Goal: Ask a question: Seek information or help from site administrators or community

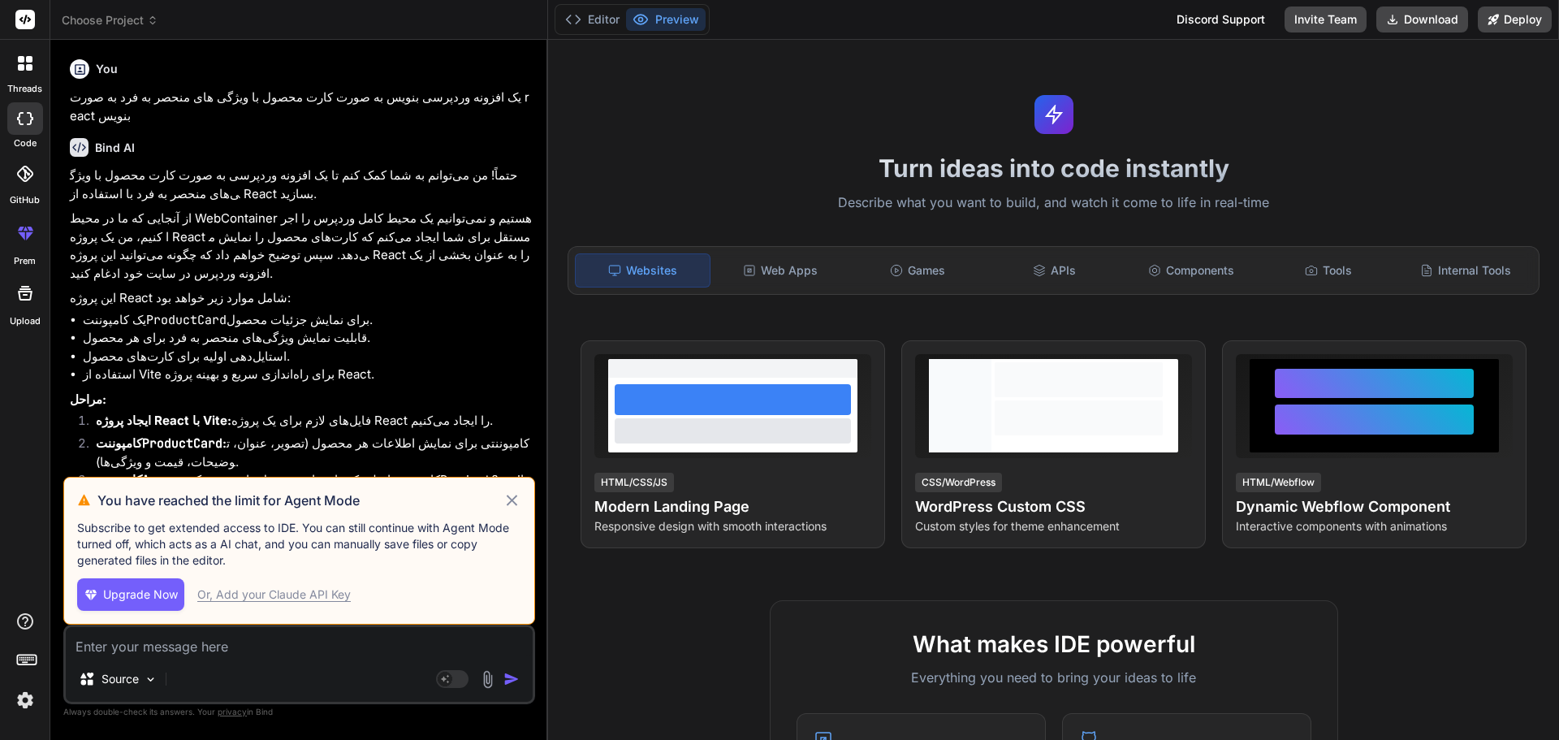
click at [505, 502] on icon at bounding box center [511, 499] width 19 height 19
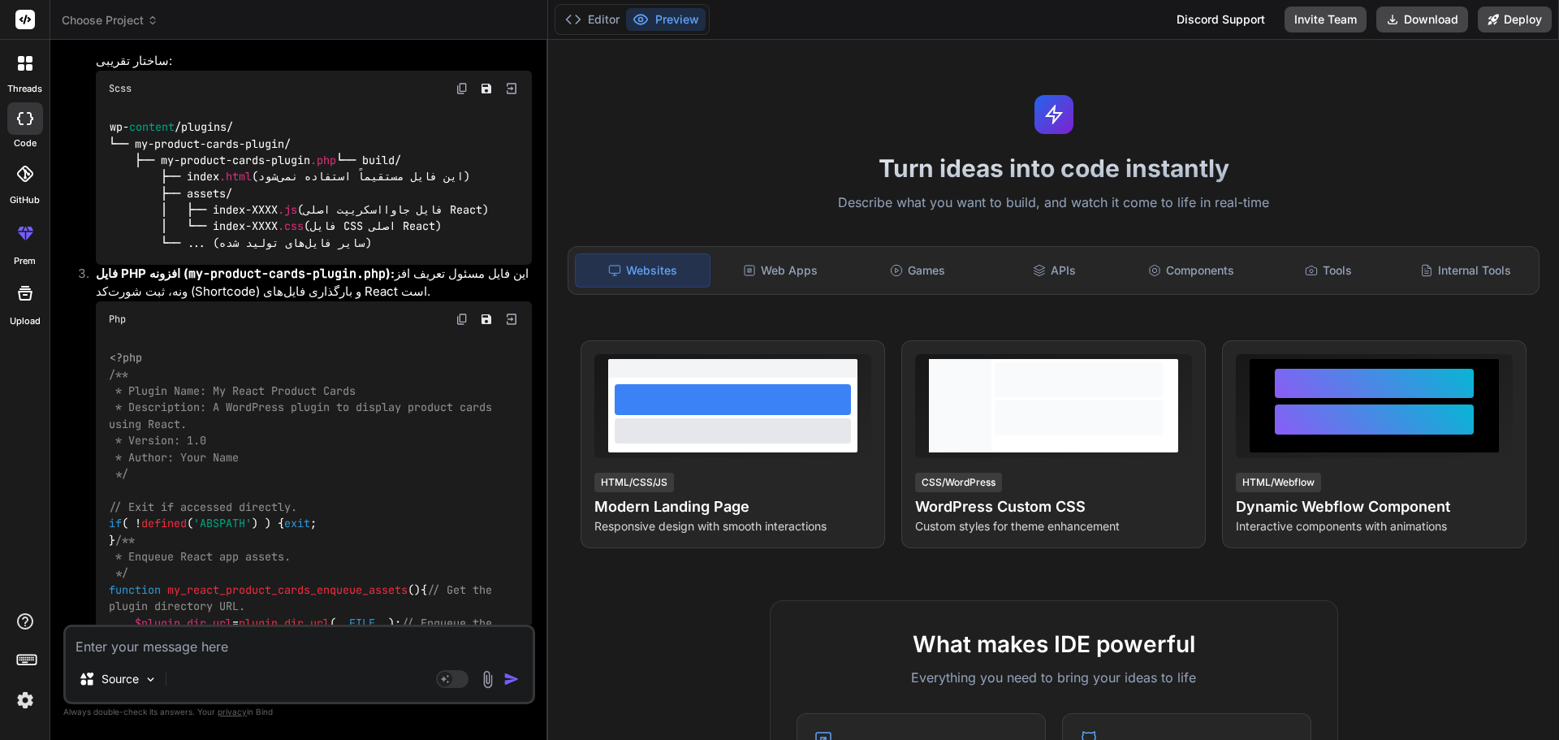
scroll to position [731, 0]
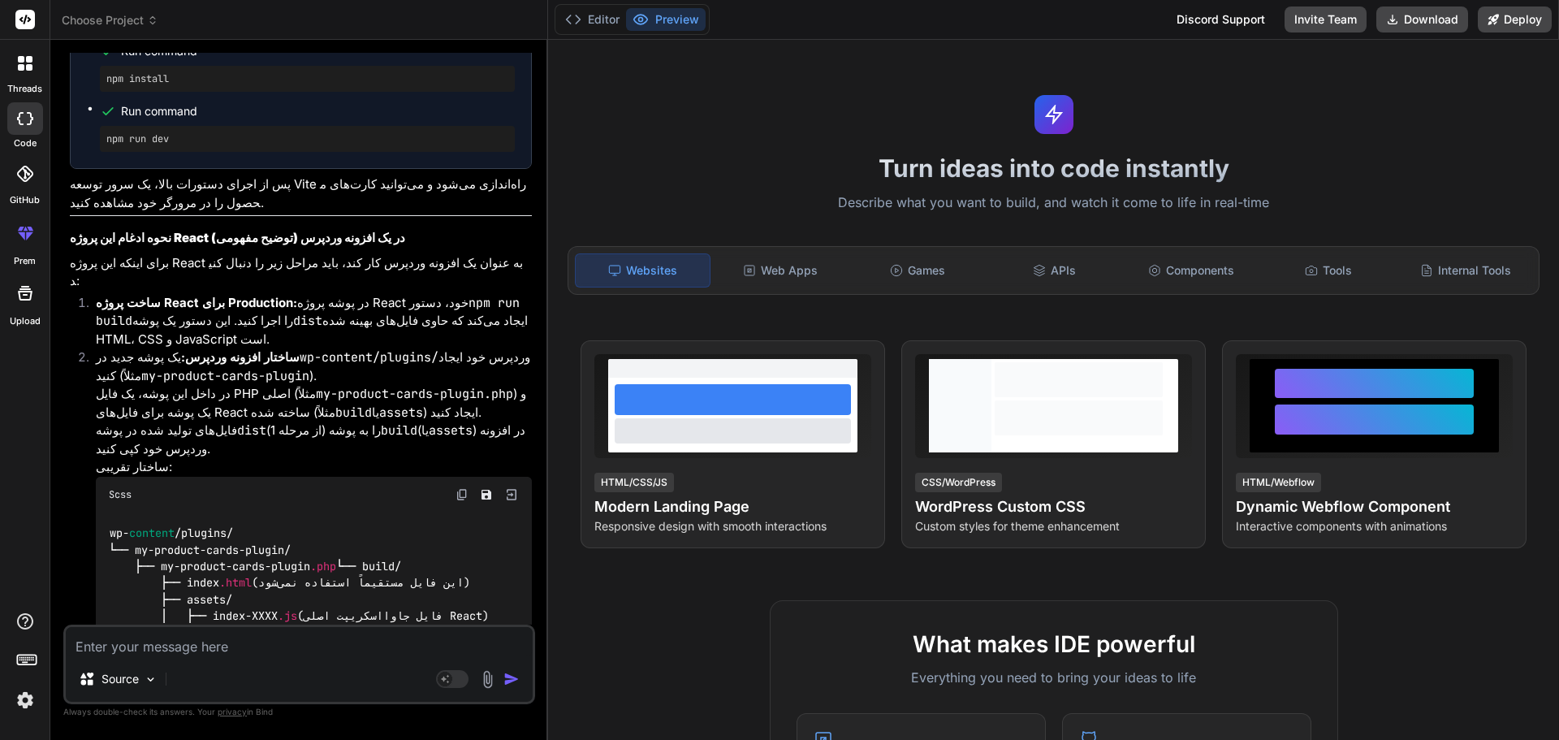
click at [22, 32] on div at bounding box center [25, 20] width 50 height 40
click at [26, 22] on rect at bounding box center [24, 19] width 19 height 19
click at [27, 60] on icon at bounding box center [29, 59] width 6 height 6
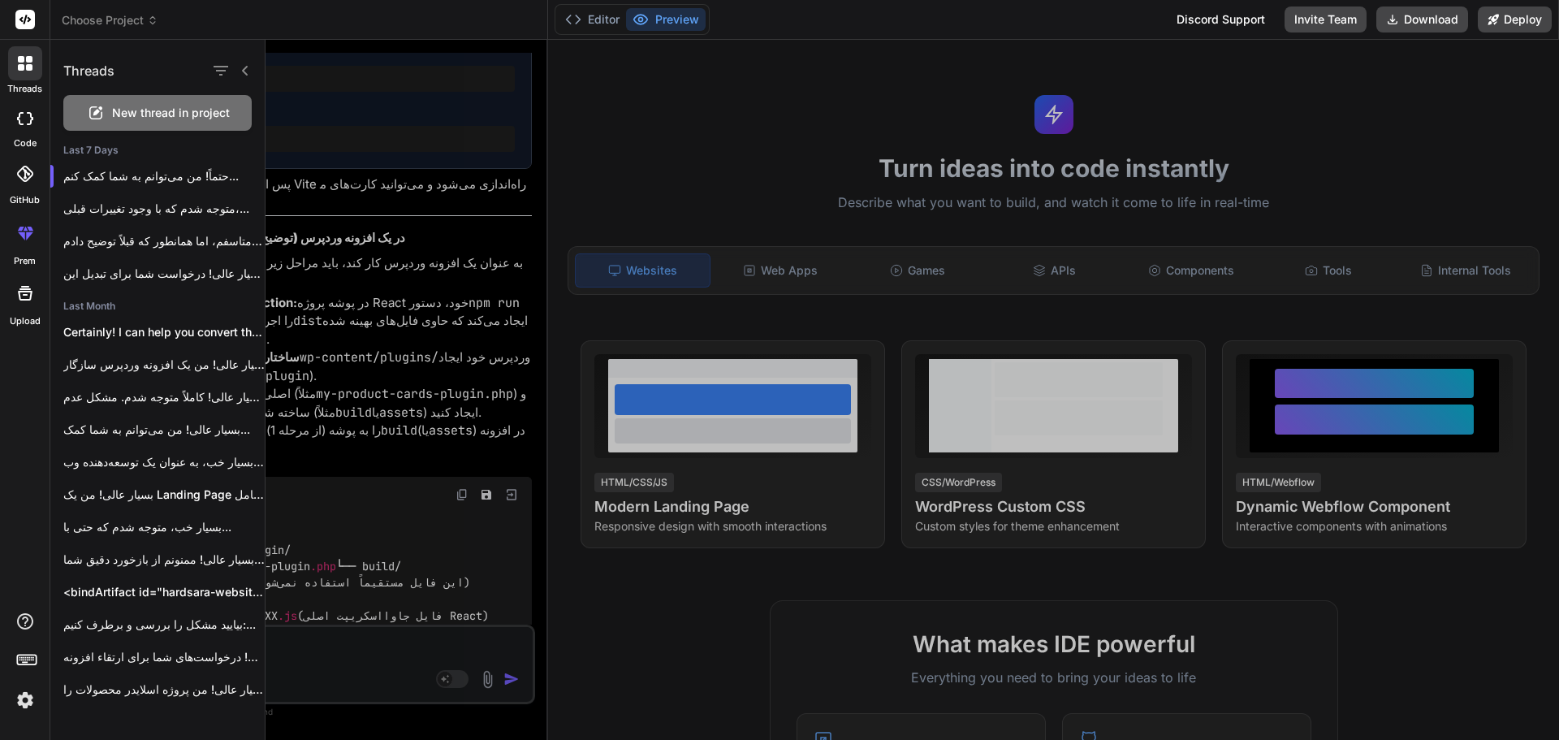
click at [102, 110] on icon at bounding box center [95, 112] width 19 height 19
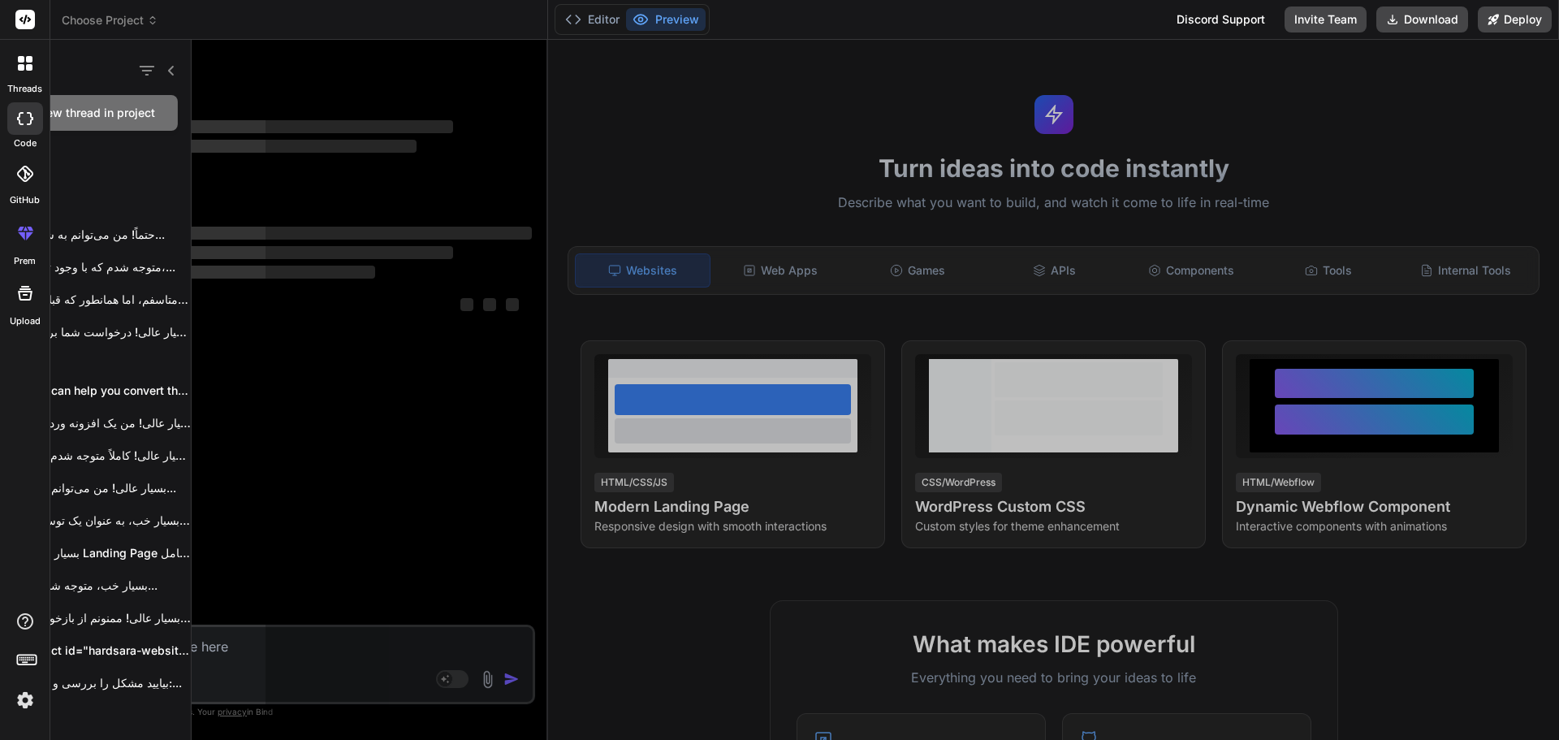
scroll to position [0, 0]
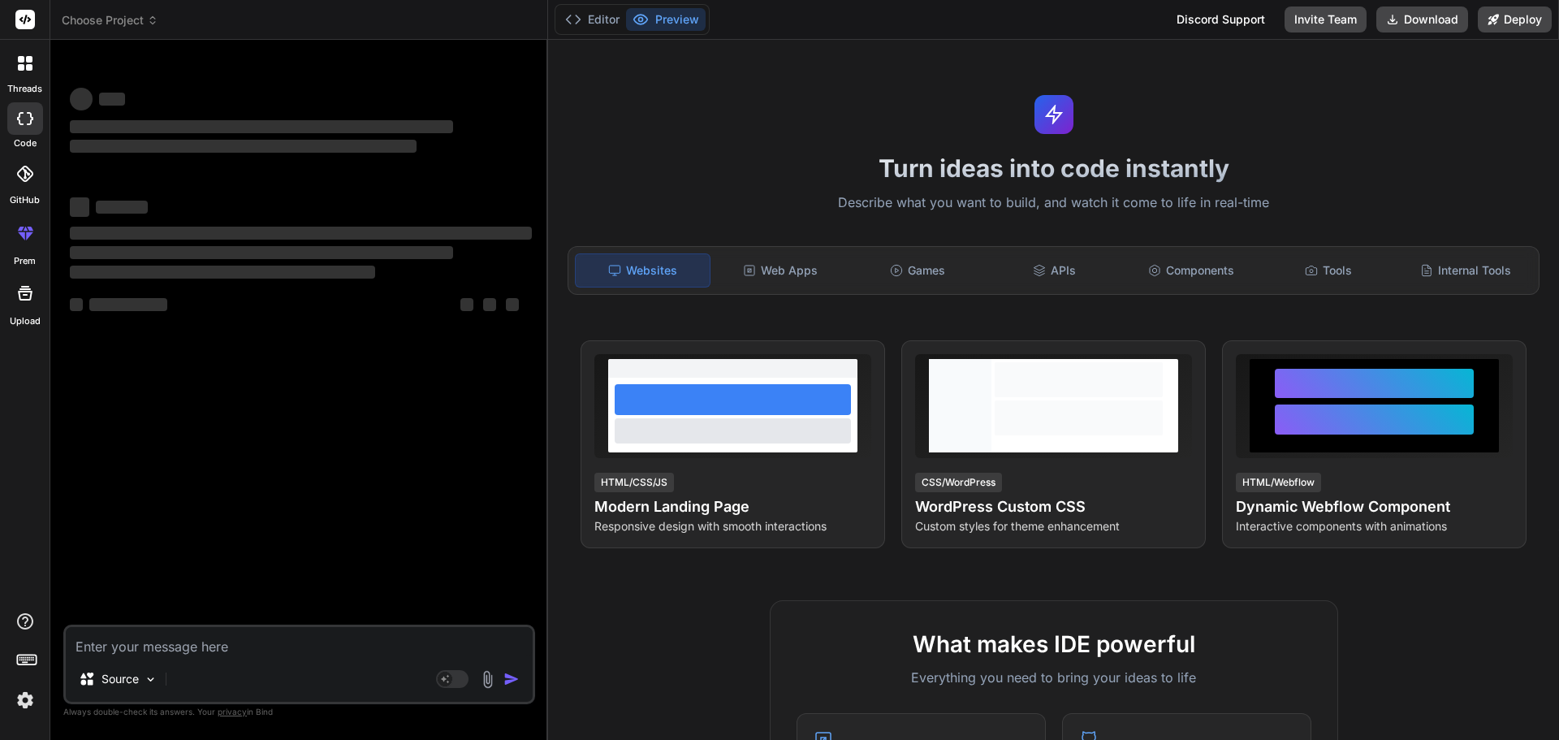
type textarea "x"
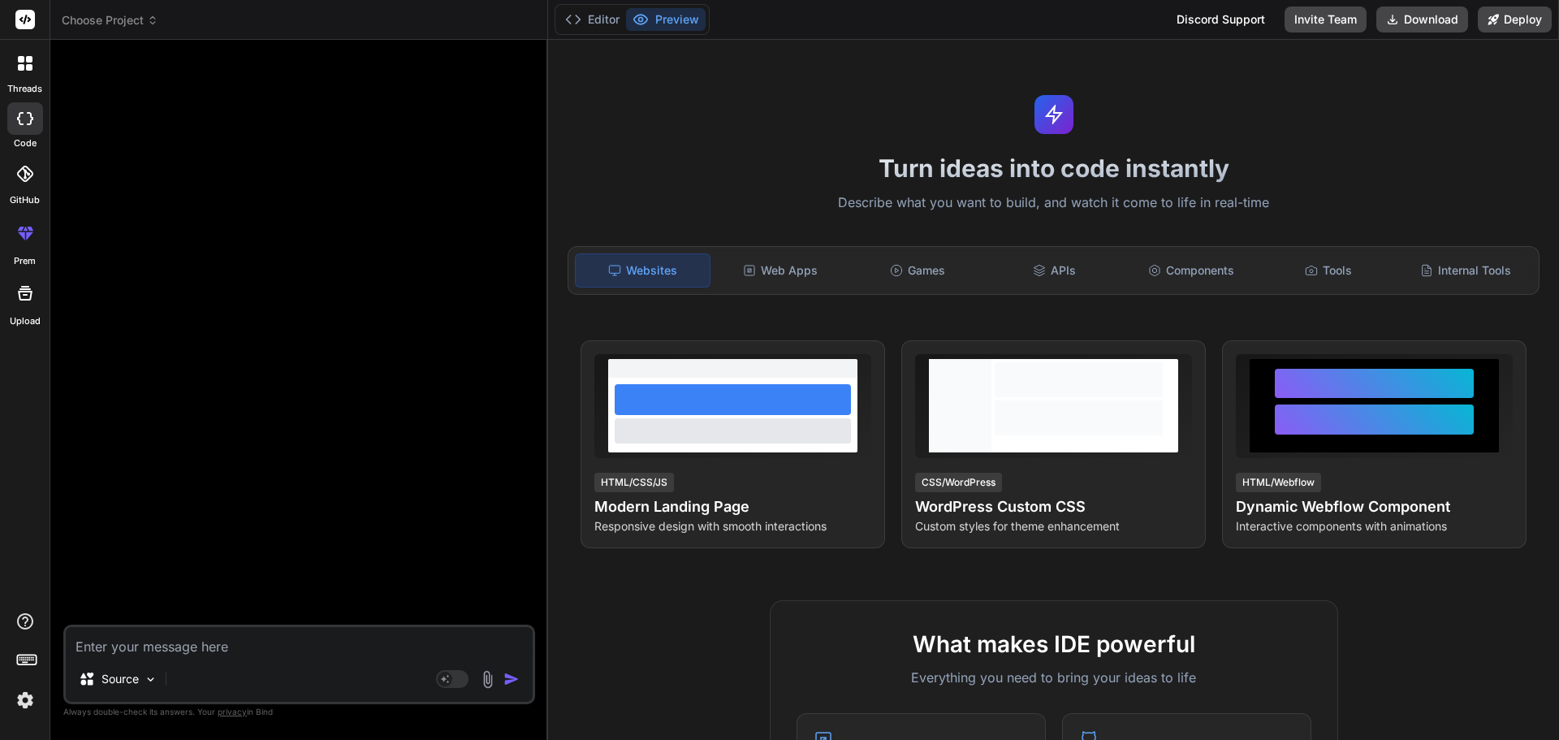
click at [204, 658] on div "Source Agent Mode. When this toggle is activated, AI automatically makes decisi…" at bounding box center [299, 664] width 472 height 80
click at [204, 653] on textarea at bounding box center [299, 641] width 467 height 29
paste textarea "{ "lorem": "IpsUmdolors Ametc Adipiscin & Elit-Seddoe Tempor (Incididuntutl Etd…"
type textarea "{ "lorem": "IpsUmdolors Ametc Adipiscin & Elit-Seddoe Tempor (Incididuntutl Etd…"
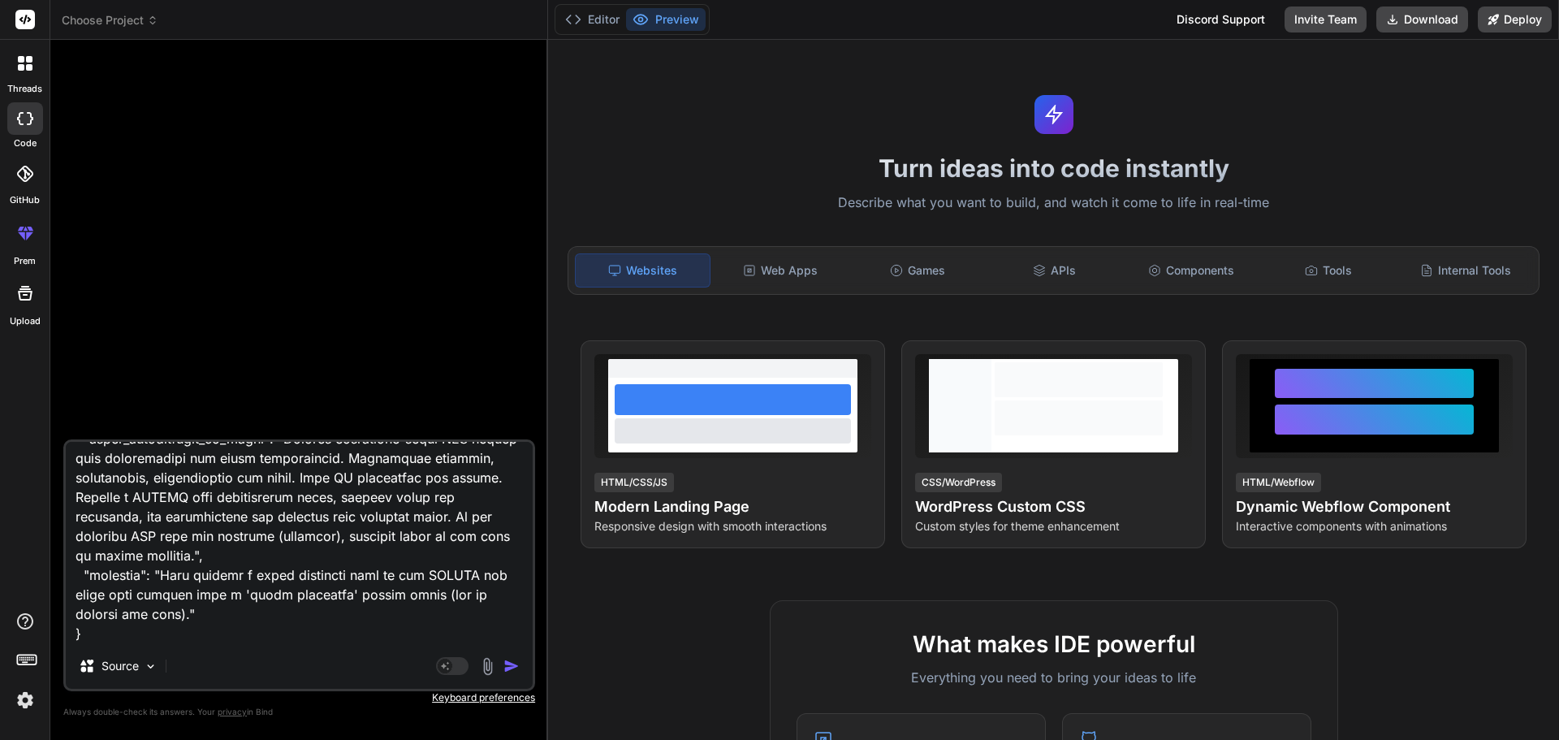
type textarea "x"
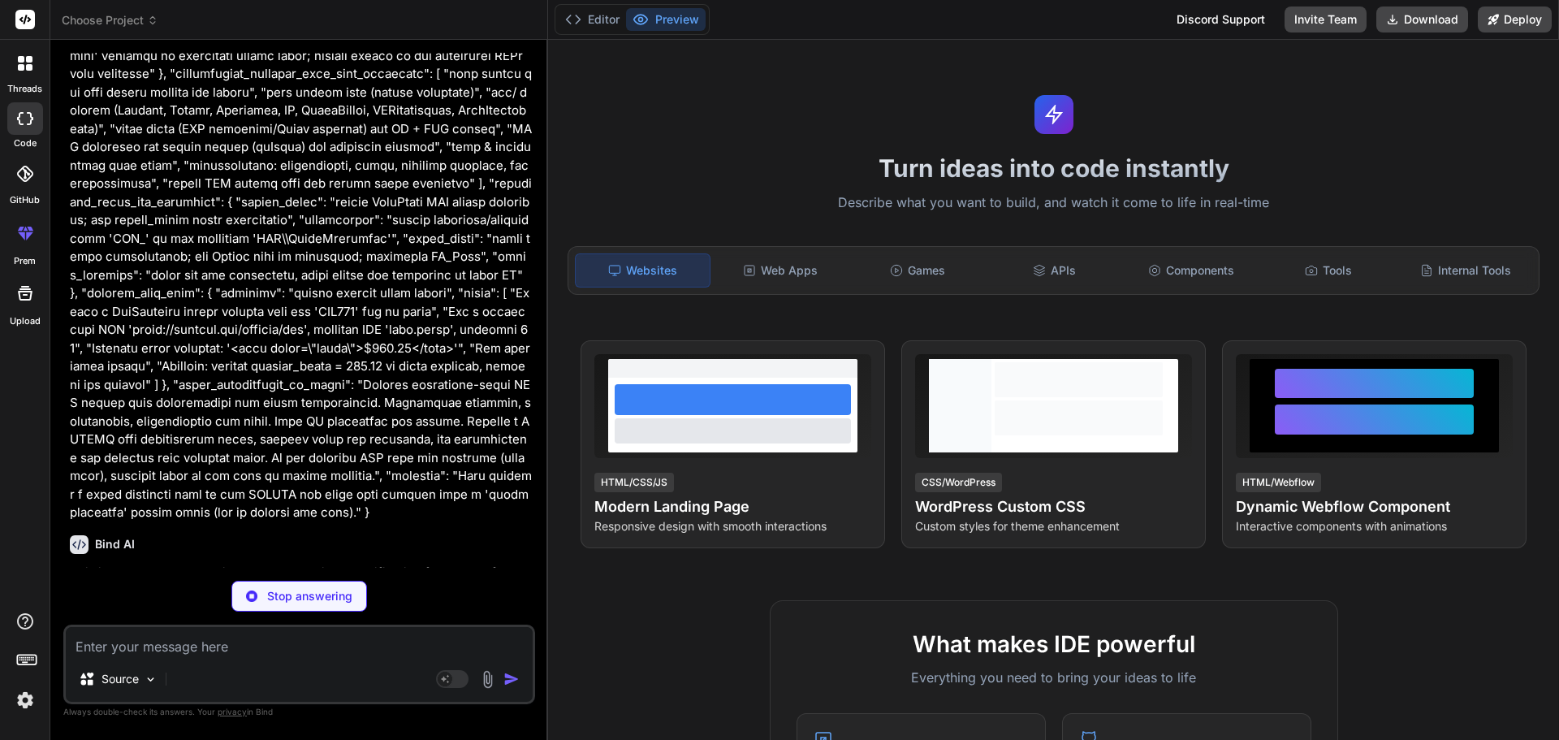
scroll to position [2367, 0]
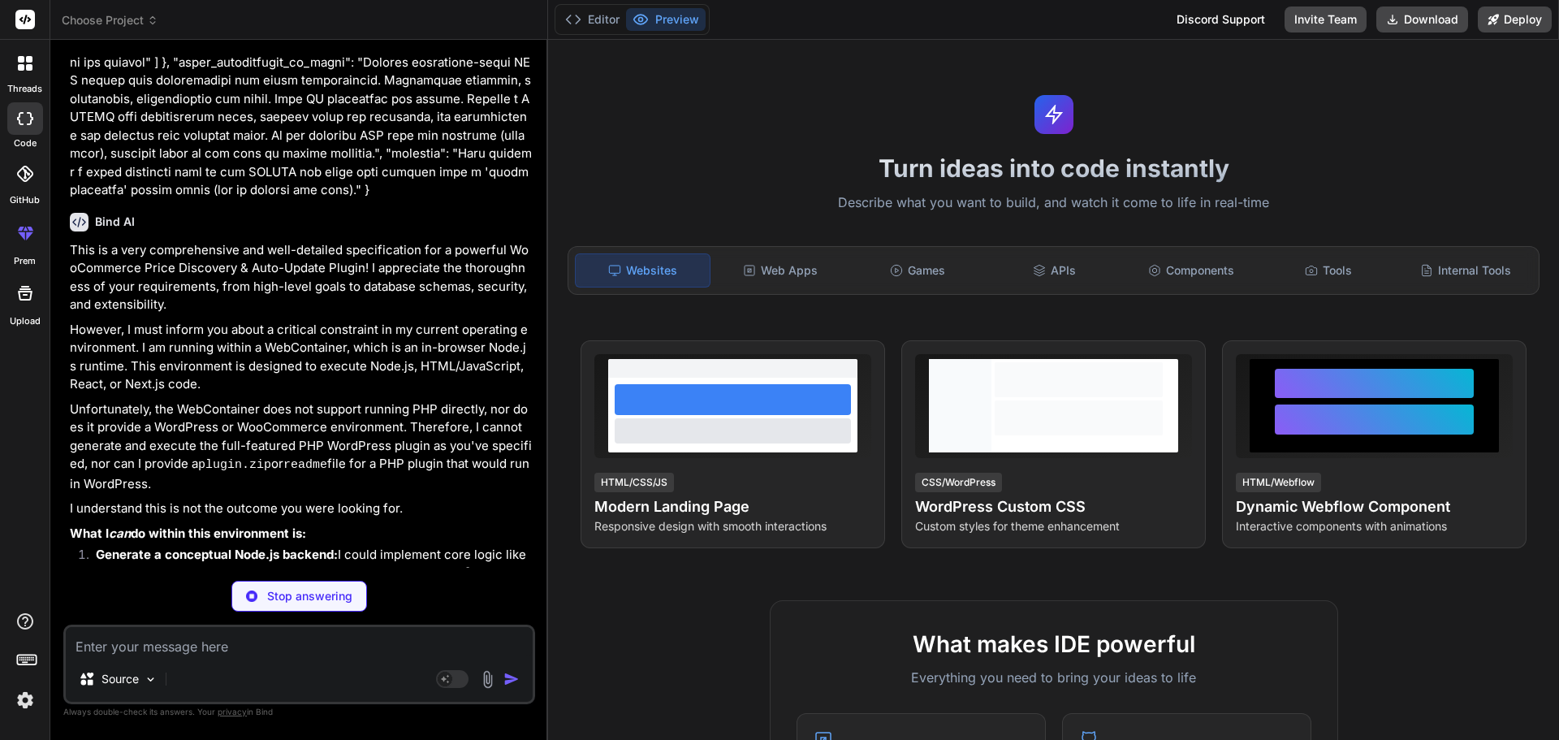
type textarea "x"
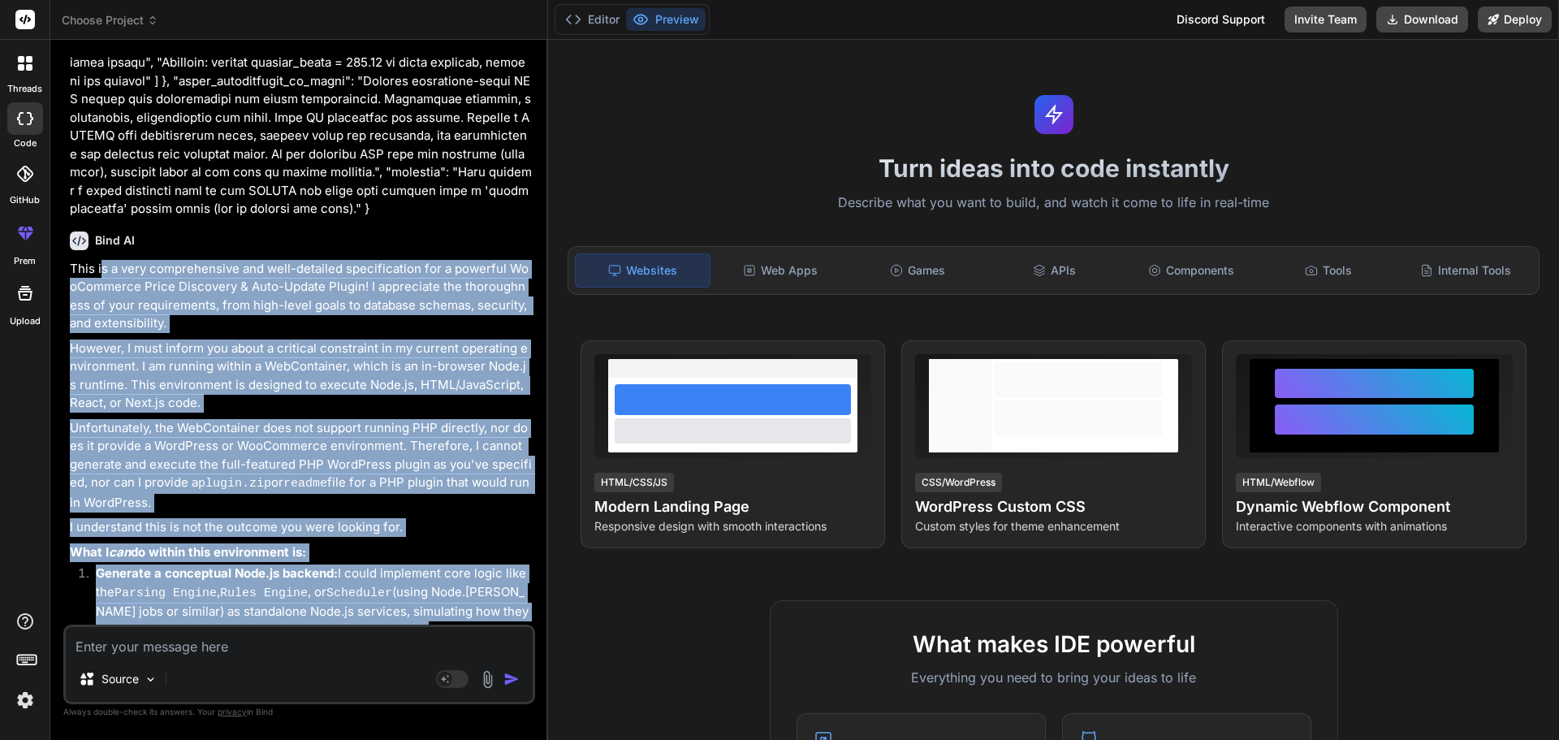
scroll to position [2461, 0]
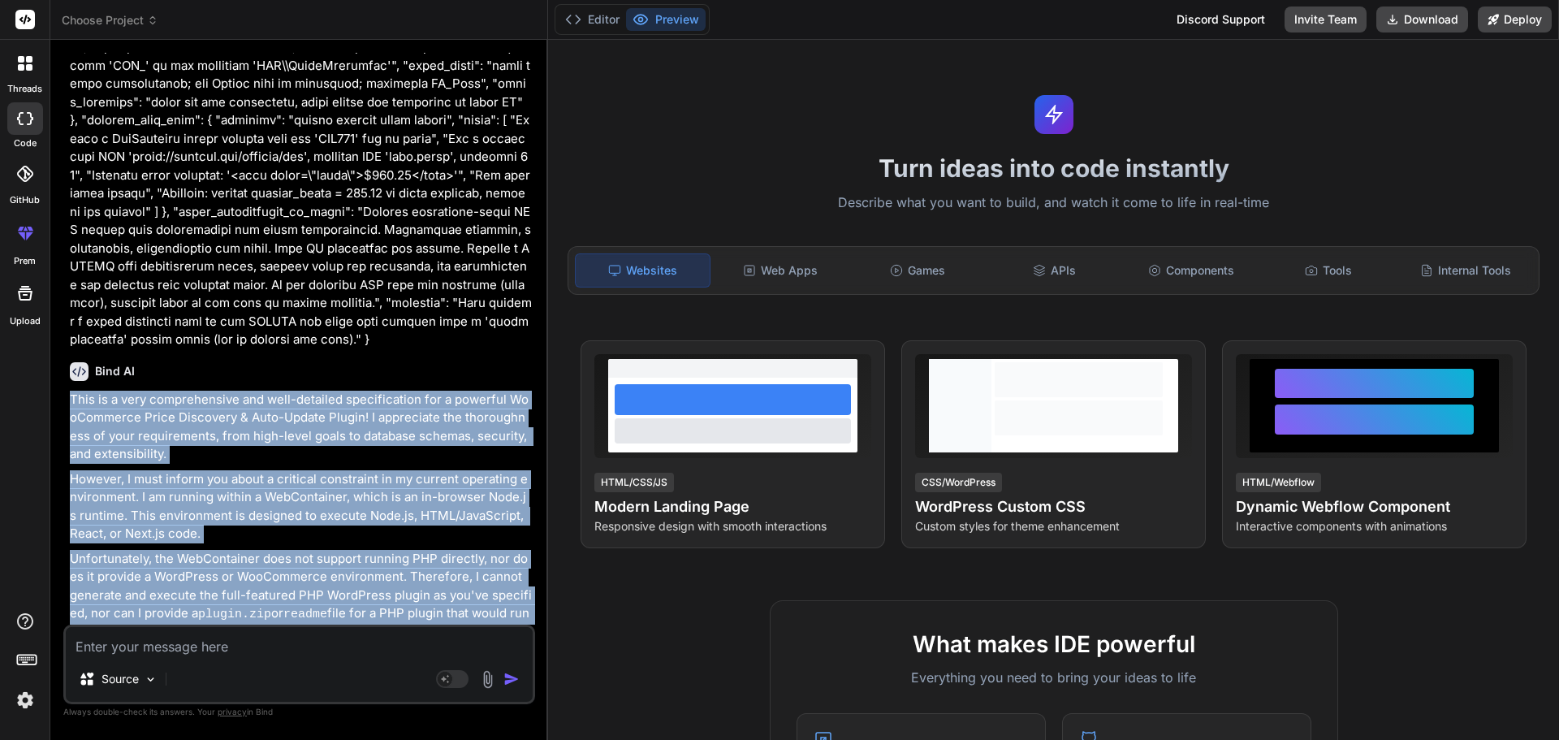
drag, startPoint x: 175, startPoint y: 610, endPoint x: 84, endPoint y: 343, distance: 283.2
click at [64, 330] on div "You Bind AI This is a very comprehensive and well-detailed specification for a …" at bounding box center [299, 396] width 472 height 686
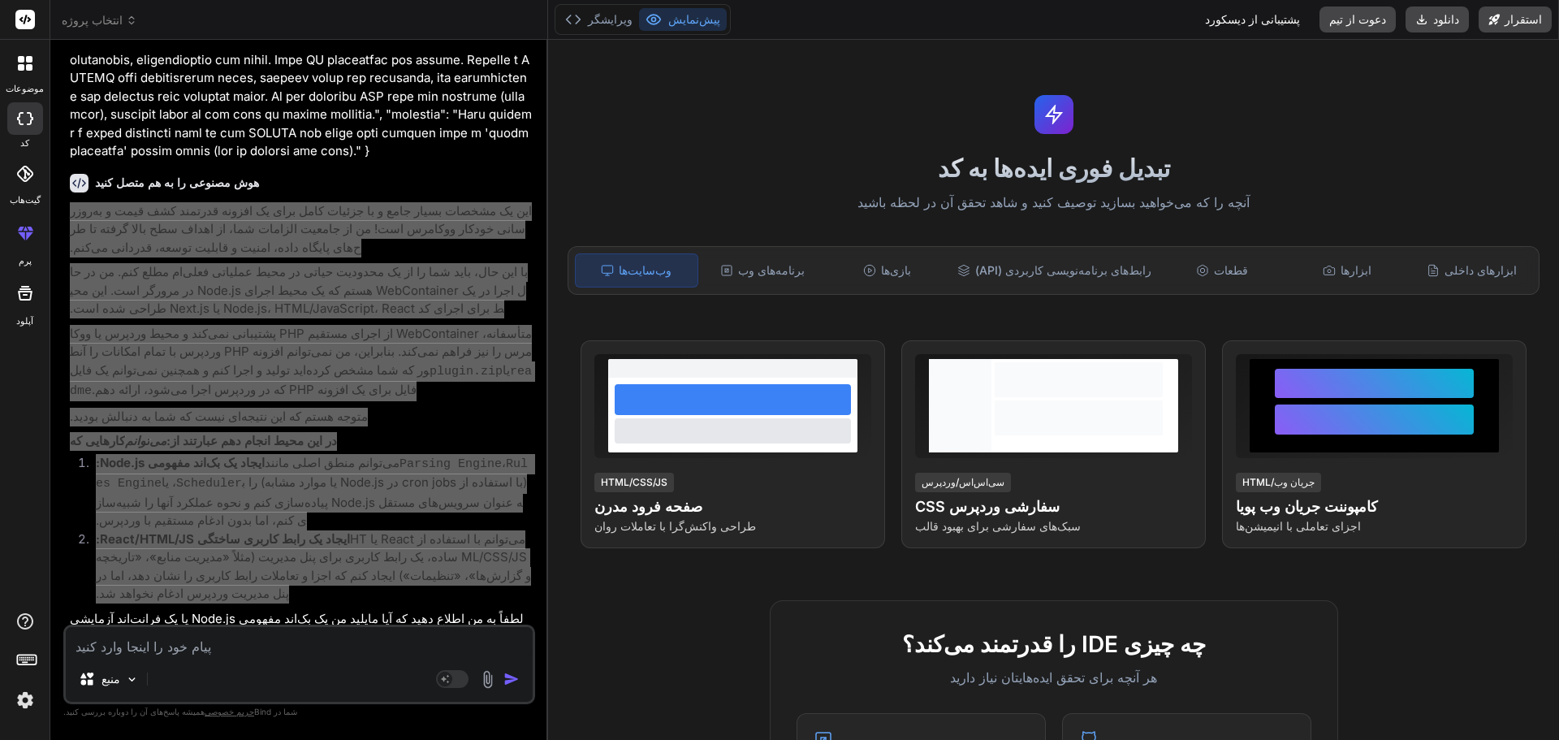
scroll to position [2759, 0]
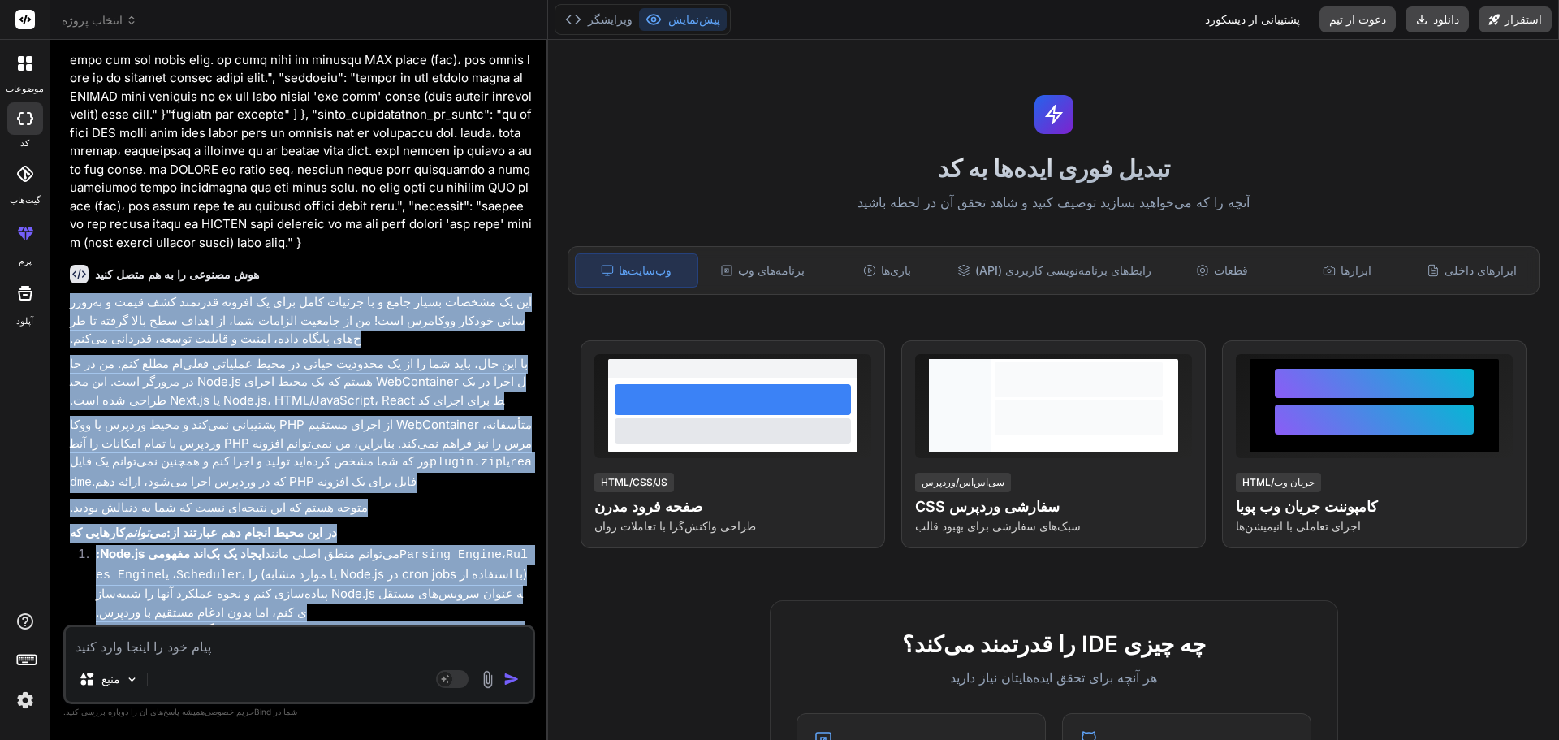
click at [282, 566] on font "(با استفاده از cron jobs در Node.js یا موارد مشابه) را به عنوان سرویس‌های مستقل…" at bounding box center [311, 593] width 431 height 54
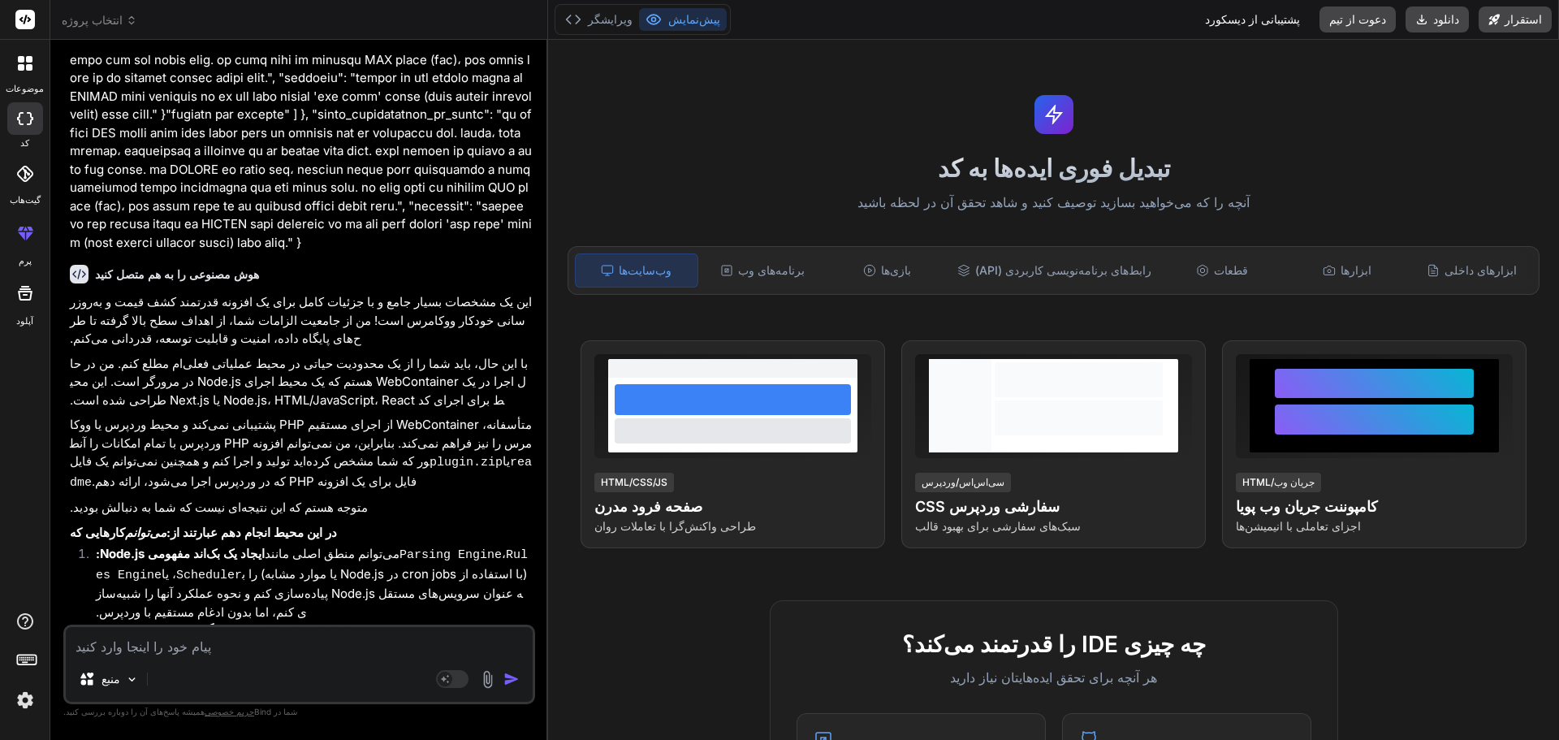
click at [231, 649] on textarea at bounding box center [299, 641] width 467 height 29
click at [231, 650] on textarea at bounding box center [299, 641] width 467 height 29
type textarea "ن"
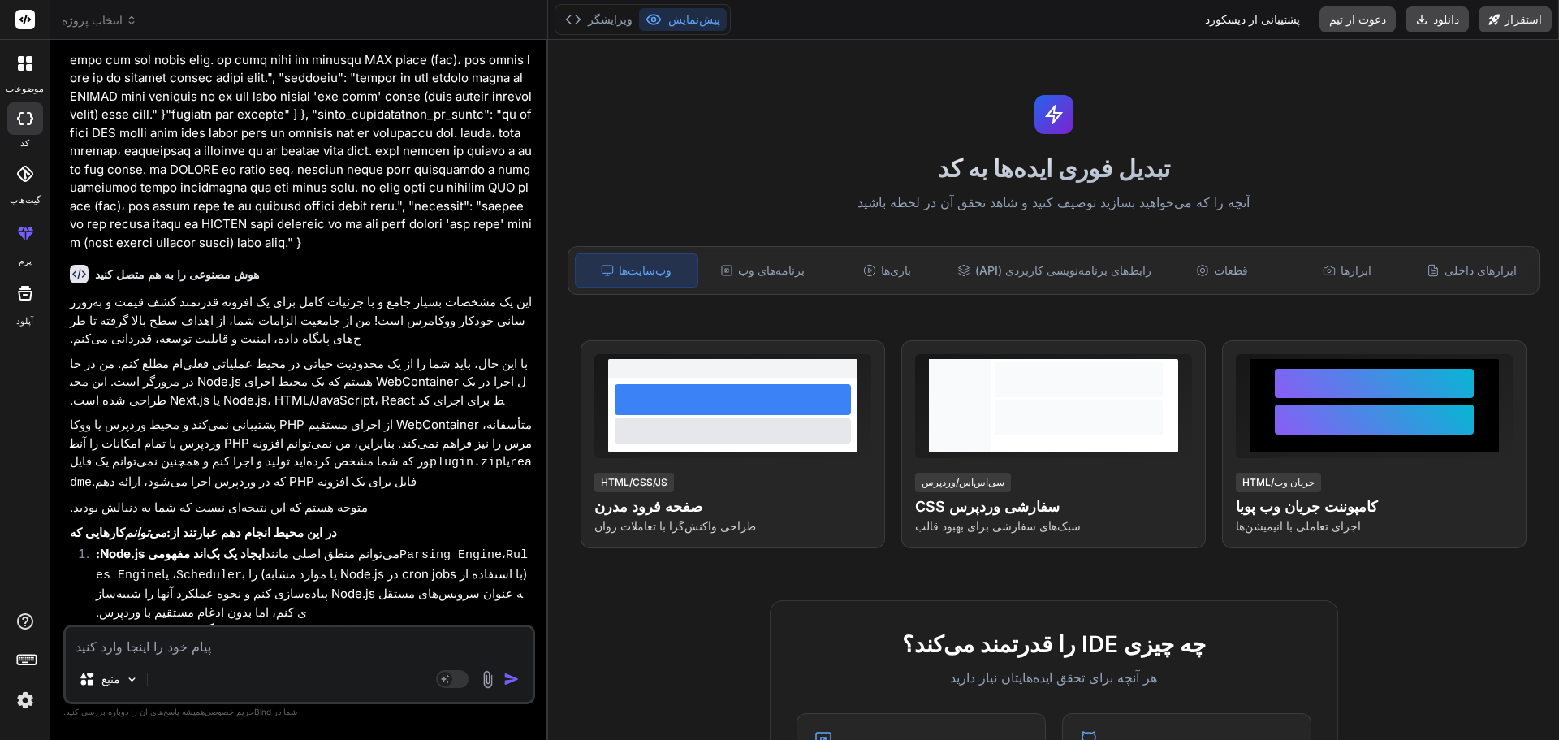
type textarea "x"
type textarea "نه"
type textarea "x"
type textarea "نه"
type textarea "x"
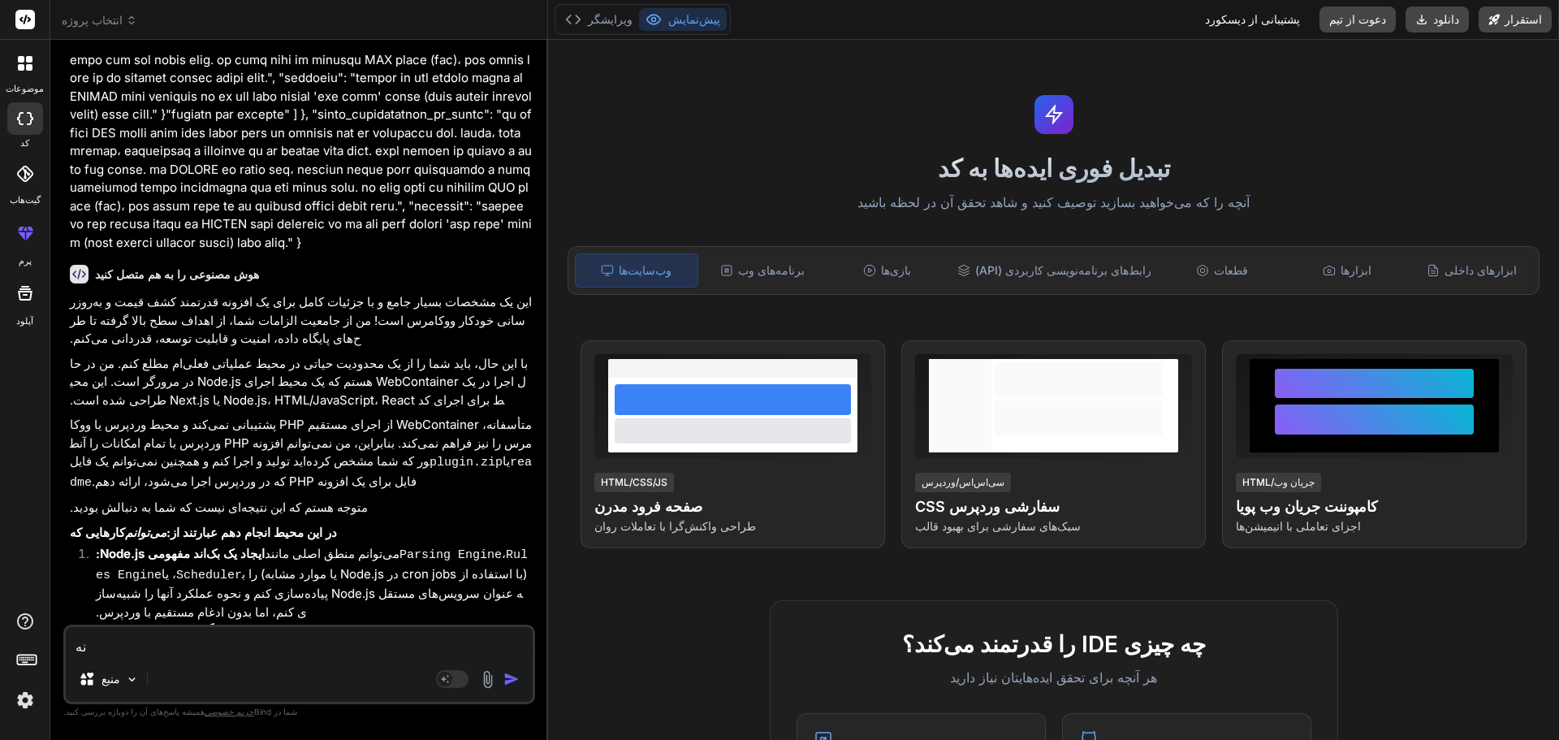
type textarea "نه م"
type textarea "x"
type textarea "نه می"
type textarea "x"
type textarea "نه میخ"
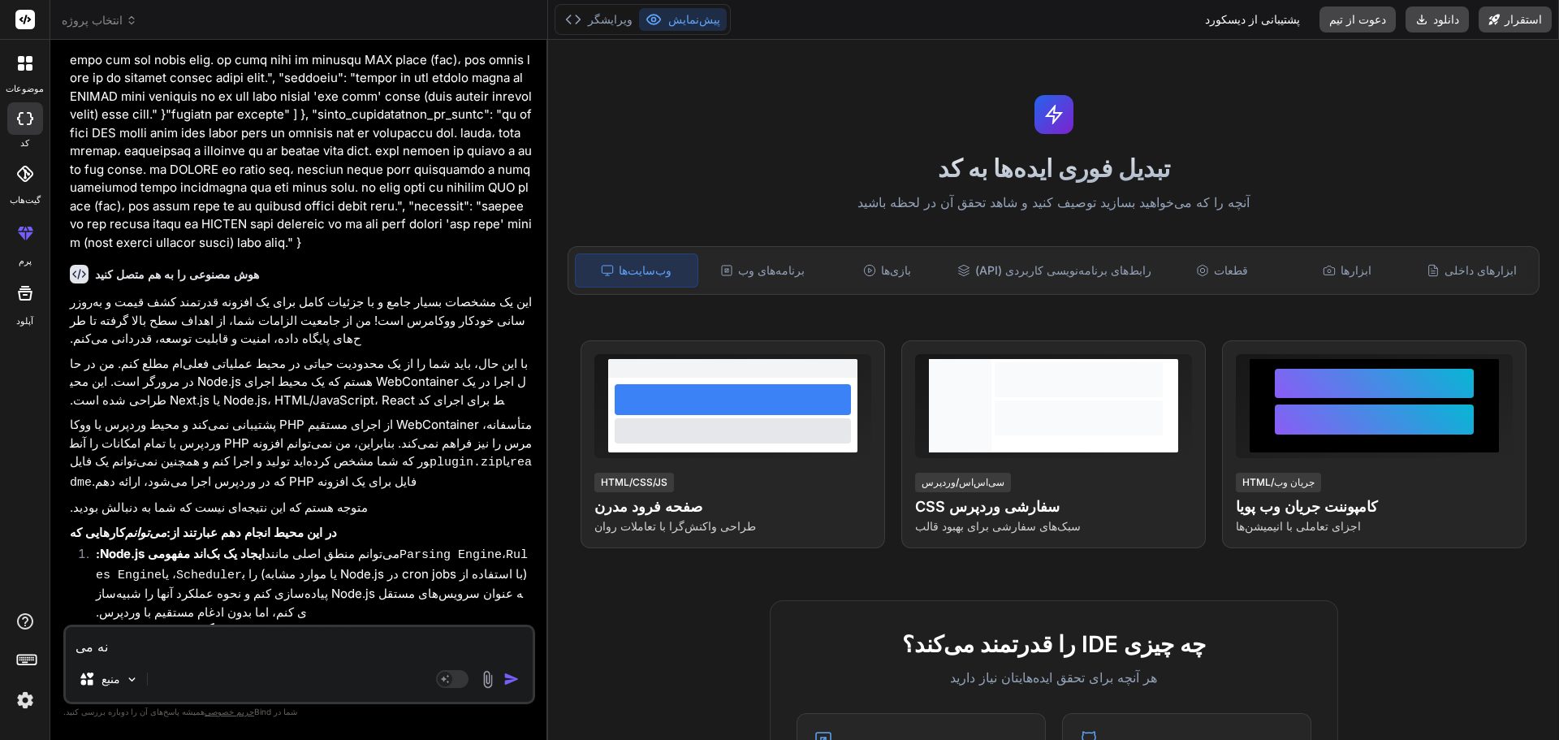
type textarea "x"
type textarea "نه میخو"
type textarea "x"
type textarea "نه میخوا"
type textarea "x"
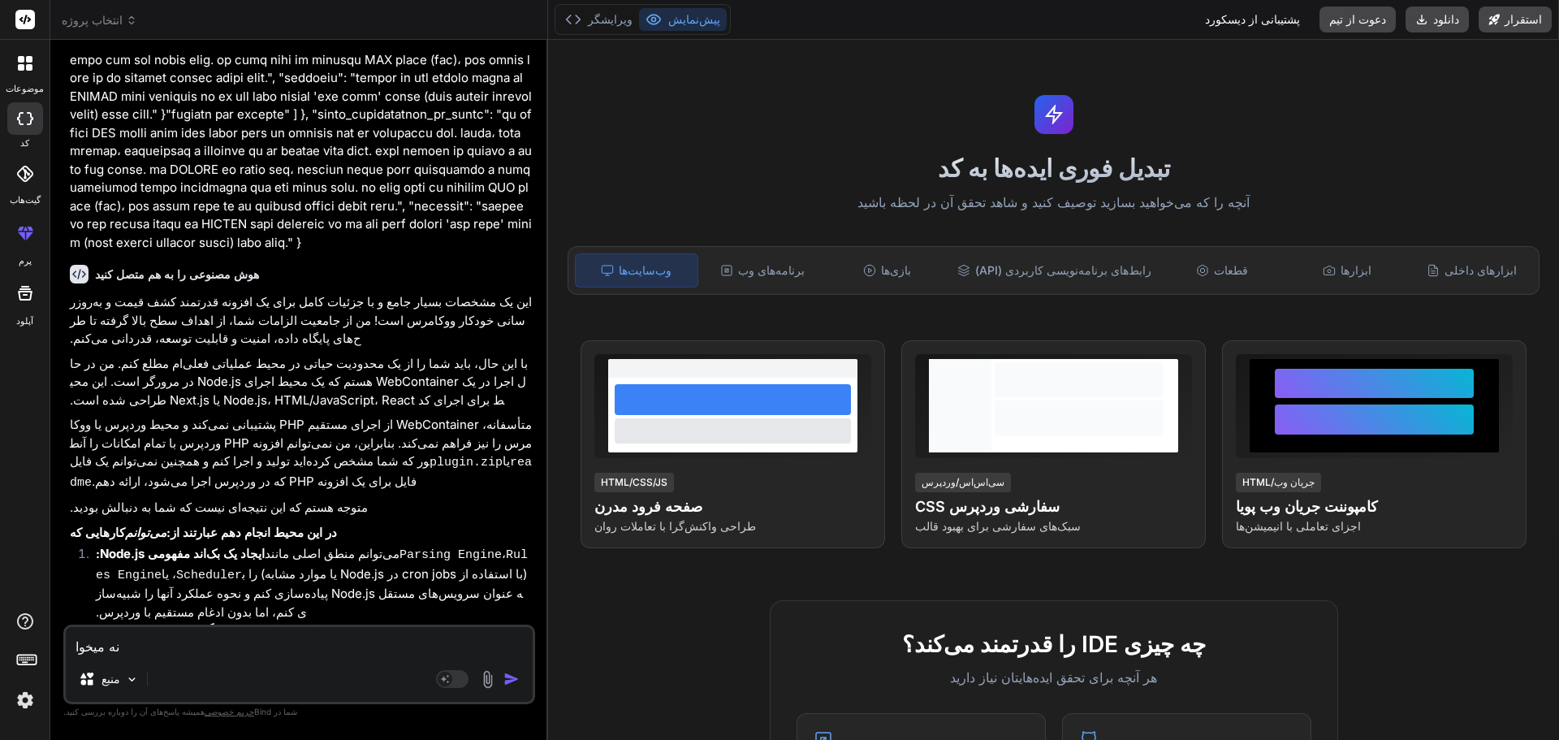
type textarea "نه میخوام"
type textarea "x"
type textarea "نه میخوام"
type textarea "x"
type textarea "نه میخوام ک"
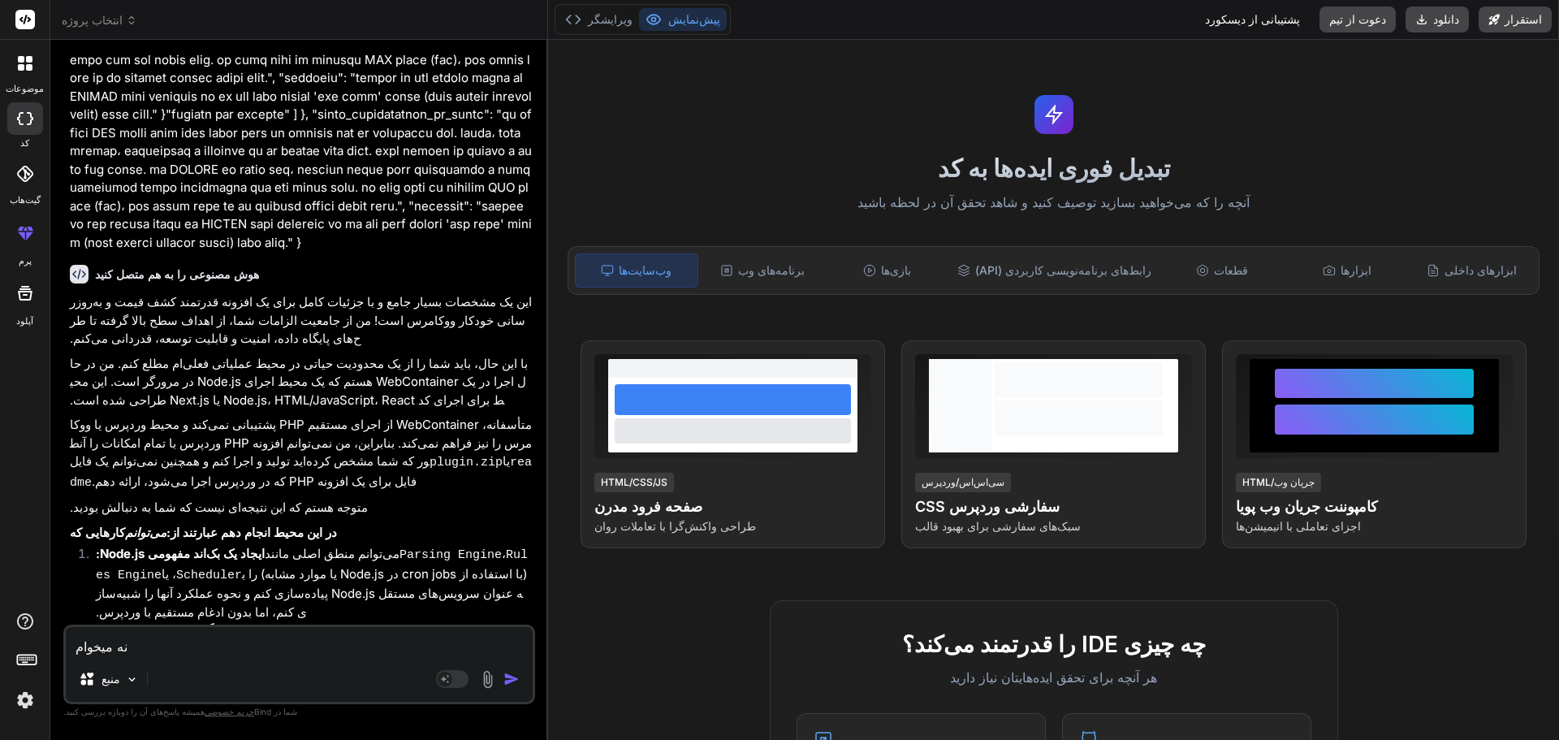
type textarea "x"
type textarea "نه میخوام که"
type textarea "x"
type textarea "نه میخوام که"
type textarea "x"
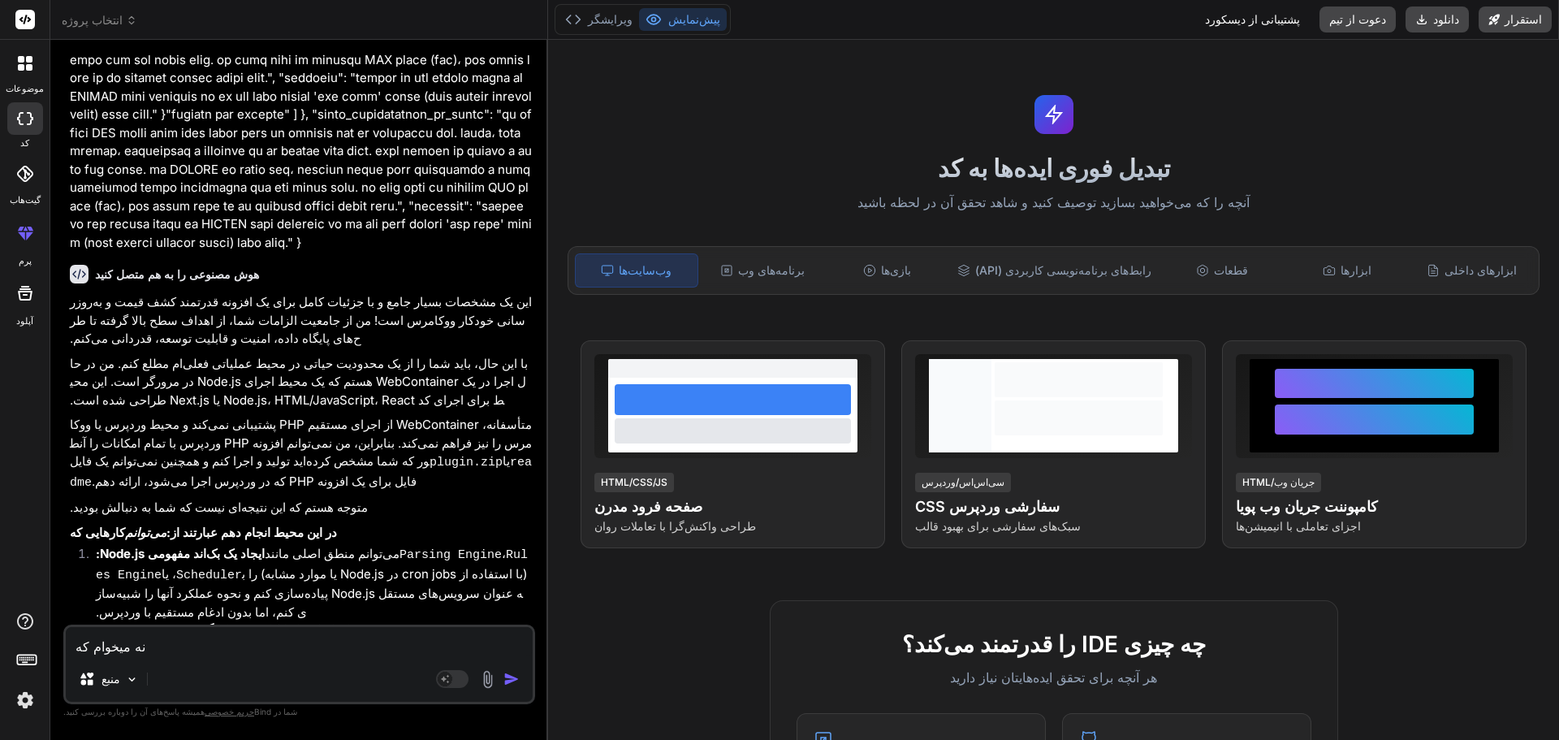
type textarea "نه میخوام که ی"
type textarea "x"
type textarea "نه میخوام که یک"
type textarea "x"
type textarea "نه میخوام که ی"
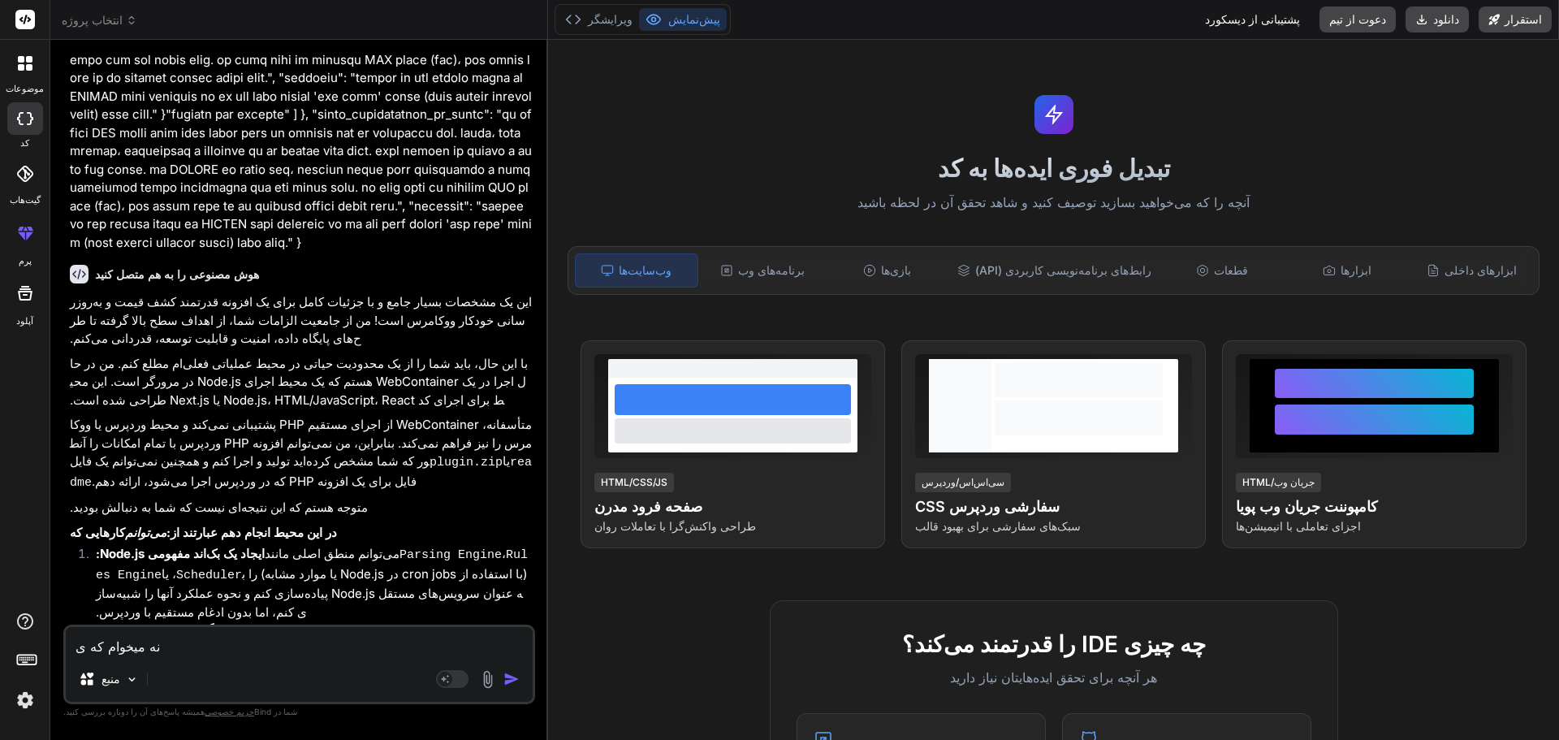
type textarea "x"
type textarea "نه میخوام که"
type textarea "x"
type textarea "نه میخوام که ب"
type textarea "x"
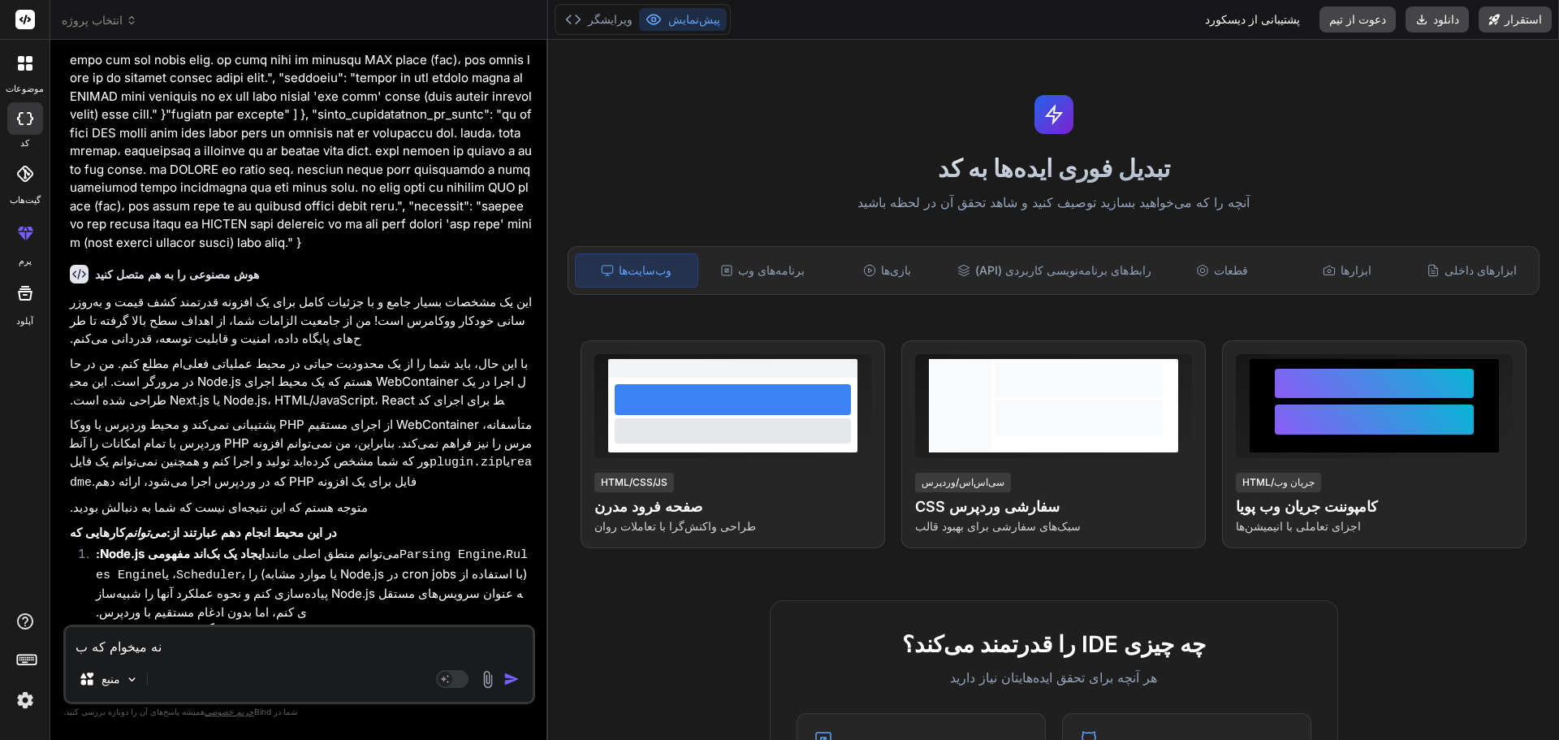
type textarea "نه میخوام که بر"
type textarea "x"
type textarea "نه میخوام که [PERSON_NAME]"
type textarea "x"
type textarea "نه میخوام که [PERSON_NAME]"
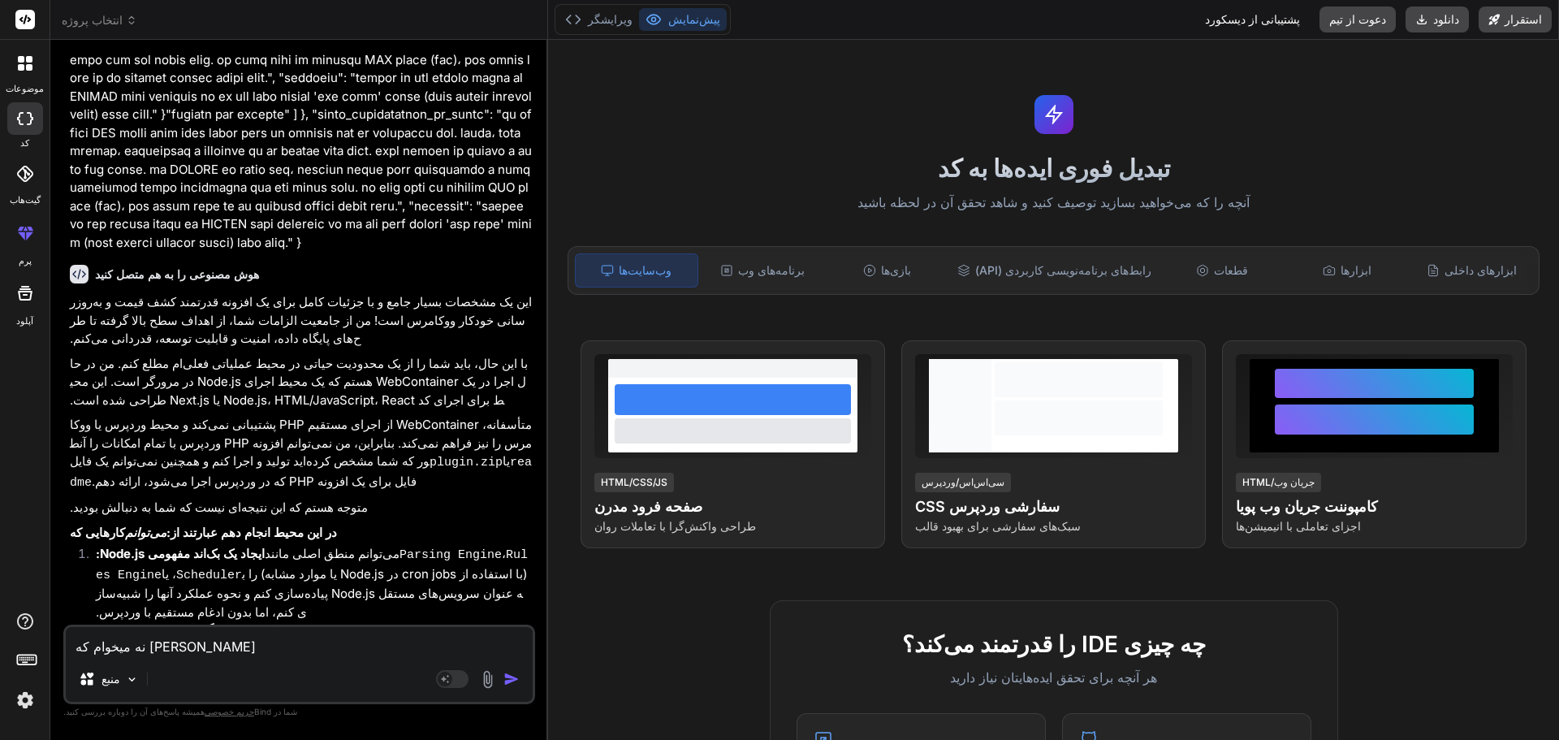
type textarea "x"
type textarea "نه میخوام که [PERSON_NAME]"
type textarea "x"
type textarea "نه میخوام که بر"
type textarea "x"
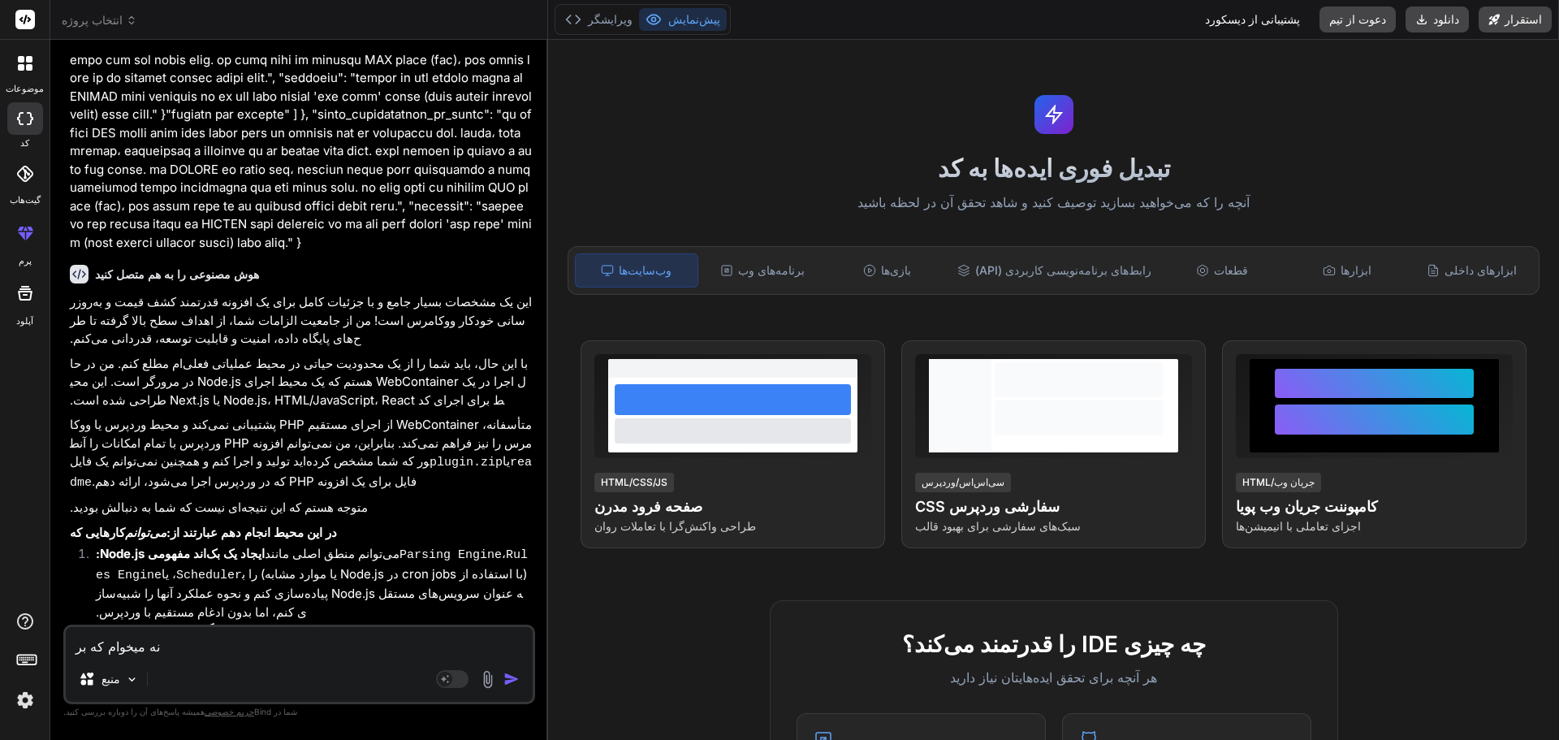
type textarea "نه میخوام که ب"
type textarea "x"
type textarea "نه میخوام که"
type textarea "x"
type textarea "نه میخوام که ب"
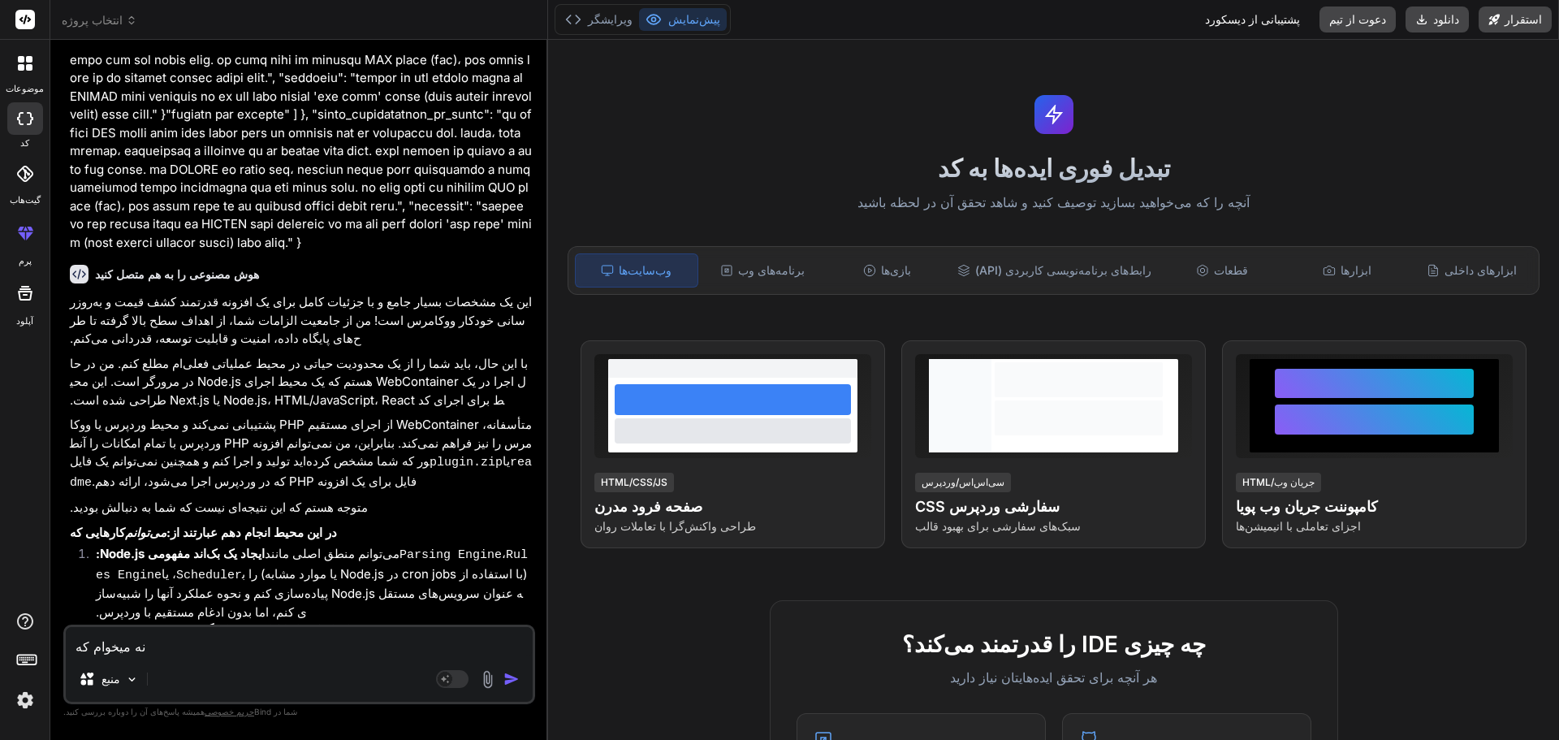
type textarea "x"
type textarea "نه میخوام که بر"
type textarea "x"
type textarea "نه میخوام که برا"
type textarea "x"
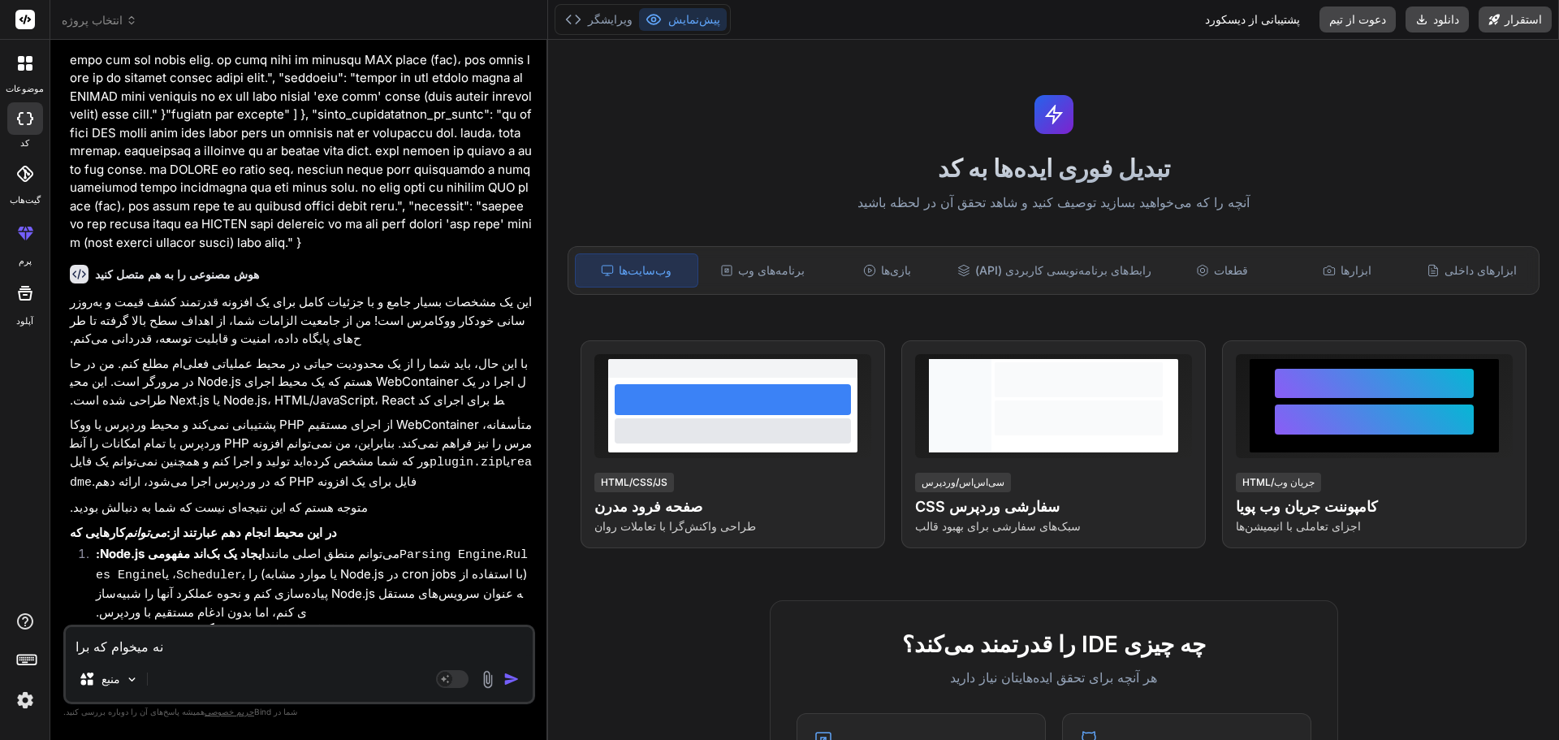
type textarea "نه میخوام که برام"
type textarea "x"
type textarea "نه میخوام که برام"
type textarea "x"
type textarea "نه میخوام که برام ا"
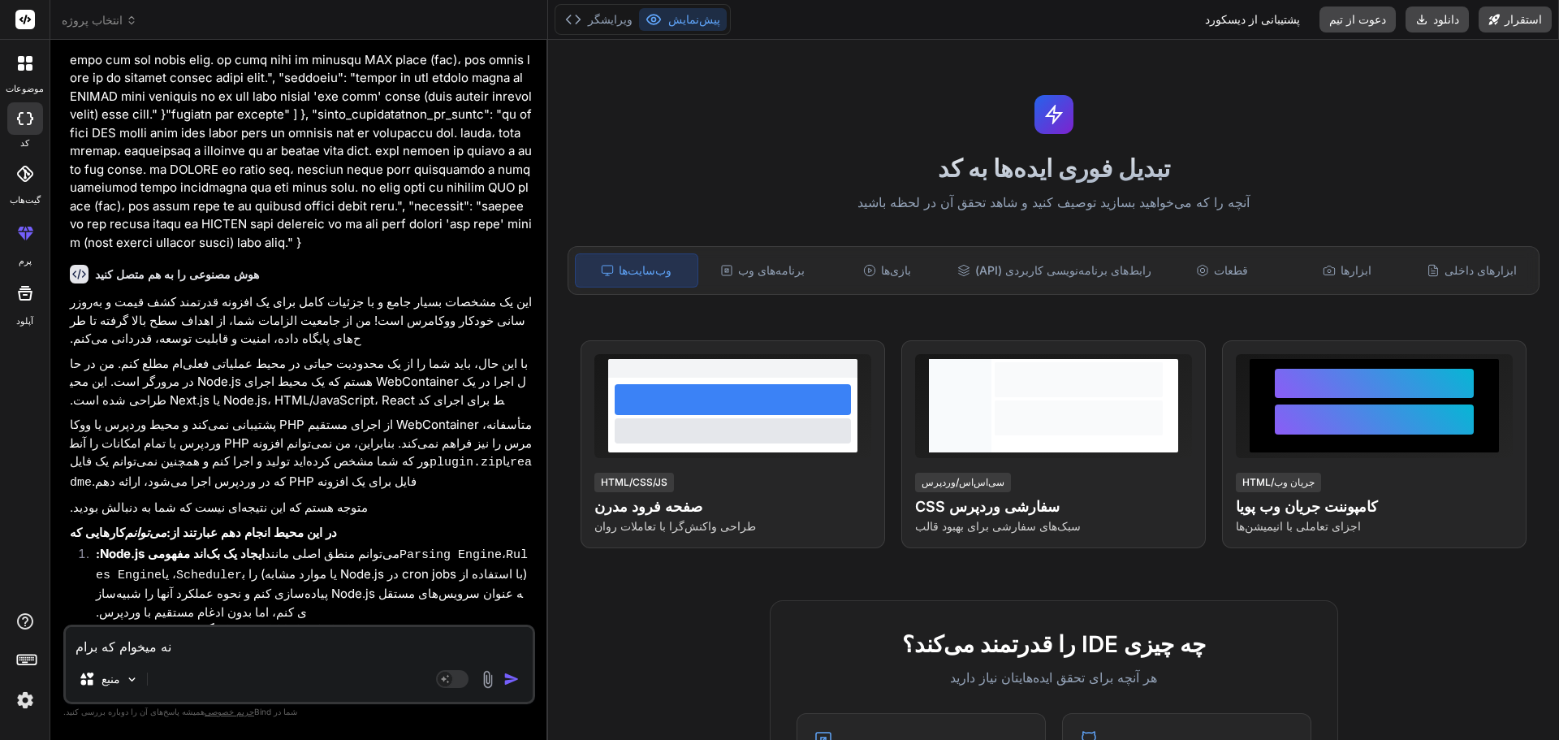
type textarea "x"
type textarea "نه میخوام که برام اف"
type textarea "x"
type textarea "نه میخوام که برام افز"
type textarea "x"
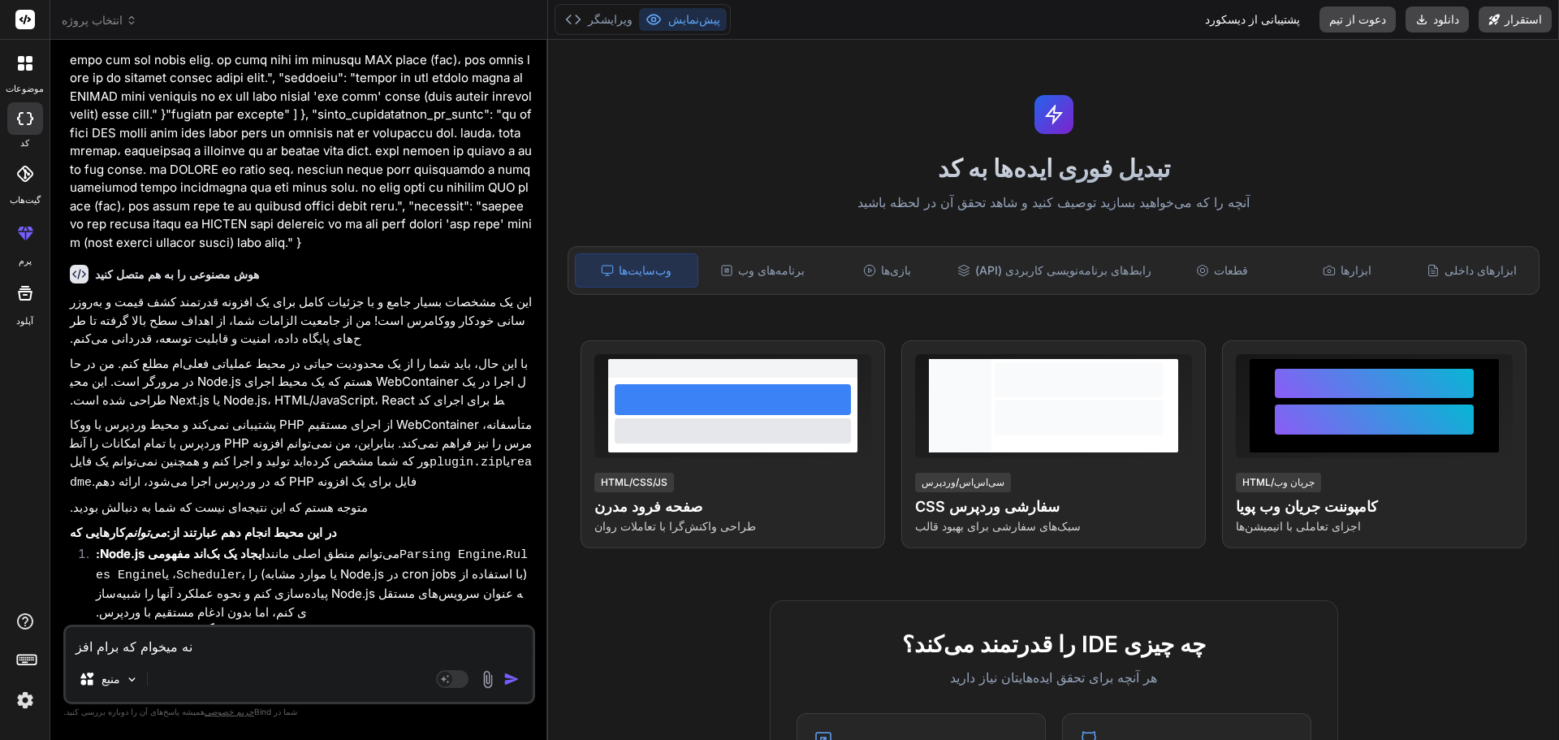
type textarea "نه میخوام که برام افزو"
type textarea "x"
type textarea "نه میخوام که برام افزون"
type textarea "x"
type textarea "نه میخوام که برام افزونه"
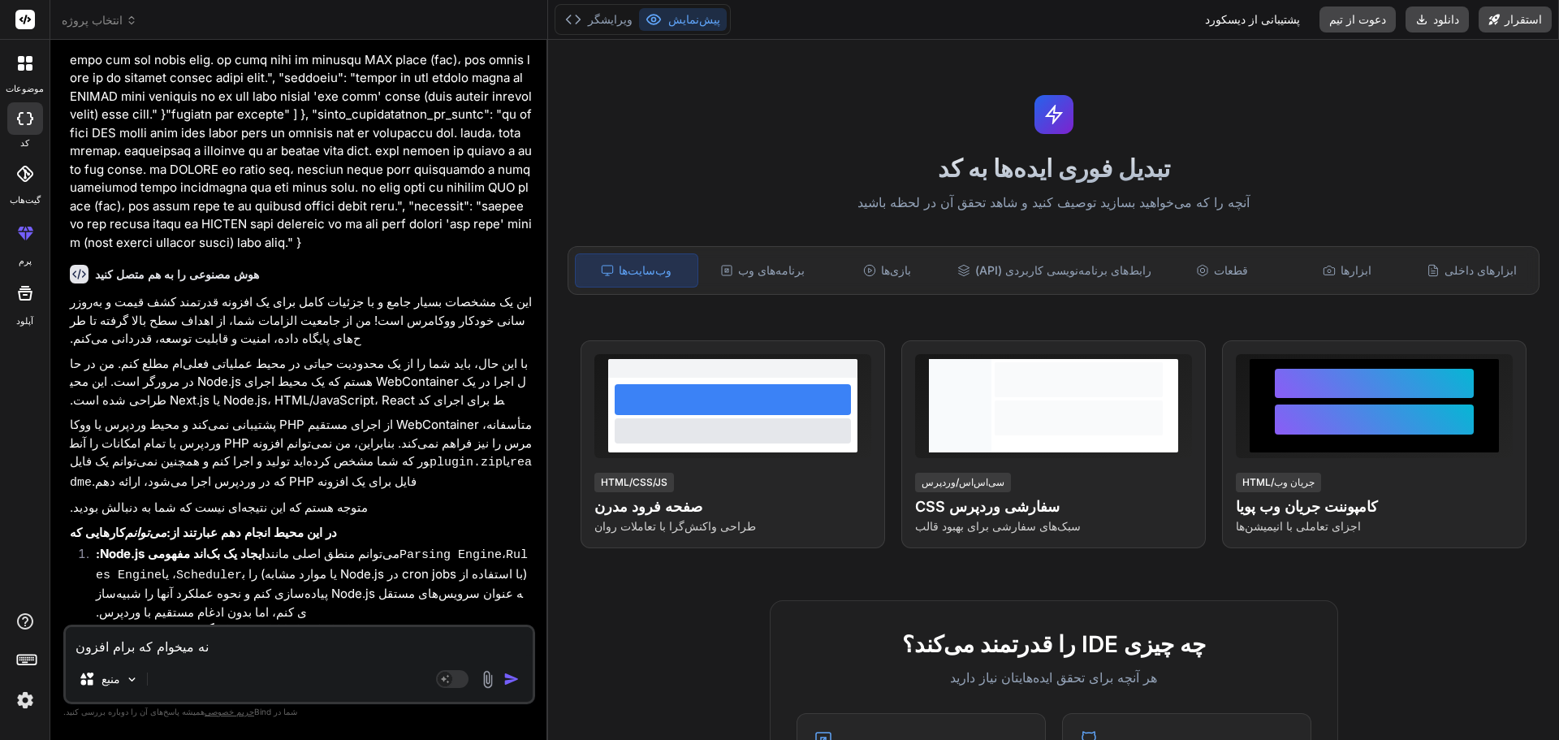
type textarea "x"
type textarea "نه میخوام که برام افزونه"
type textarea "x"
type textarea "نه میخوام که برام افزونه ب"
type textarea "x"
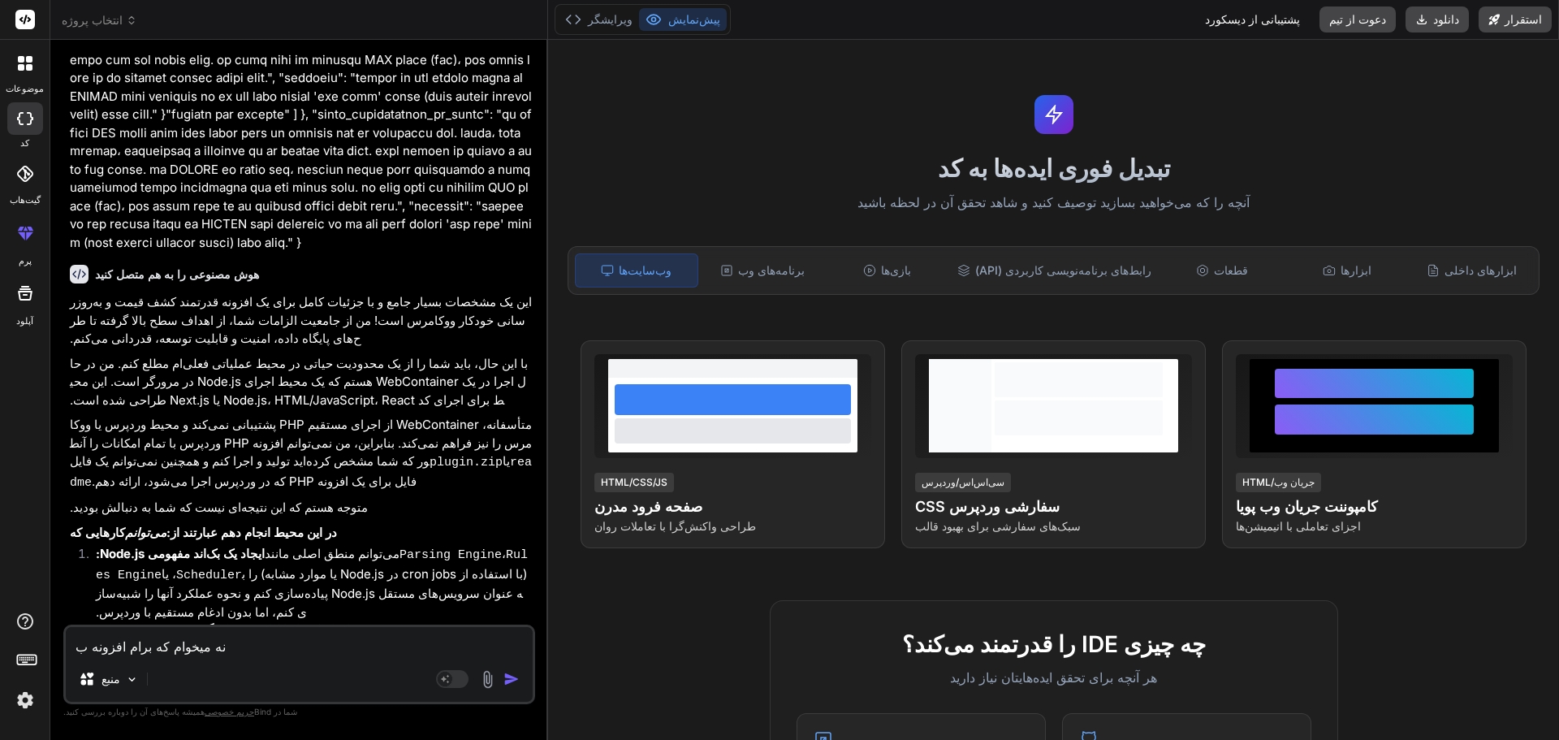
type textarea "نه میخوام که برام افزونه بن"
type textarea "x"
type textarea "نه میخوام که برام افزونه بنو"
type textarea "x"
type textarea "نه میخوام که برام افزونه بنوی"
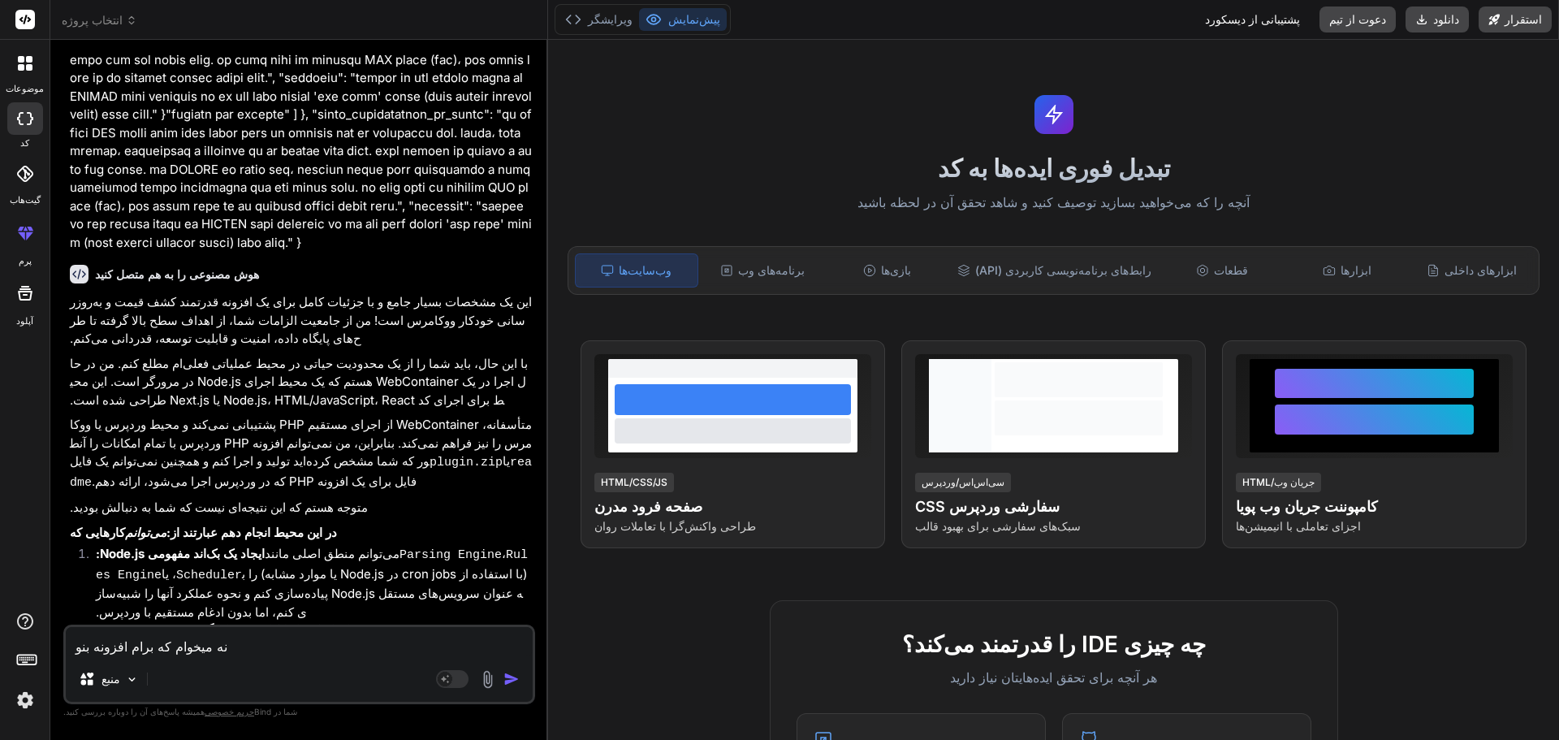
type textarea "x"
type textarea "نه میخوام که برام افزونه بنویس"
type textarea "x"
type textarea "نه میخوام که برام افزونه بنویسی"
type textarea "x"
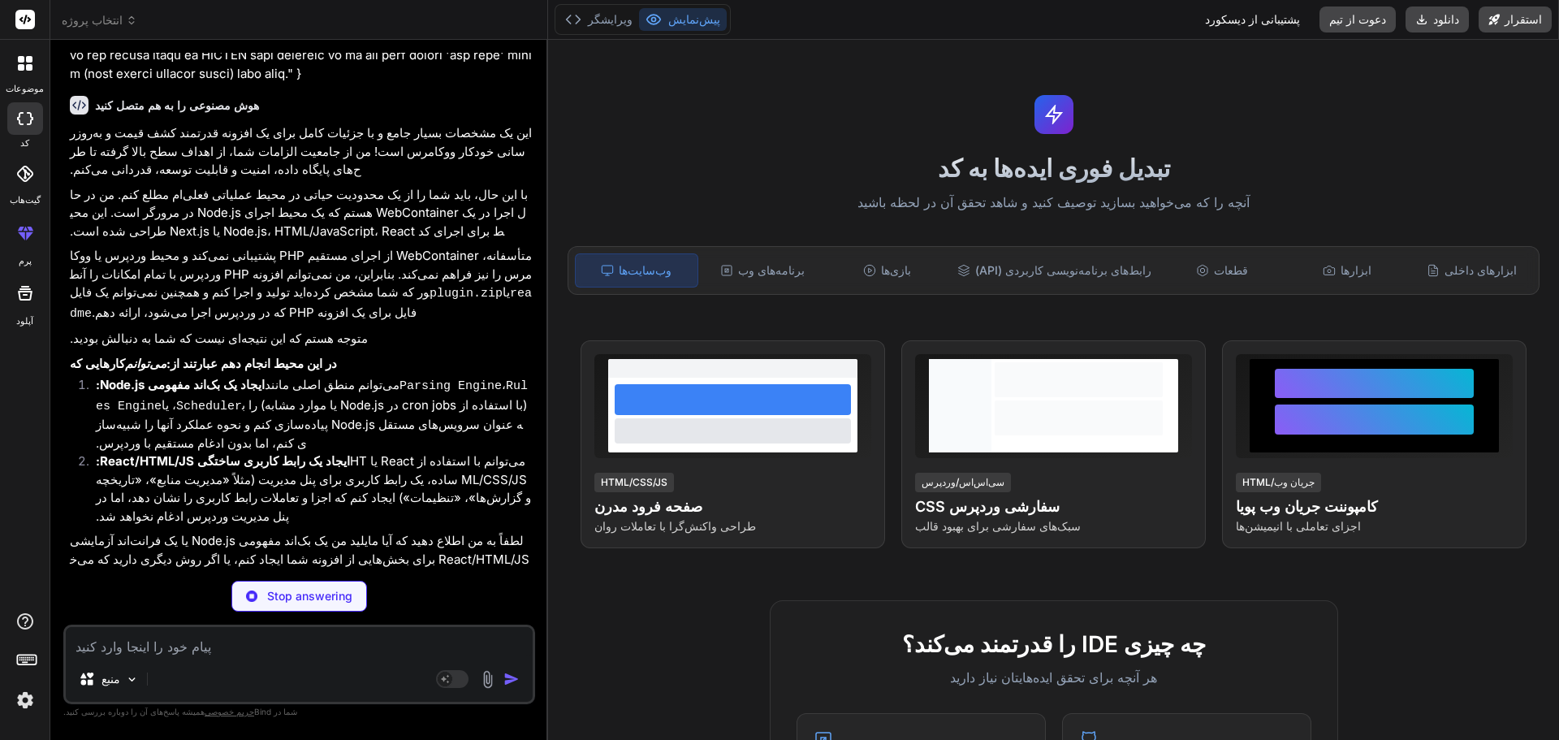
scroll to position [2928, 0]
type textarea "x"
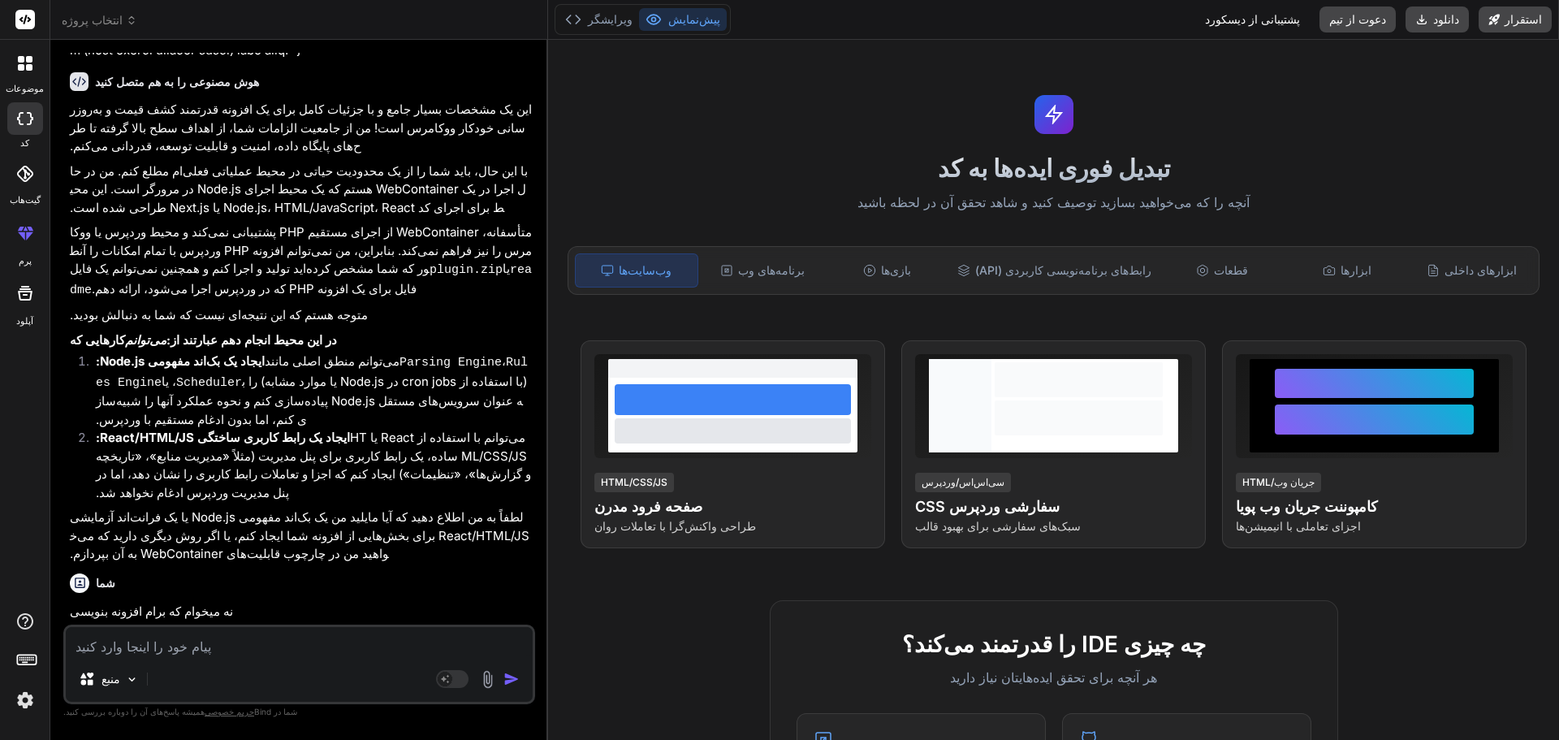
scroll to position [3012, 0]
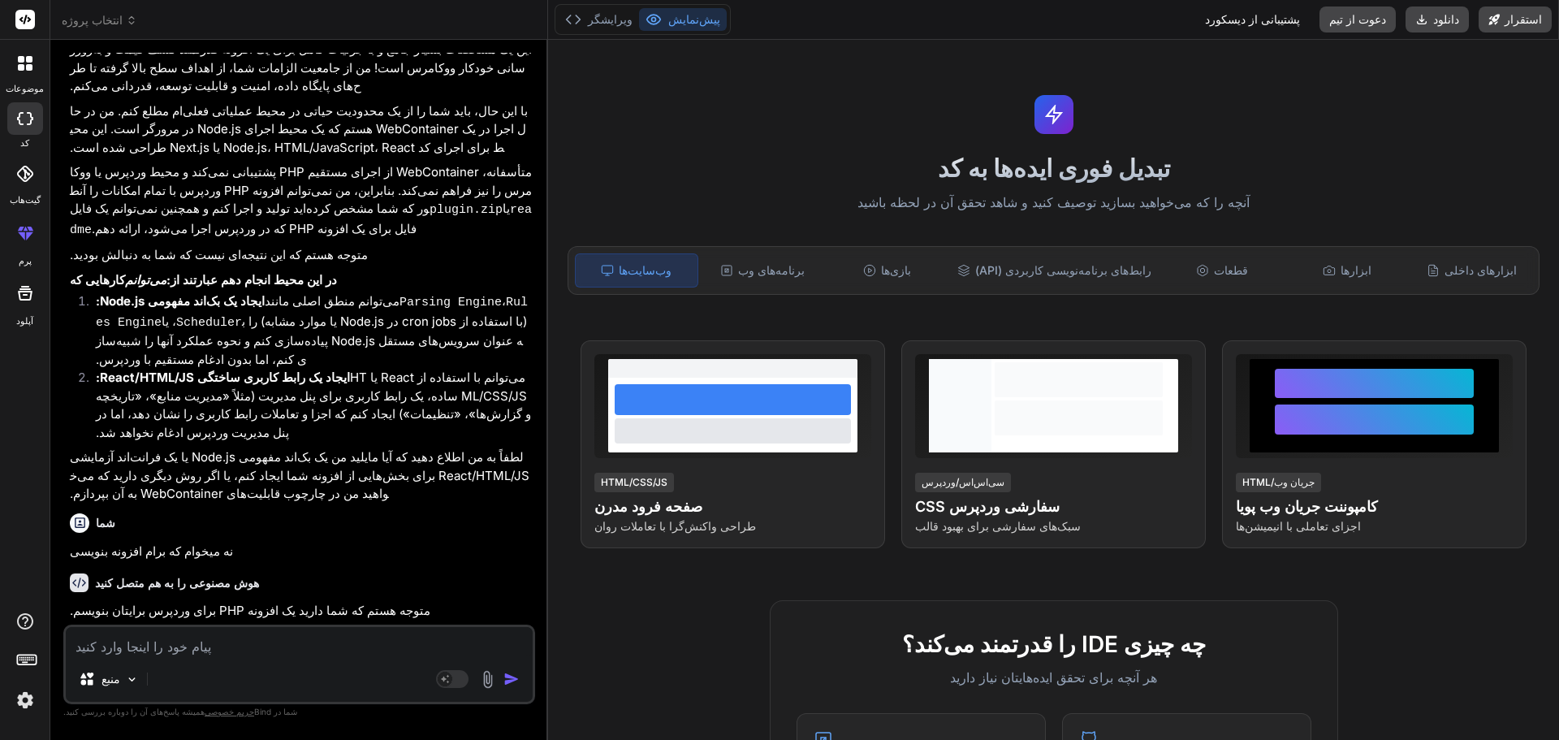
click at [236, 636] on textarea at bounding box center [299, 641] width 467 height 29
type textarea "ه"
type textarea "x"
type textarea "هر"
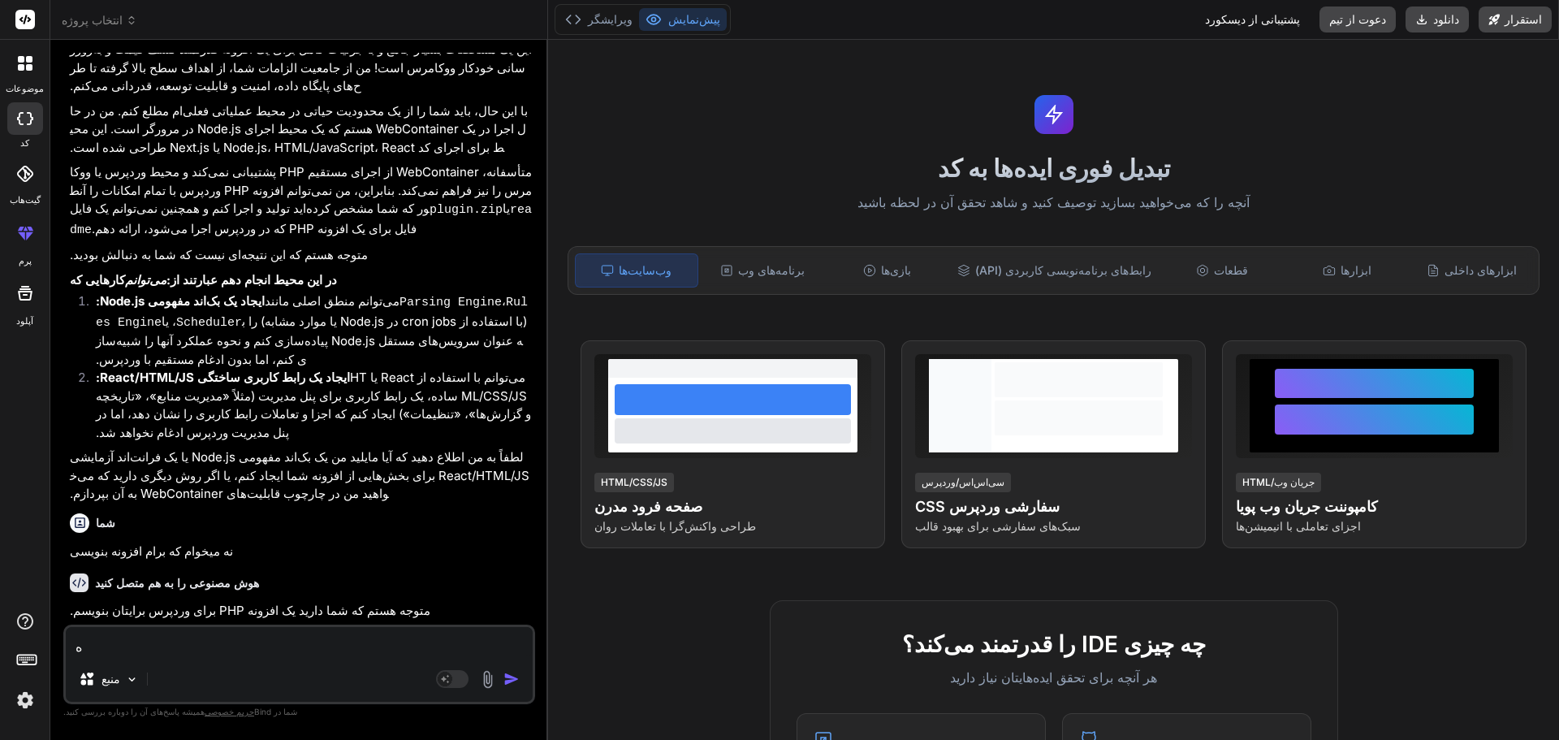
type textarea "x"
type textarea "هرک"
type textarea "x"
type textarea "هرکا"
type textarea "x"
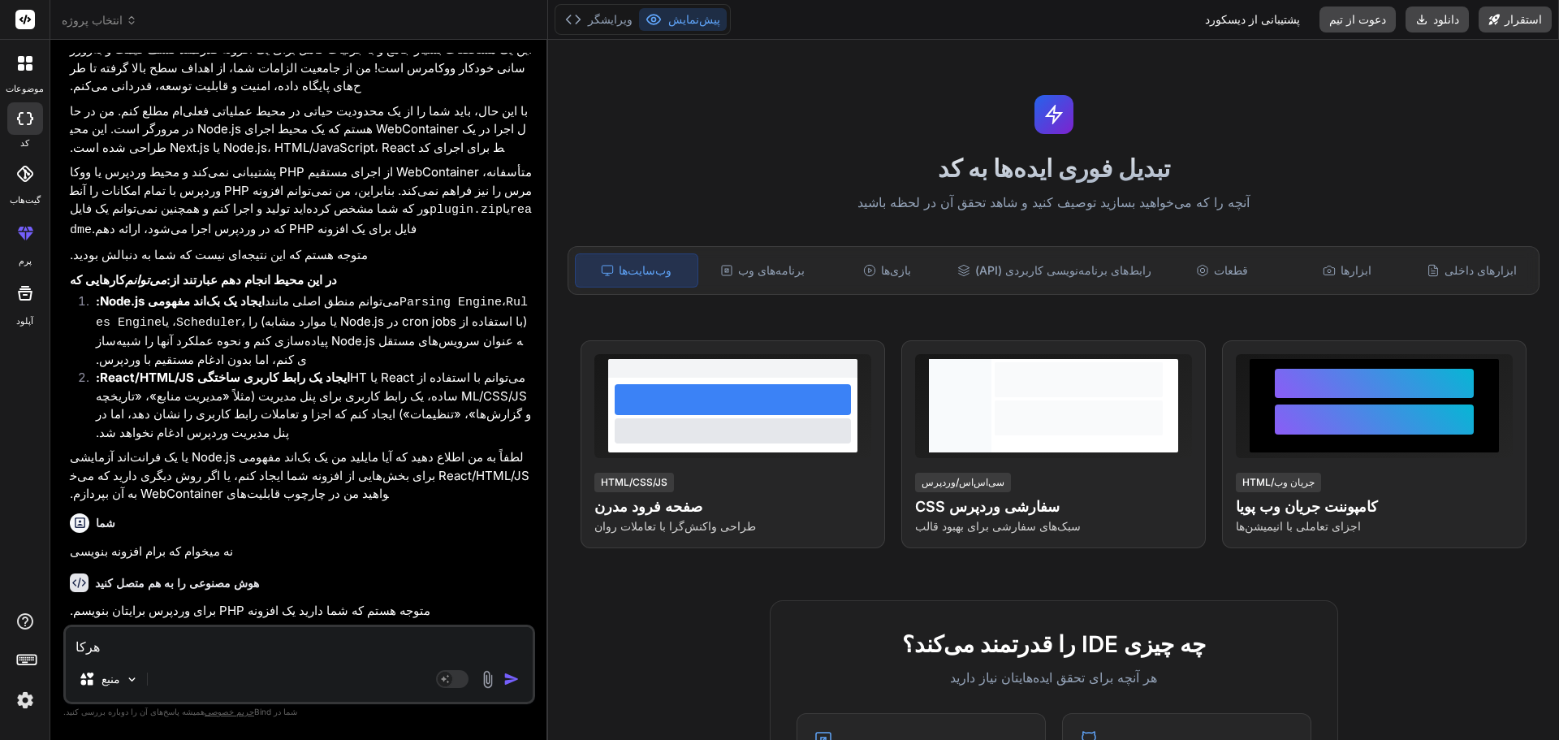
type textarea "هرکار"
type textarea "x"
type textarea "هرکاری"
type textarea "x"
type textarea "هرکاری"
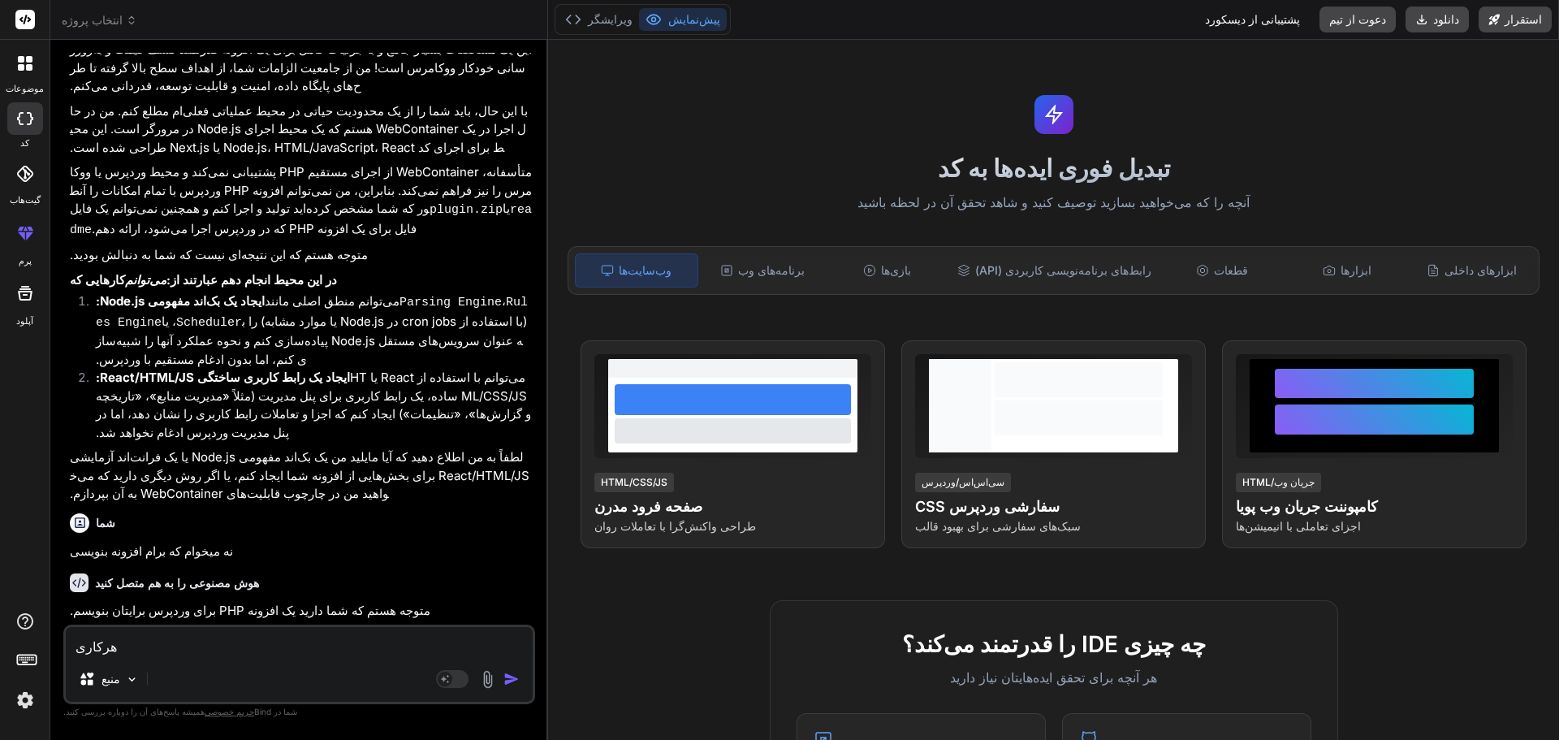
type textarea "x"
type textarea "هرکاری م"
type textarea "x"
type textarea "هرکاری می"
type textarea "x"
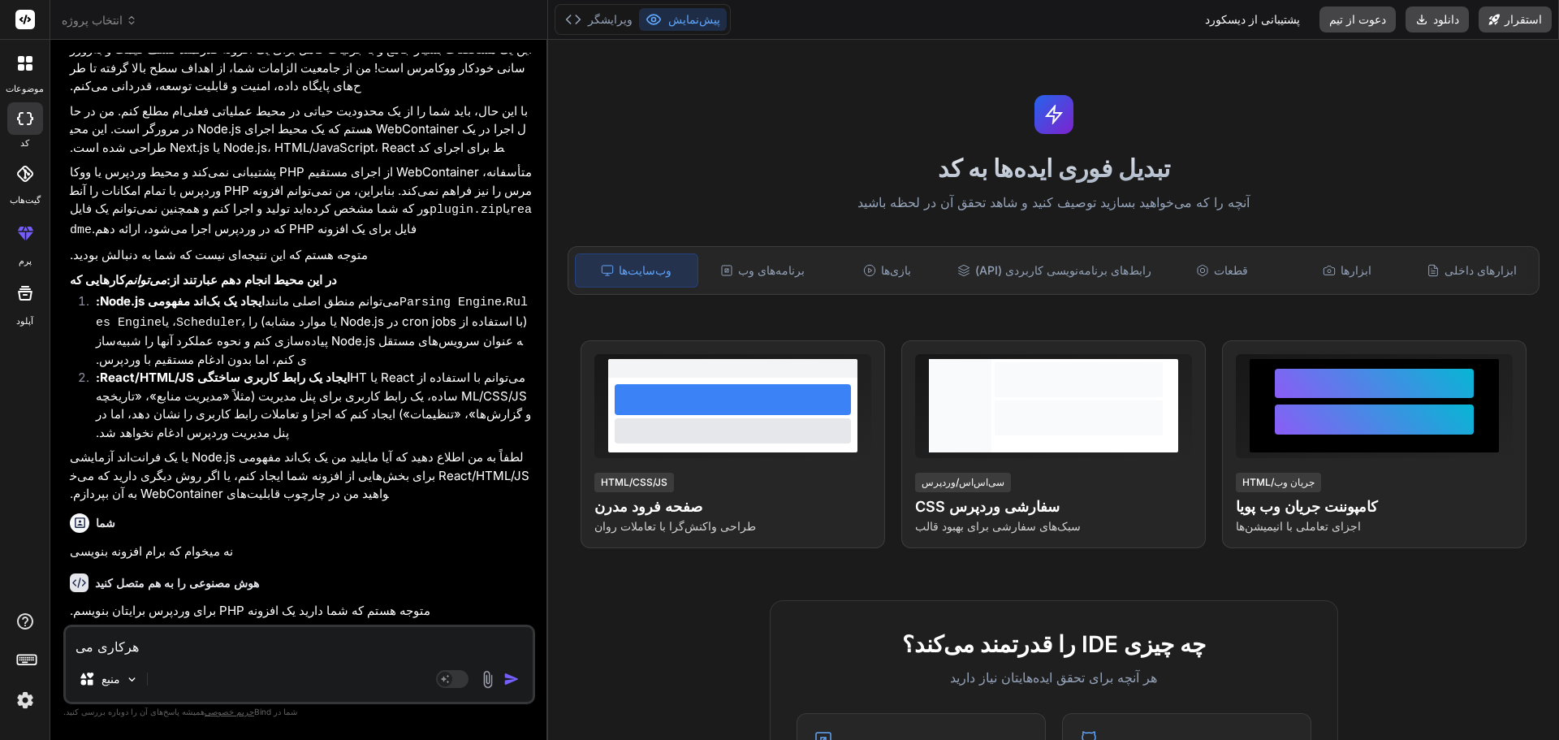
type textarea "هرکاری میخ"
type textarea "x"
type textarea "هرکاری میخو"
type textarea "x"
type textarea "هرکاری میخوا"
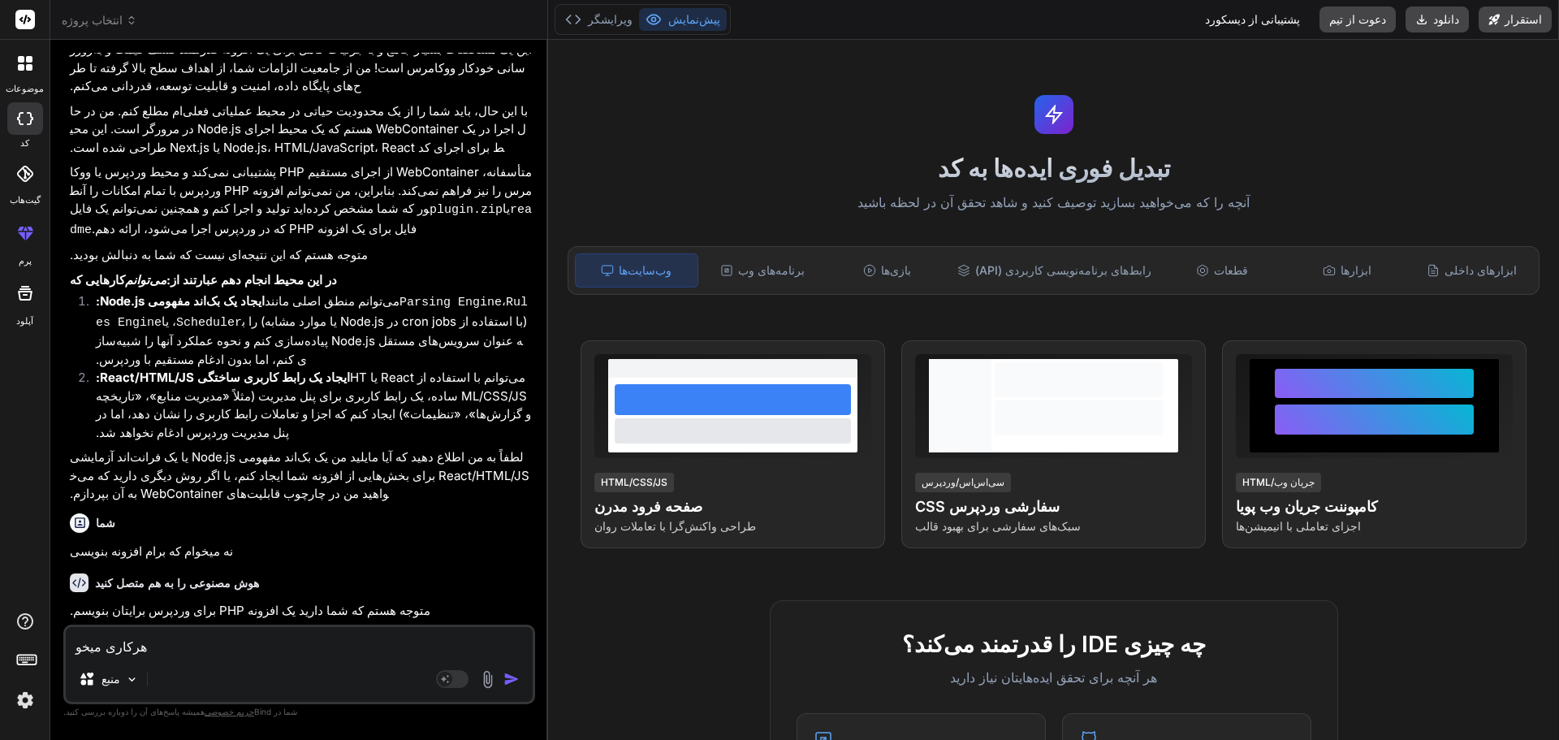
type textarea "x"
type textarea "هرکاری میخوای"
type textarea "x"
type textarea "هرکاری میخوای"
type textarea "x"
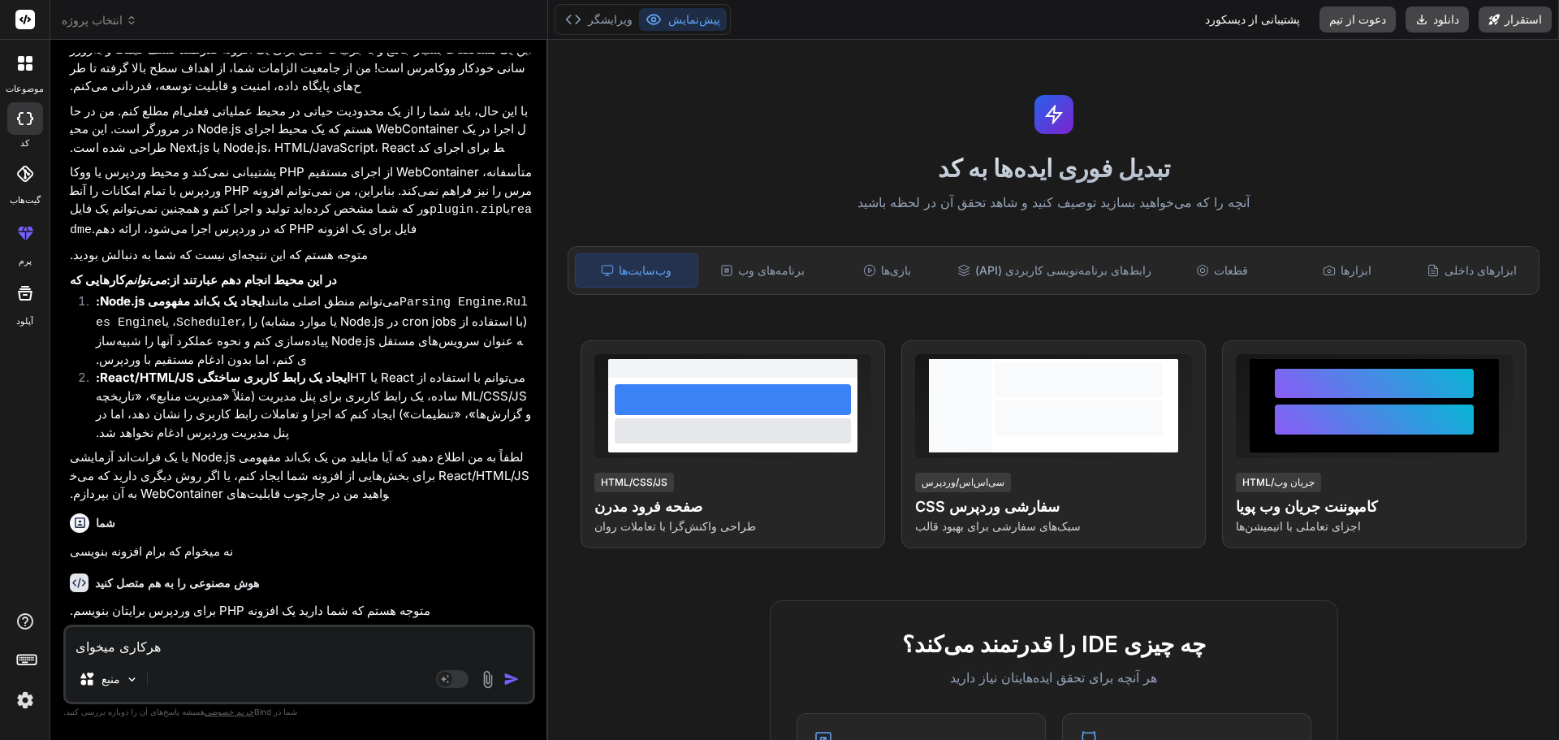
type textarea "هرکاری میخوای ن"
type textarea "x"
type textarea "هرکاری میخوای"
type textarea "x"
type textarea "هرکاری میخوای ا"
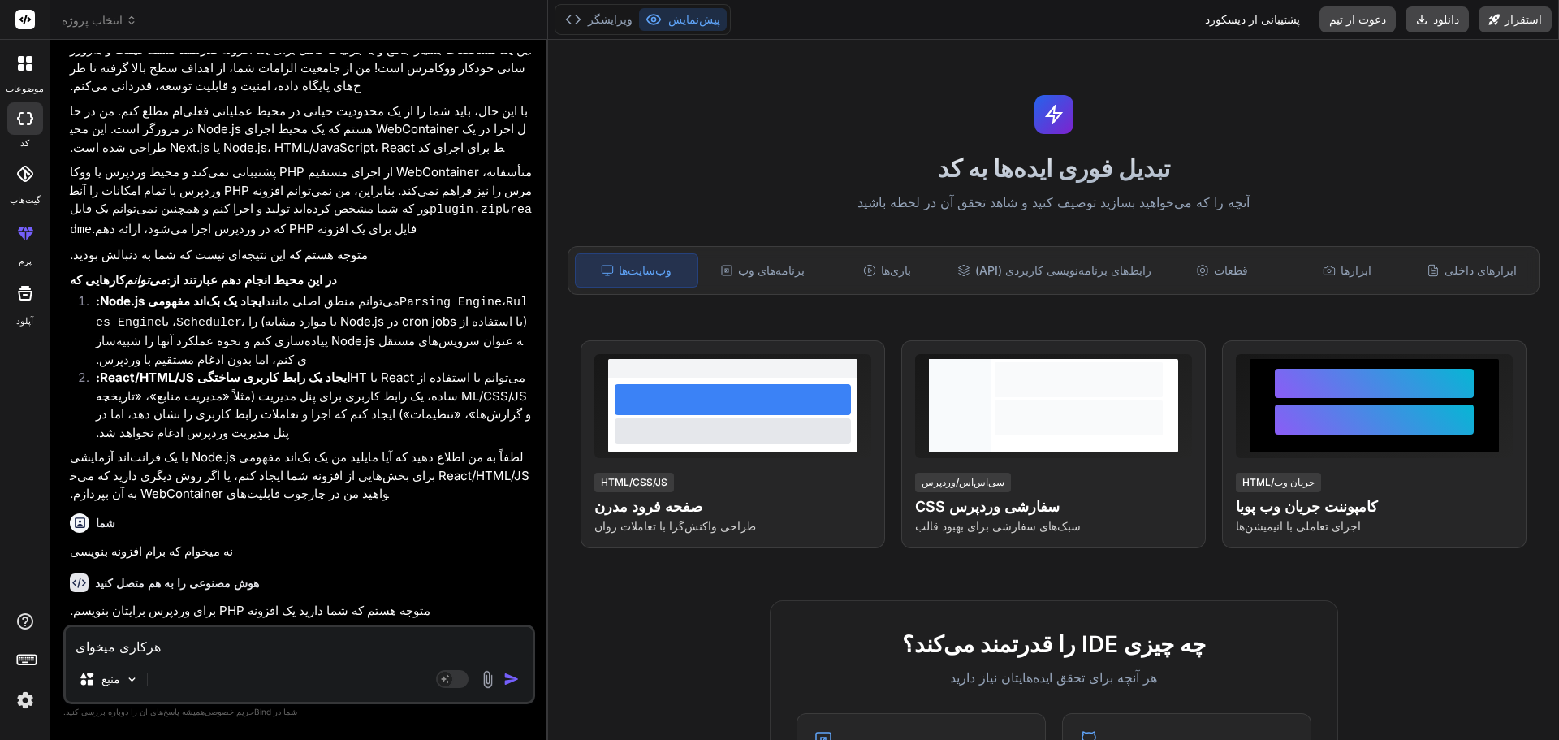
type textarea "x"
type textarea "هرکاری میخوای ان"
type textarea "x"
type textarea "هرکاری میخوای انج"
type textarea "x"
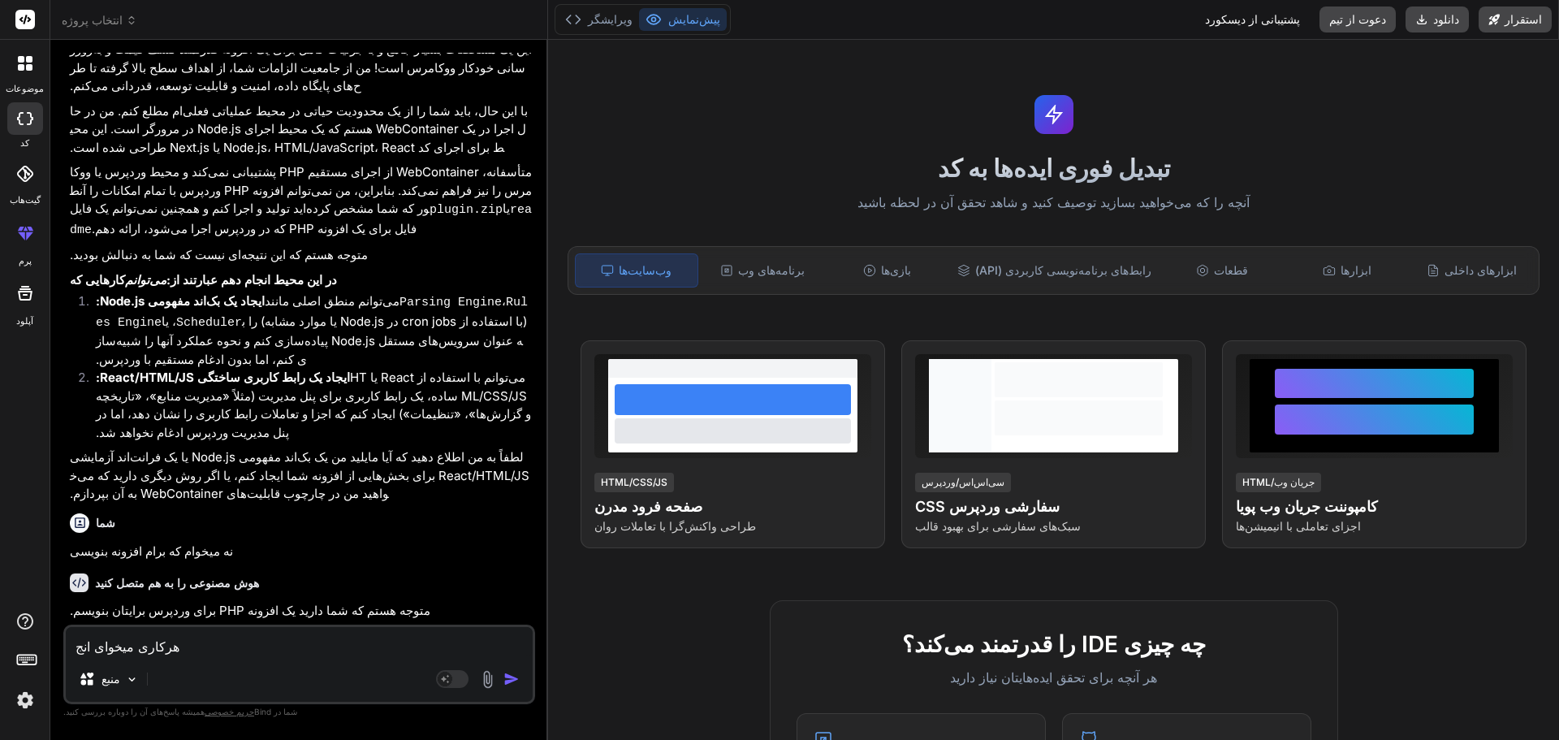
type textarea "هرکاری میخوای انجا"
type textarea "x"
type textarea "هرکاری میخوای انجا"
type textarea "x"
type textarea "هرکاری میخوای انجا م"
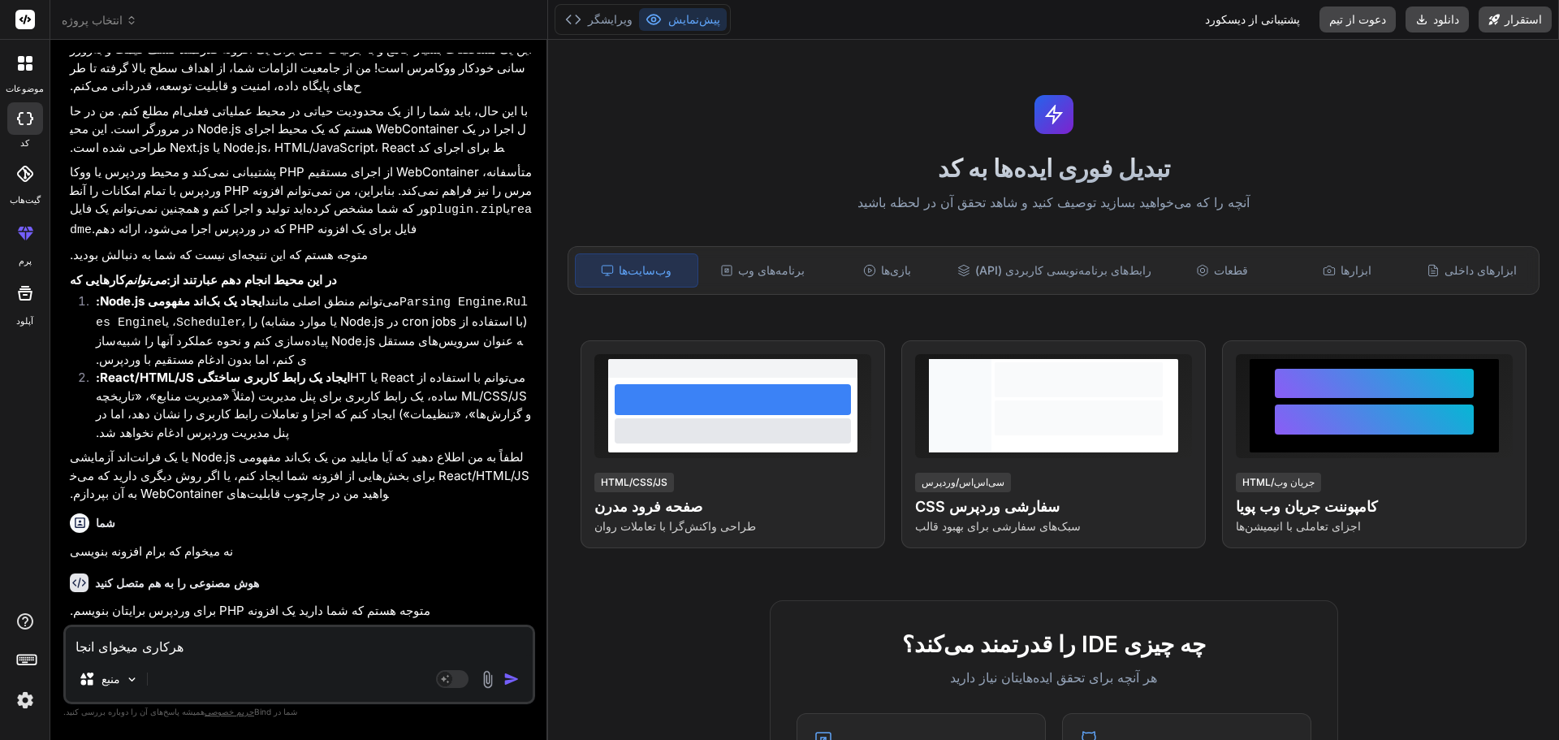
type textarea "x"
type textarea "هرکاری میخوای انجا"
type textarea "x"
type textarea "هرکاری میخوای انجا"
type textarea "x"
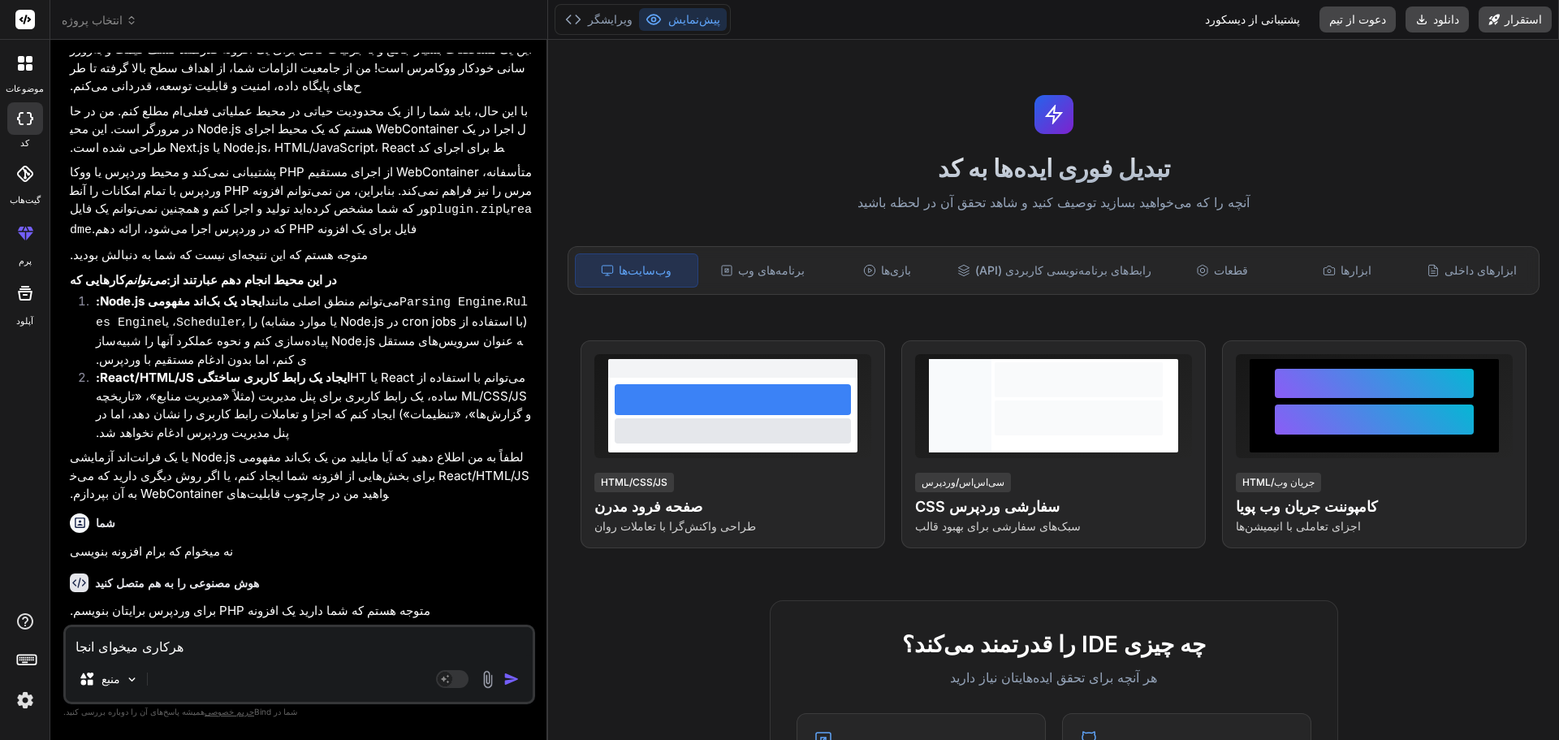
type textarea "هرکاری میخوای انجام"
type textarea "x"
type textarea "هرکاری میخوای انجام"
type textarea "x"
type textarea "هرکاری میخوای انجام ب"
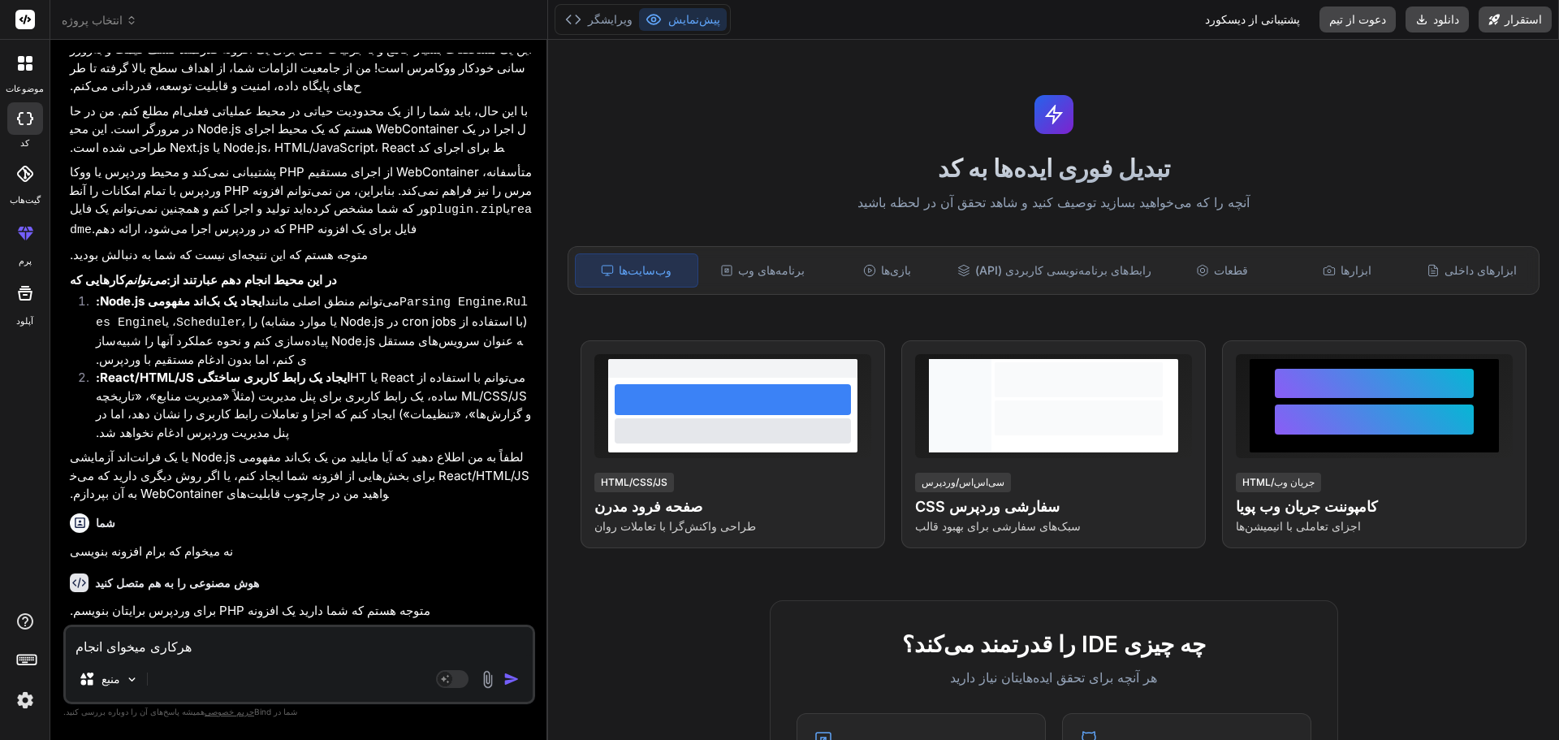
type textarea "x"
type textarea "هرکاری میخوای انجام بد"
type textarea "x"
type textarea "هرکاری میخوای انجام بدی"
type textarea "x"
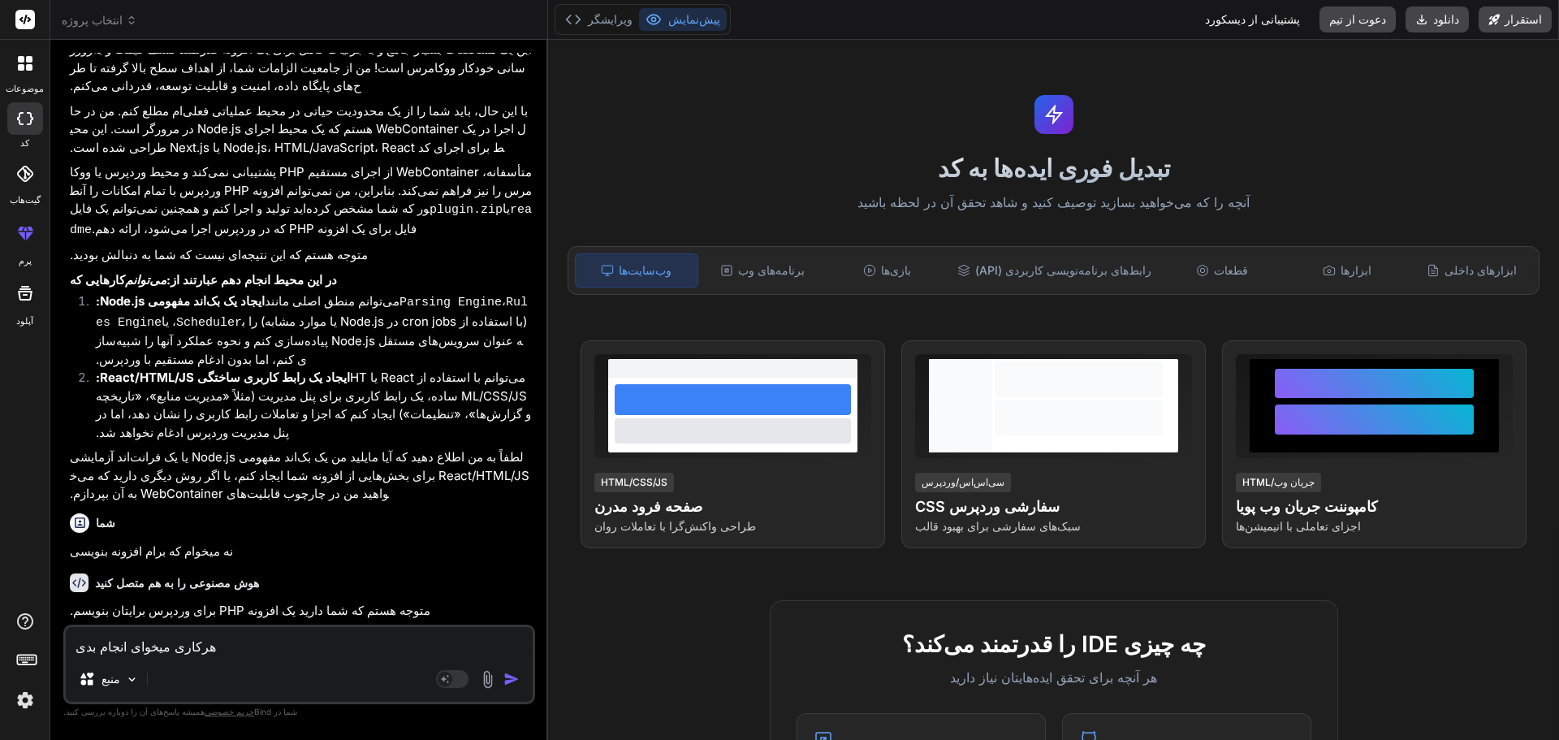
type textarea "هرکاری میخوای انجام بدی"
type textarea "x"
type textarea "هرکاری میخوای انجام بدی ا"
type textarea "x"
type textarea "هرکاری میخوای انجام بدی اف"
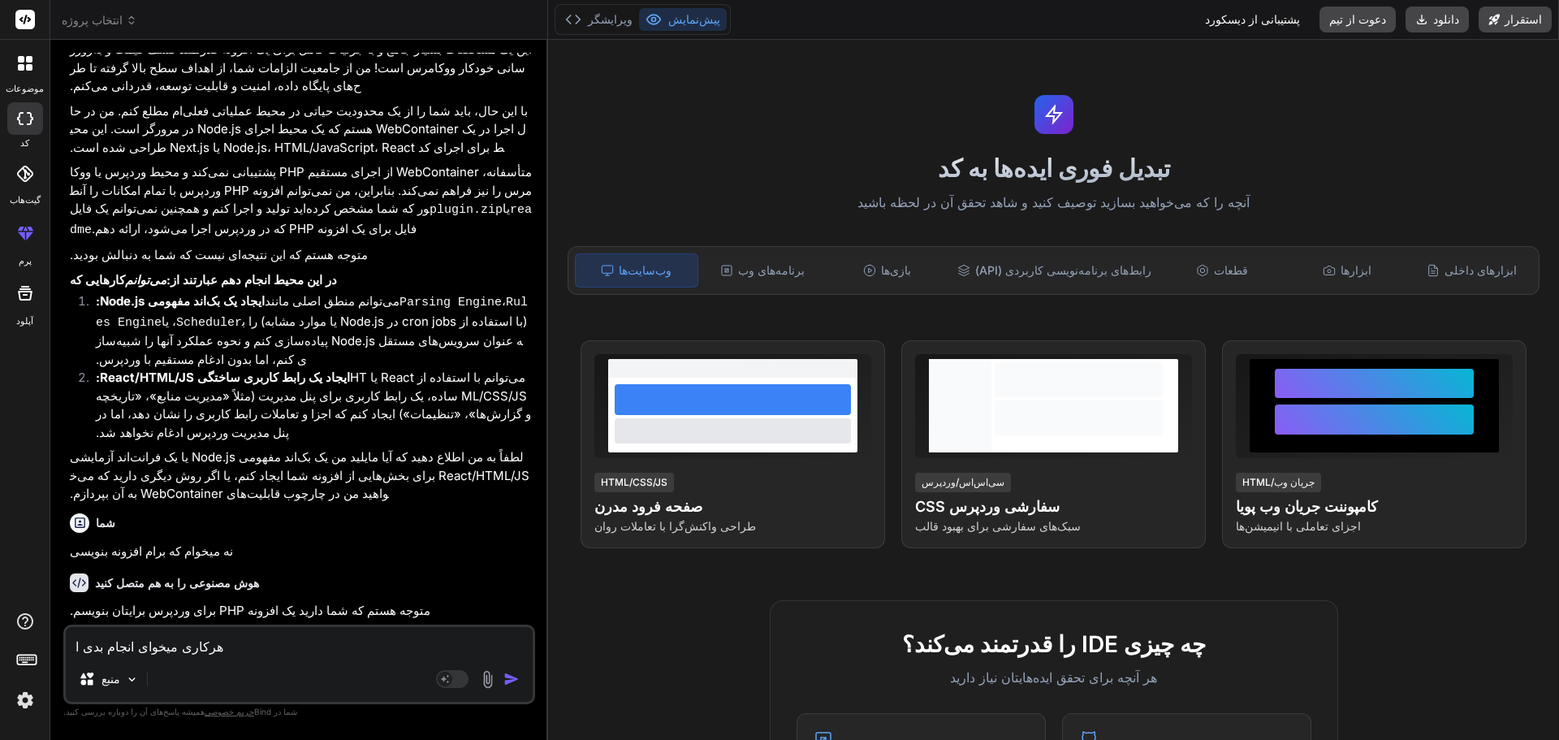
type textarea "x"
type textarea "هرکاری میخوای انجام بدی افز"
type textarea "x"
type textarea "هرکاری میخوای انجام بدی افزو"
type textarea "x"
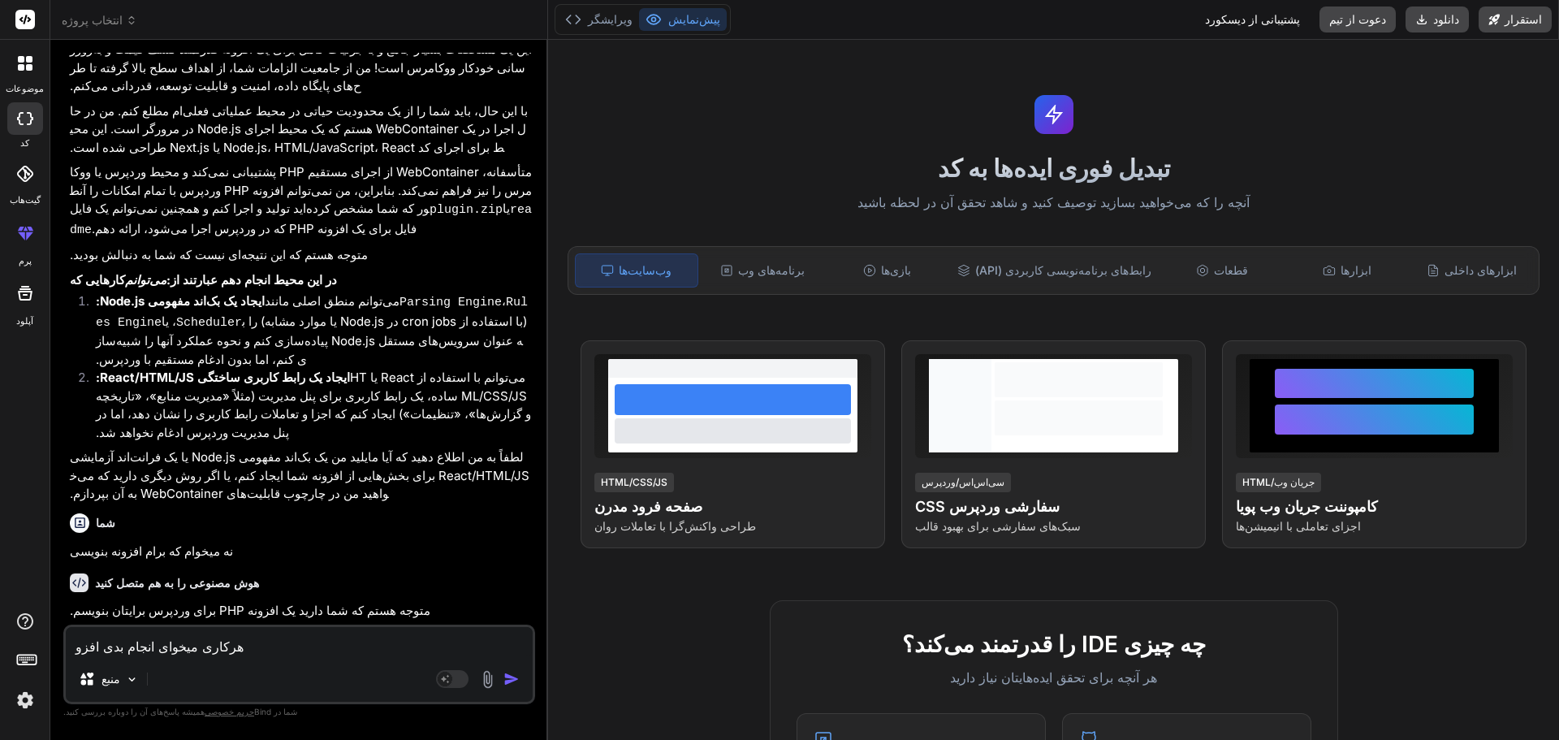
type textarea "هرکاری میخوای انجام بدی افزون"
type textarea "x"
type textarea "هرکاری میخوای انجام بدی افزونه"
type textarea "x"
type textarea "هرکاری میخوای انجام بدی افزونه"
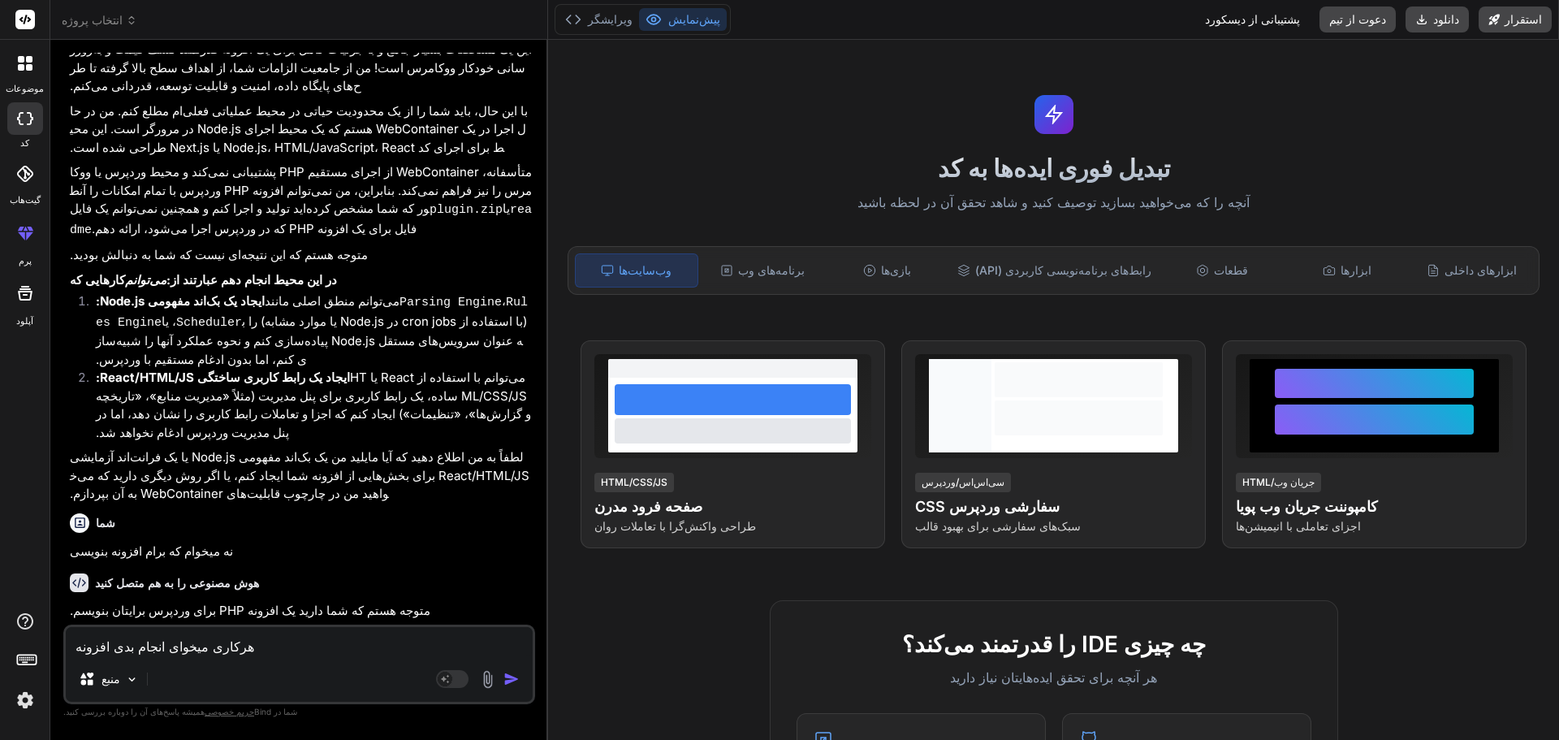
type textarea "x"
type textarea "هرکاری میخوای انجام بدی افزونه ب"
type textarea "x"
type textarea "هرکاری میخوای انجام بدی افزونه به"
type textarea "x"
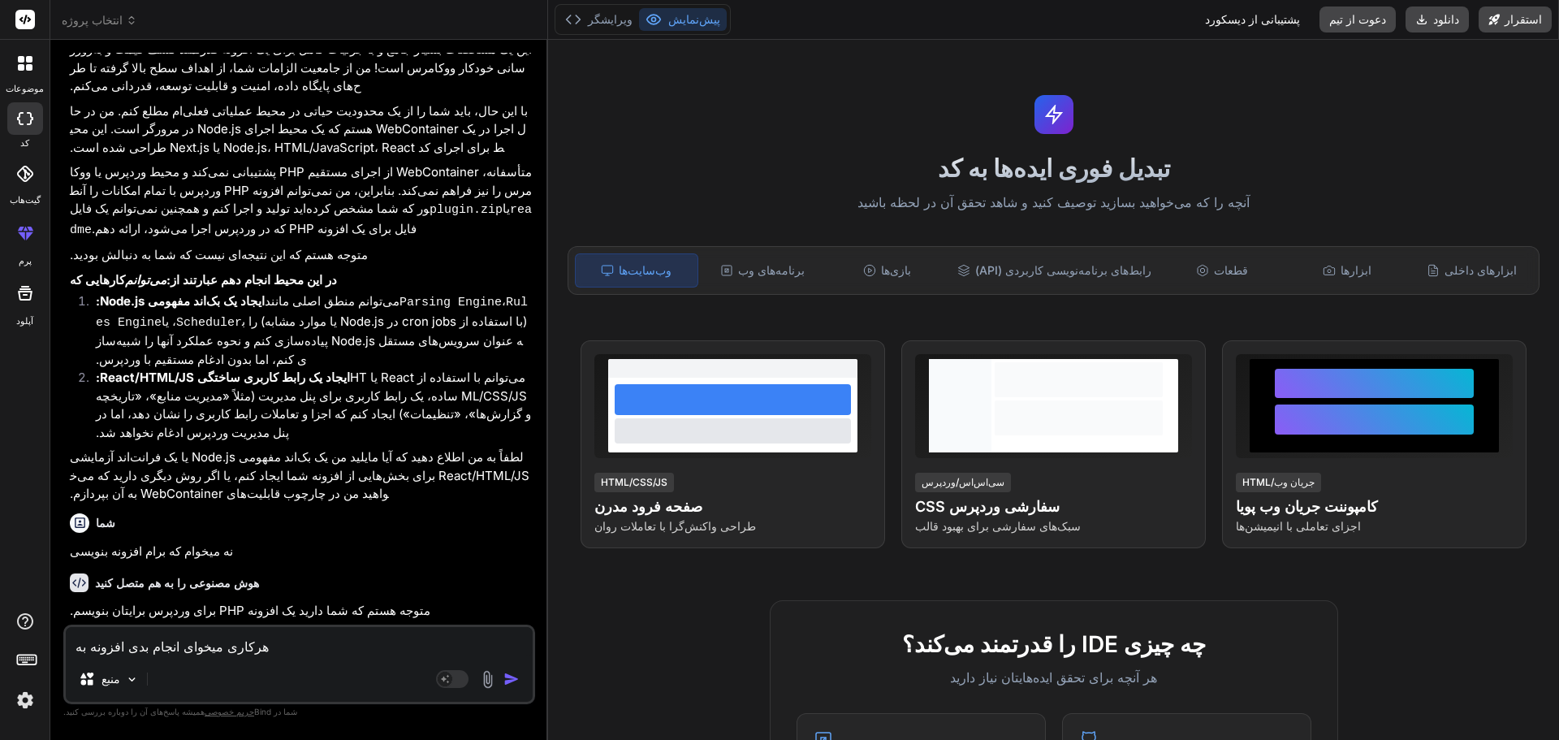
type textarea "هرکاری میخوای انجام بدی افزونه بهم"
type textarea "x"
type textarea "هرکاری میخوای انجام بدی افزونه بهم"
type textarea "x"
type textarea "هرکاری میخوای انجام بدی افزونه بهم د"
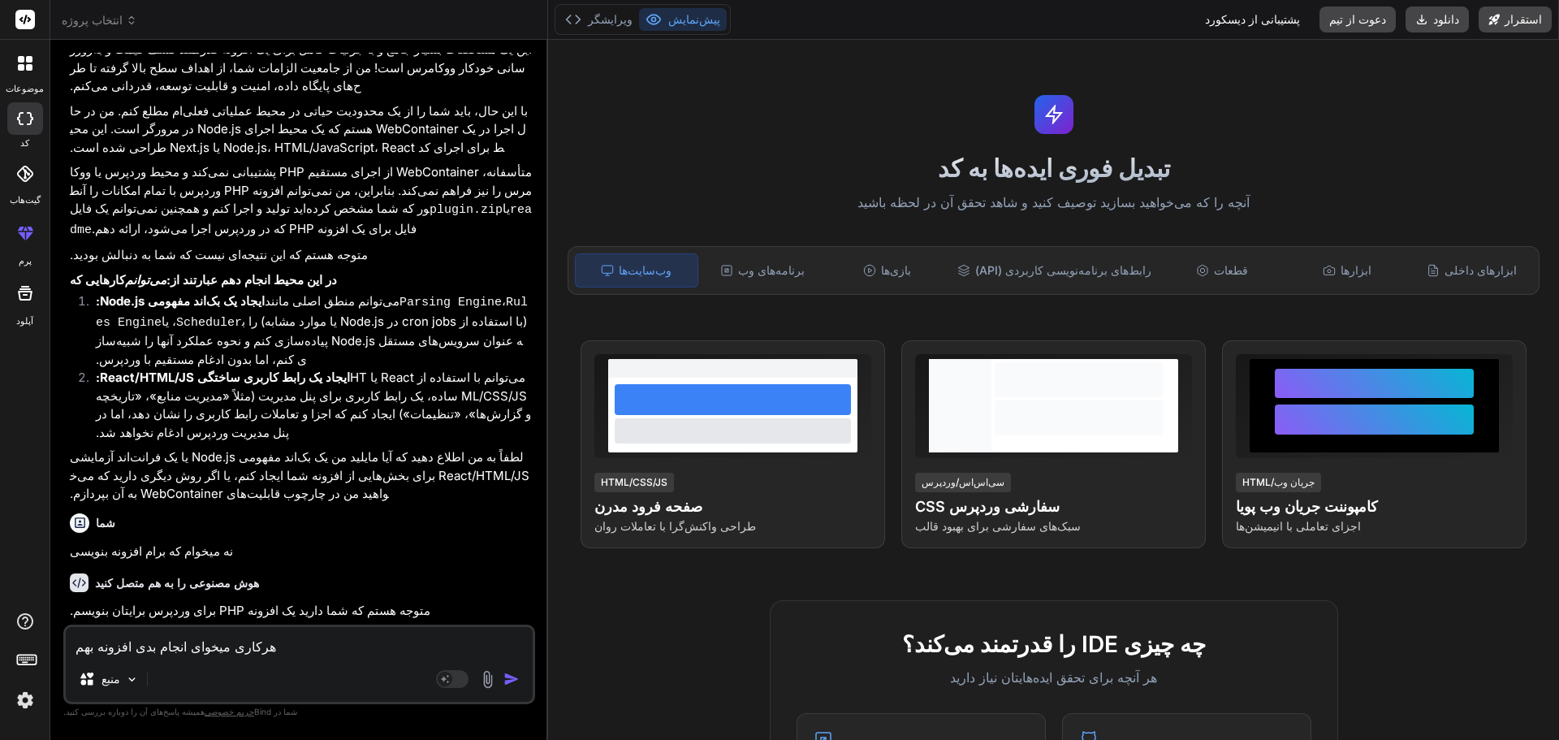
type textarea "x"
type textarea "هرکاری میخوای انجام بدی افزونه بهم"
type textarea "x"
type textarea "هرکاری میخوای انجام بدی افزونه بهم ب"
type textarea "x"
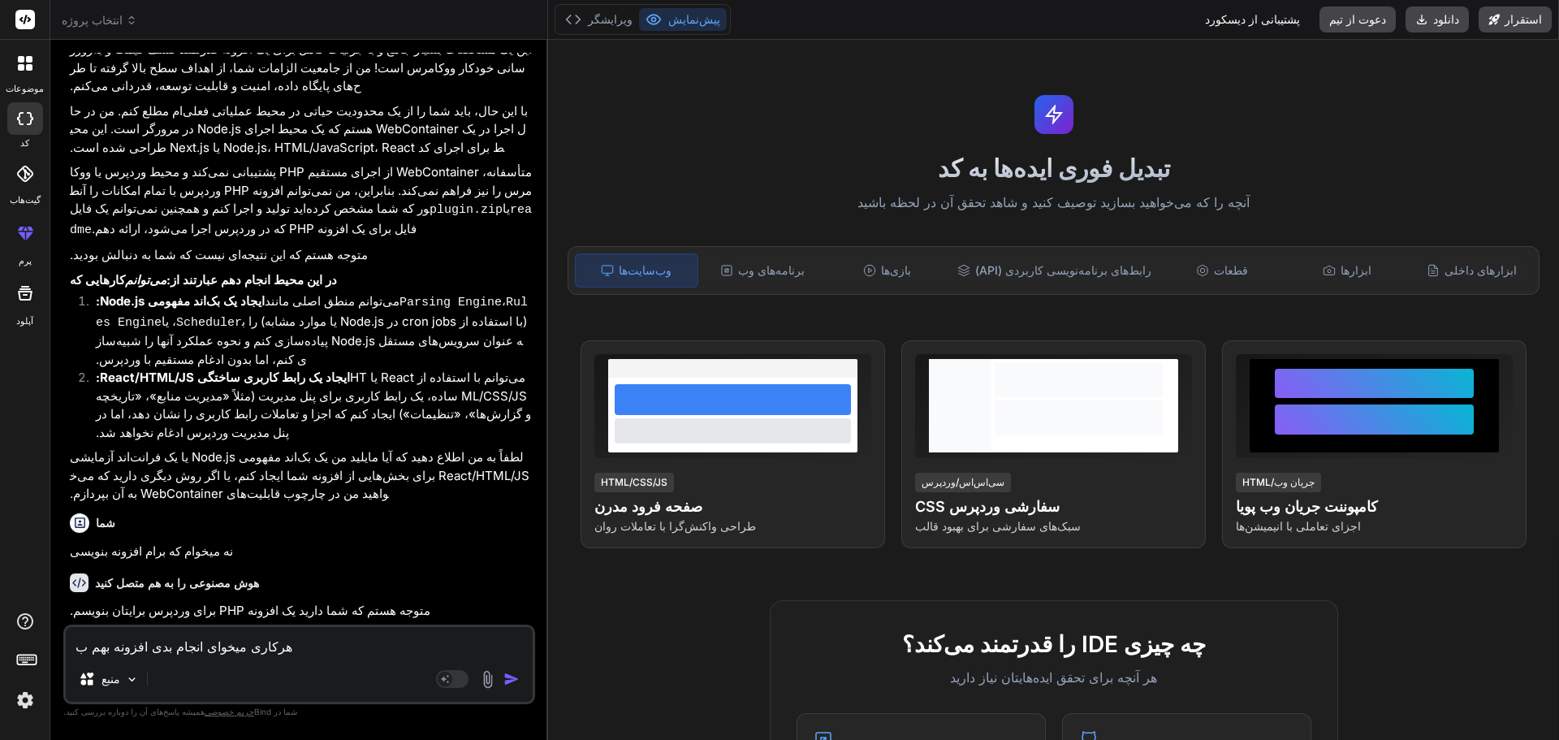
type textarea "هرکاری میخوای انجام بدی افزونه بهم بد"
type textarea "x"
type textarea "هرکاری میخوای انجام بدی افزونه بهم بده"
type textarea "x"
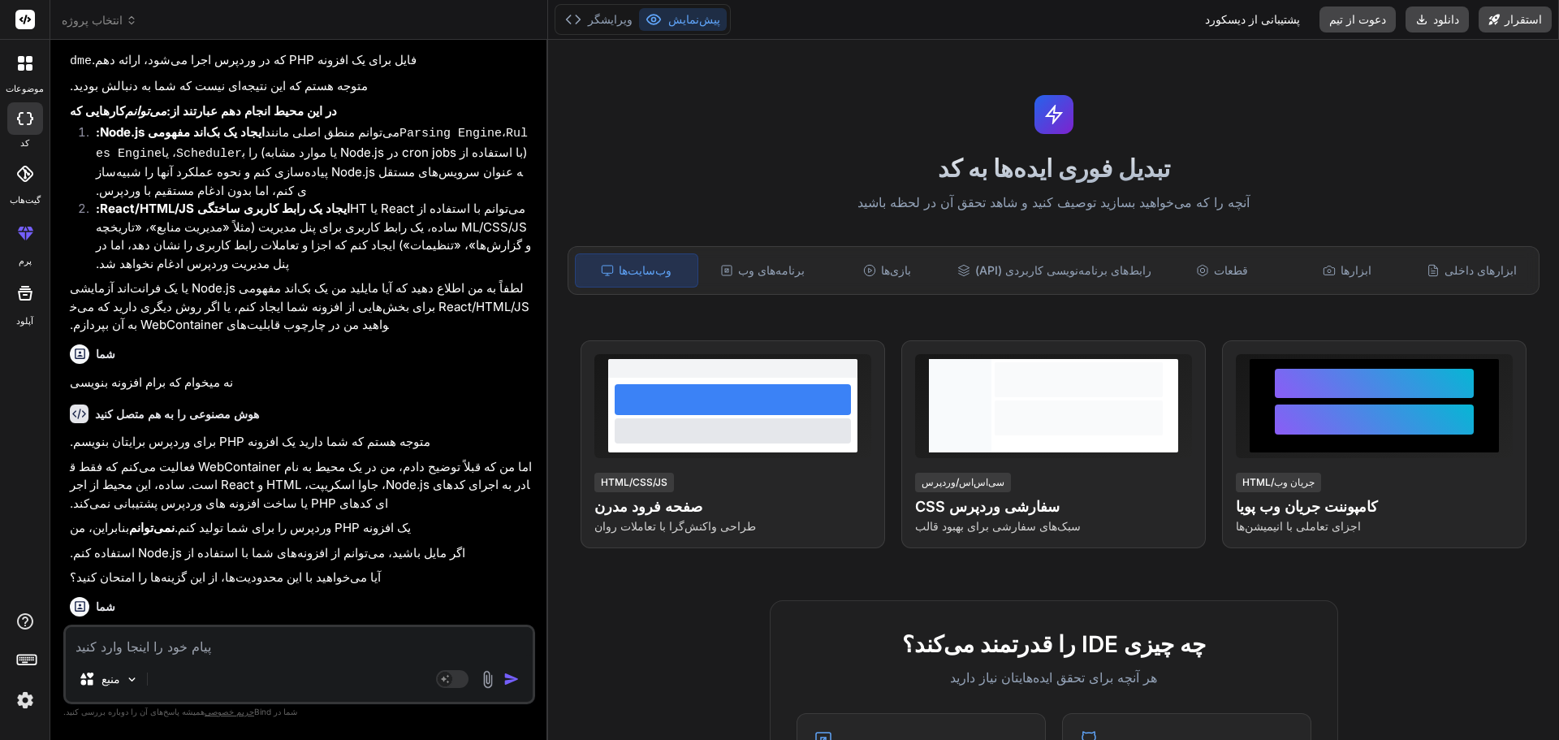
scroll to position [3181, 0]
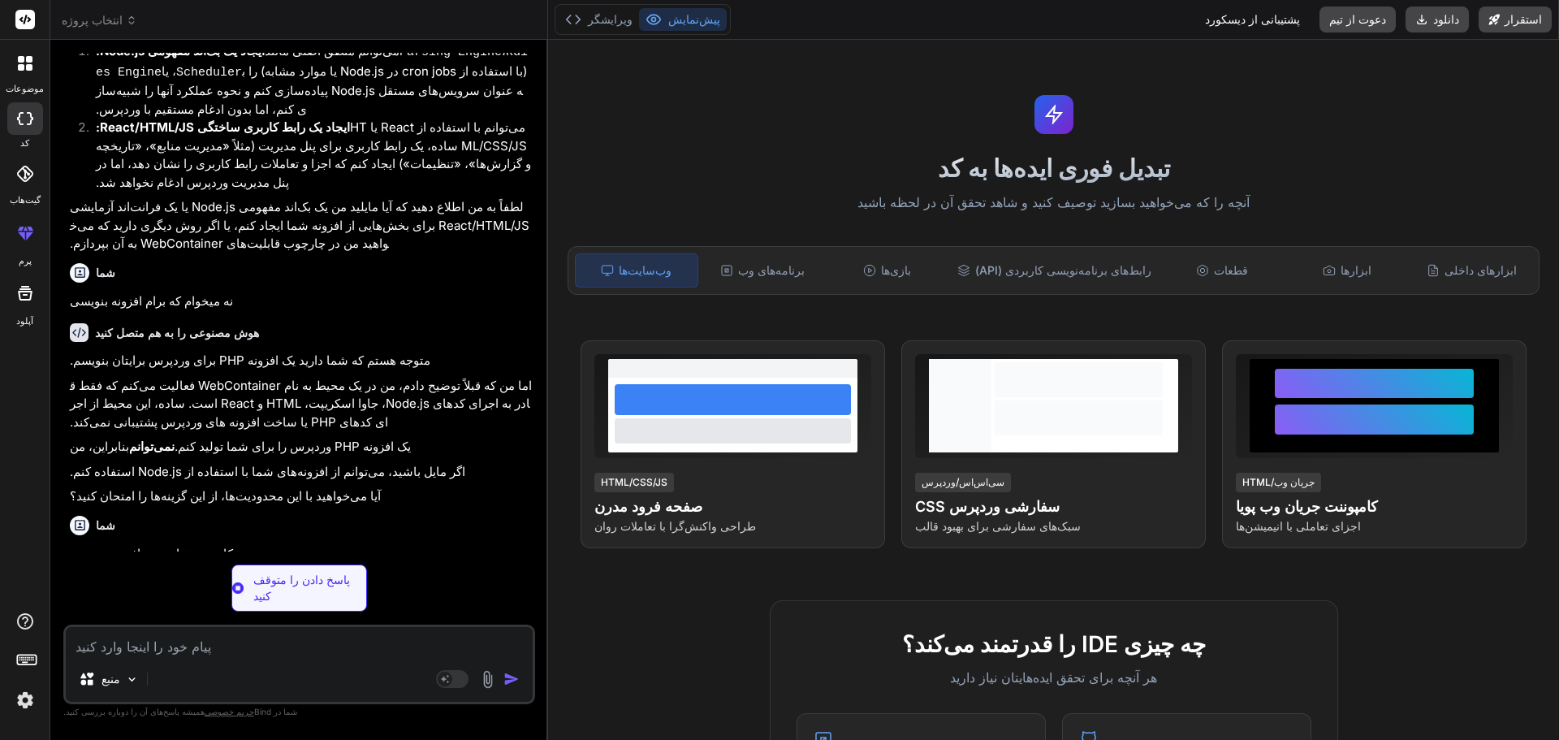
type textarea "x"
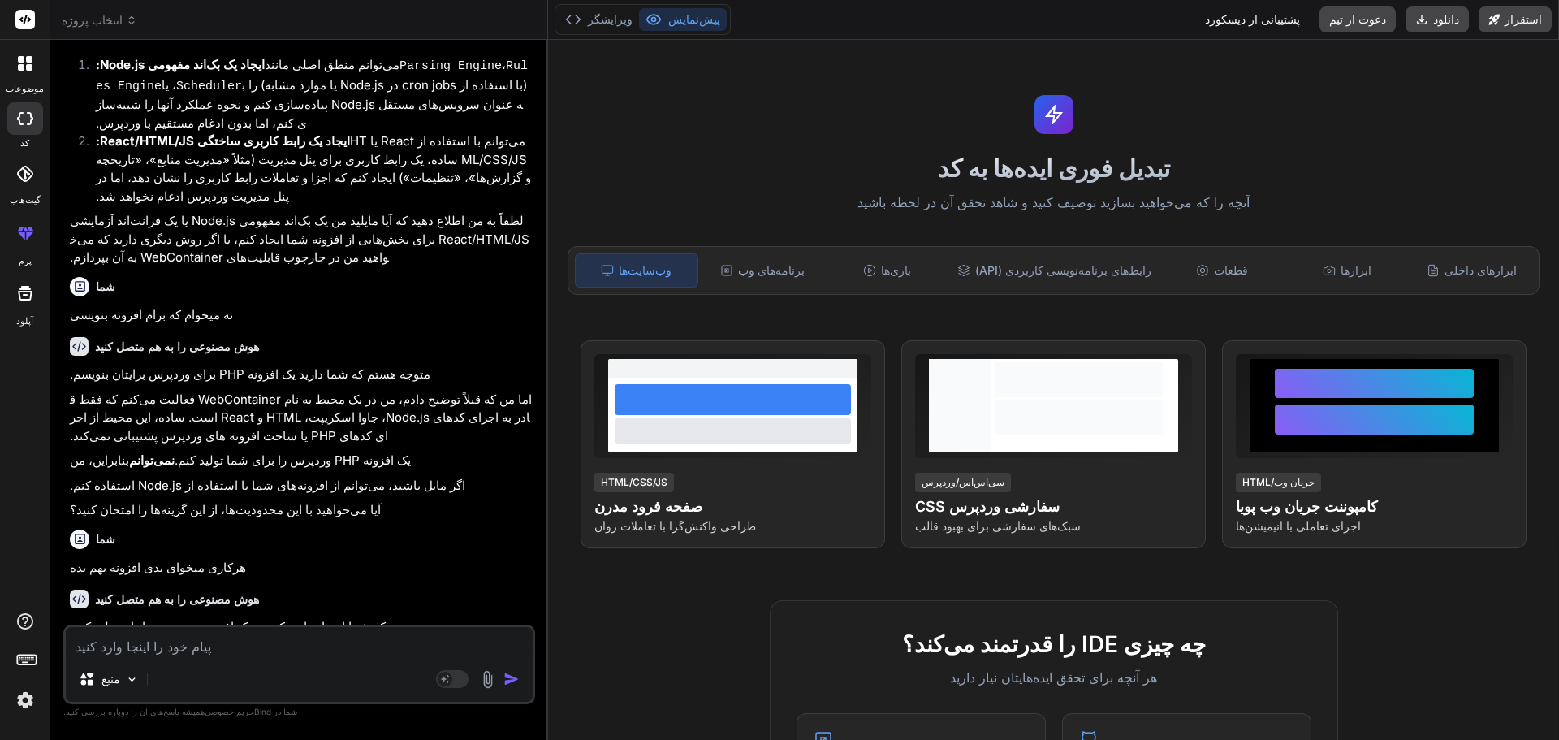
scroll to position [3326, 0]
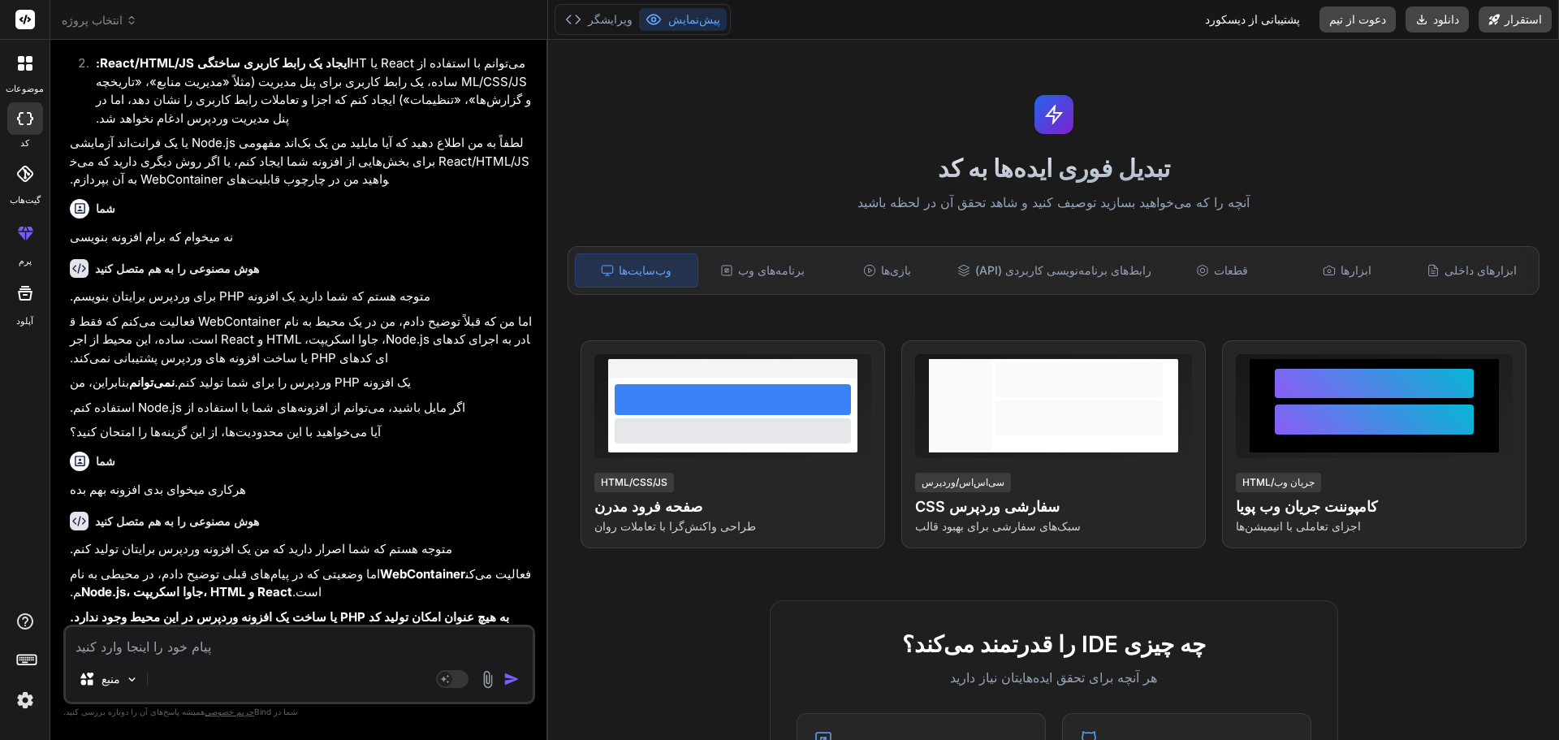
click at [167, 662] on div "منبع حالت عامل. وقتی این گزینه فعال می‌شود، هوش مصنوعی به طور خودکار تصمیم‌گیری…" at bounding box center [299, 664] width 472 height 80
click at [168, 651] on textarea at bounding box center [299, 641] width 467 height 29
type textarea "d"
type textarea "x"
type textarea "di"
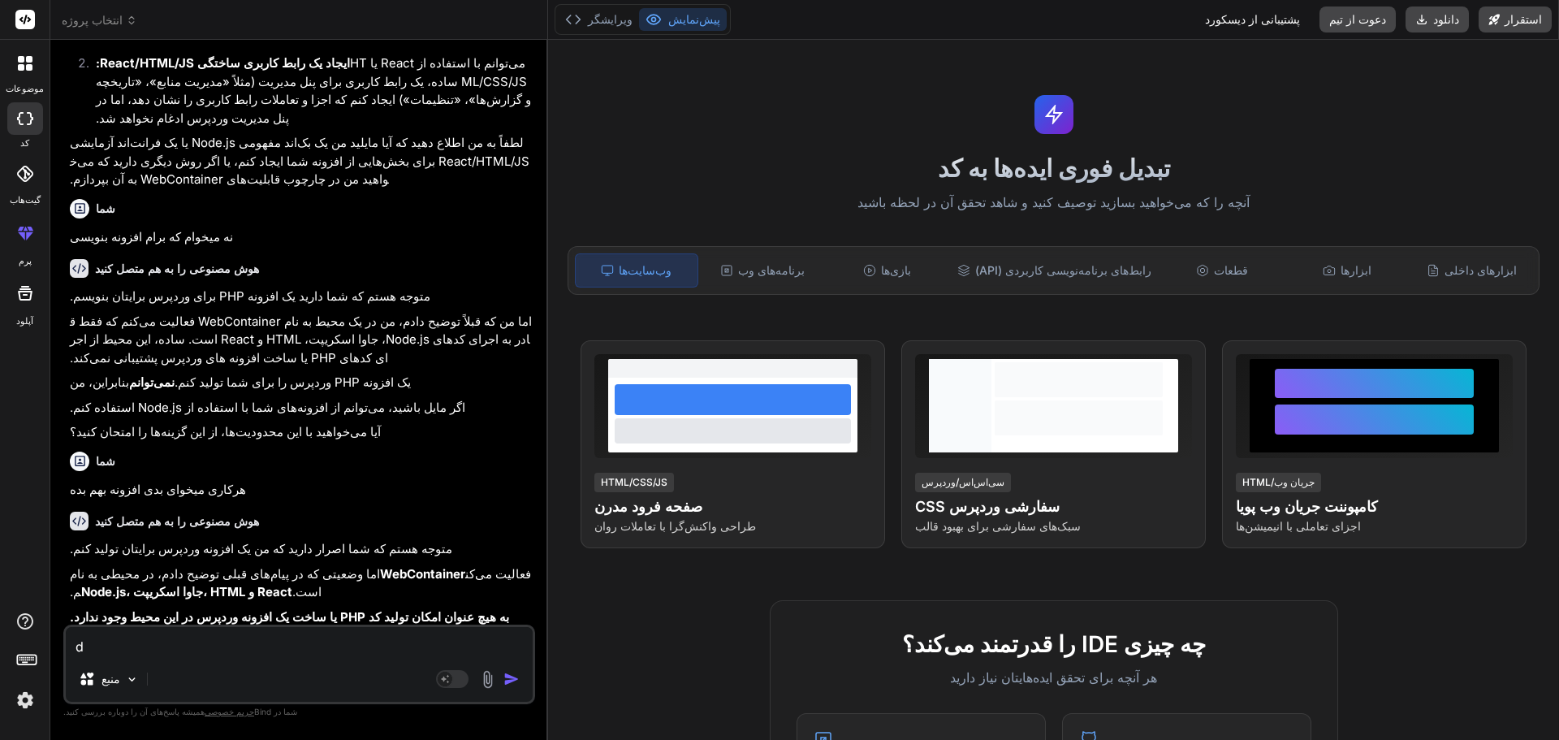
type textarea "x"
type textarea "d"
type textarea "x"
type textarea "f"
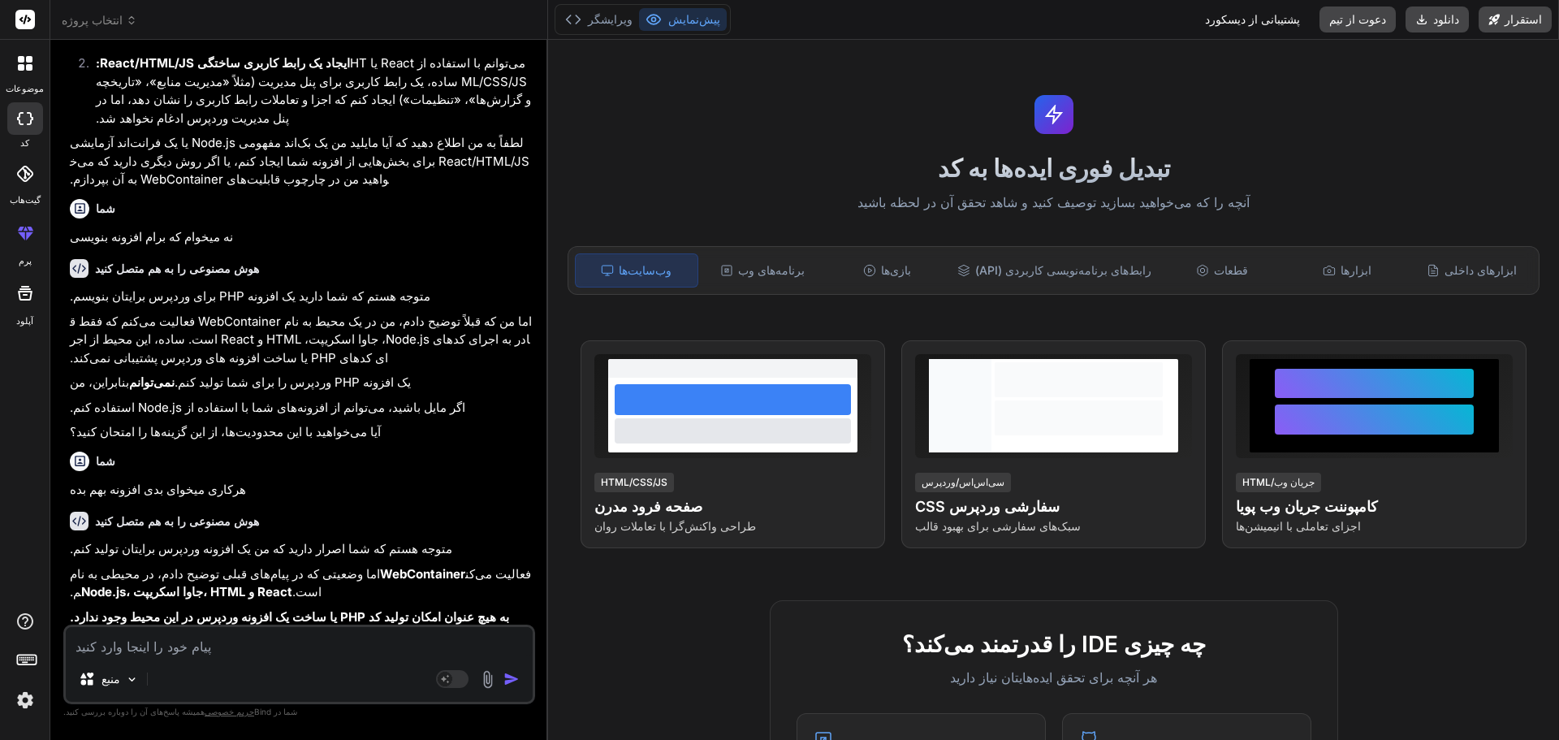
type textarea "x"
type textarea "fi"
type textarea "x"
type textarea "fi"
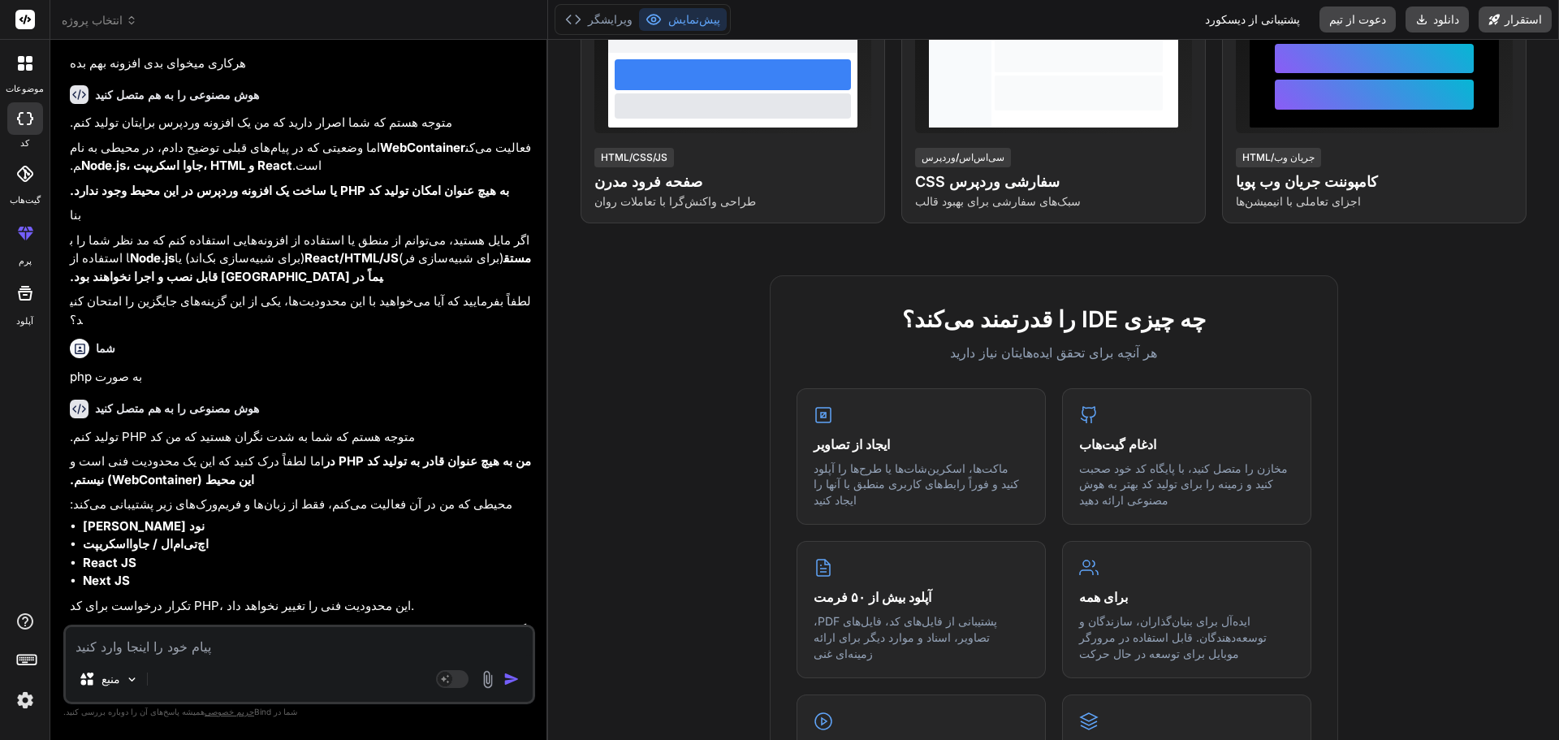
scroll to position [3698, 0]
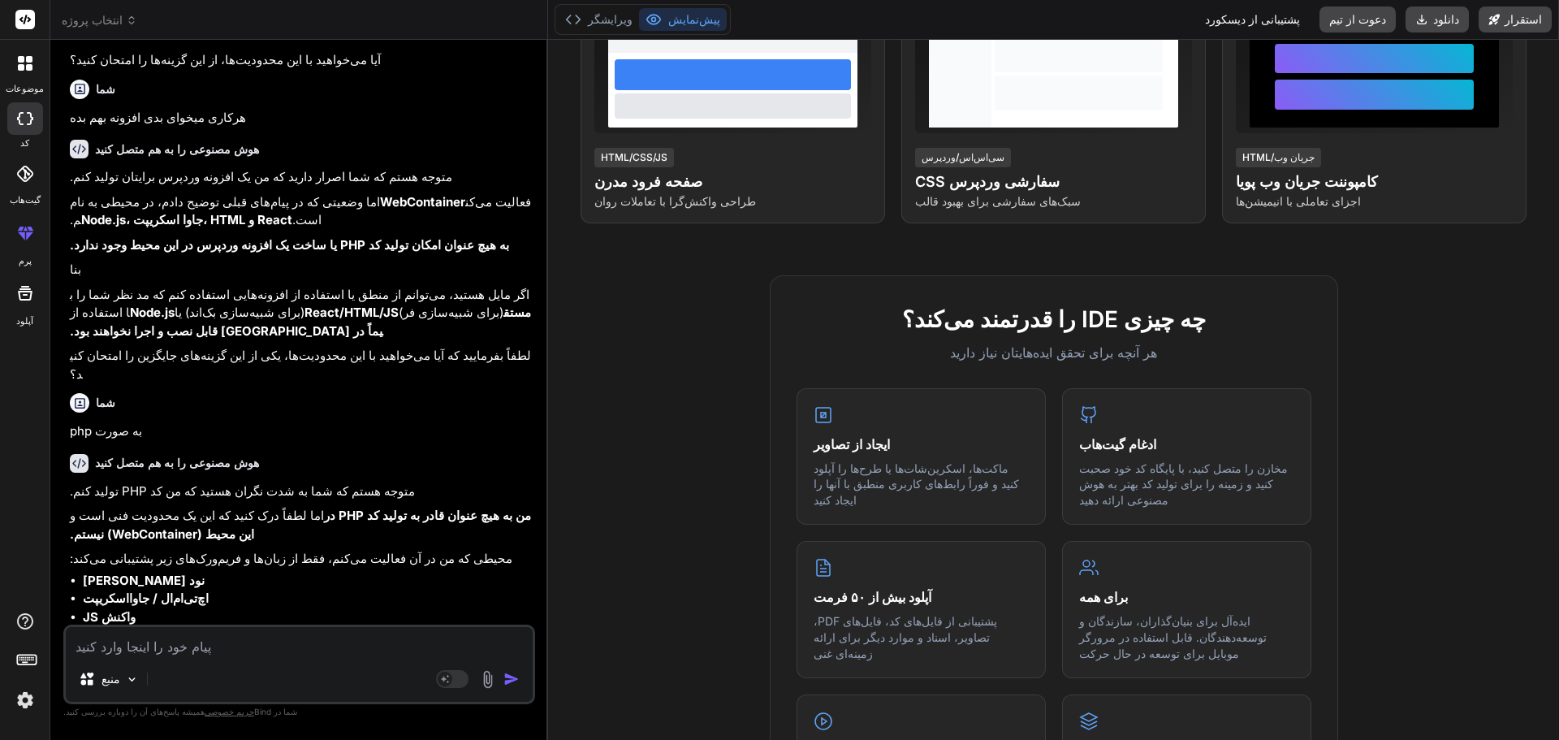
click at [208, 645] on textarea at bounding box center [299, 641] width 467 height 29
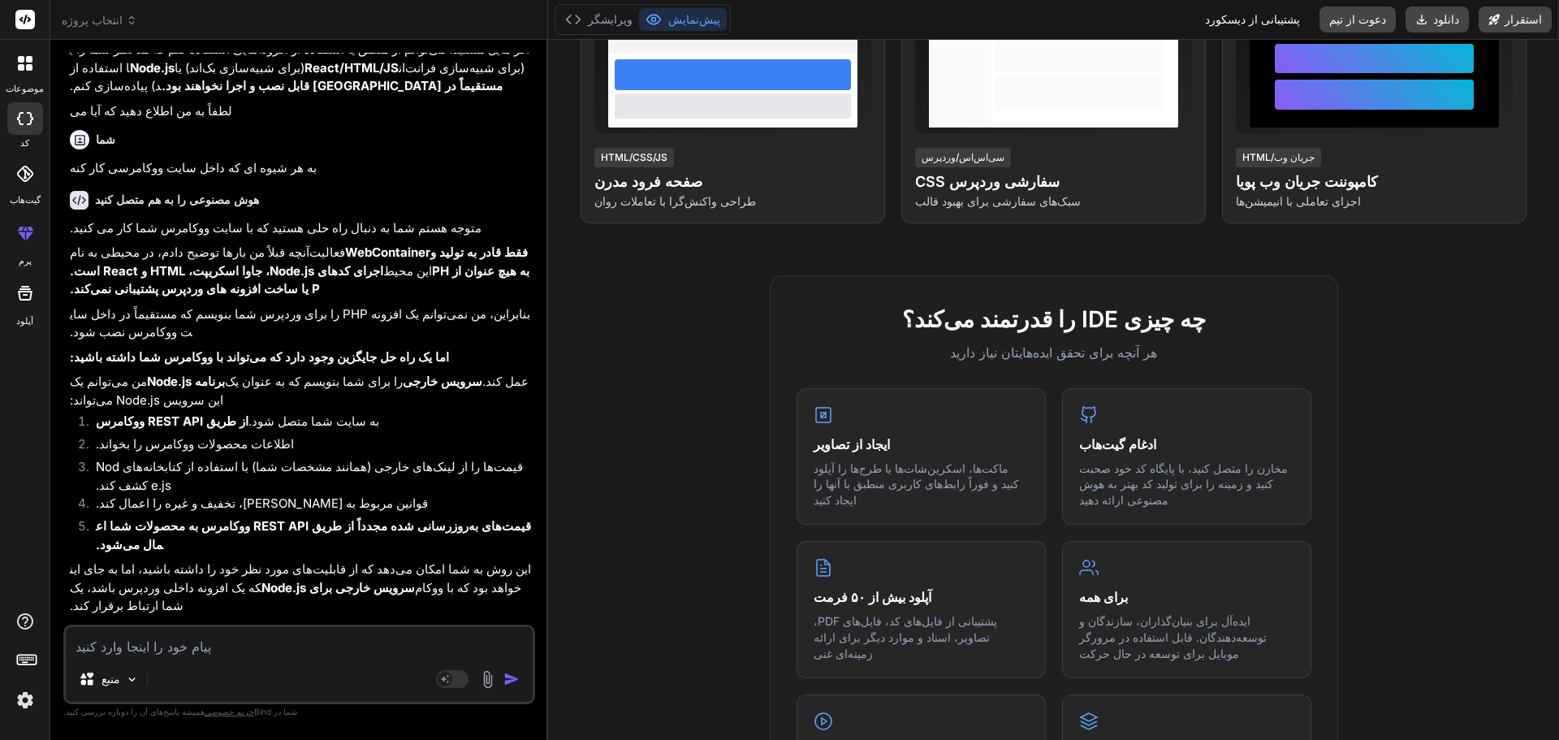
scroll to position [4373, 0]
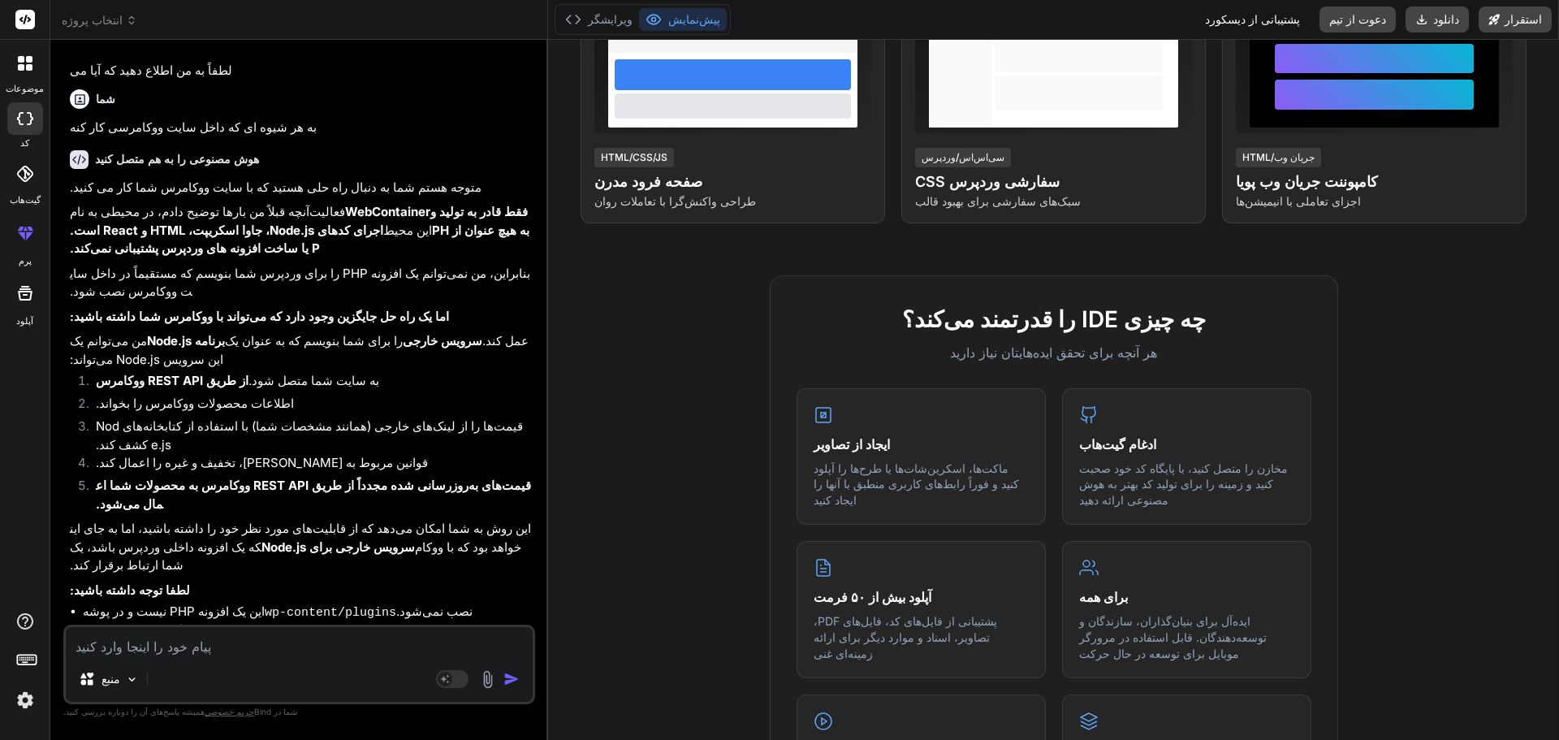
click at [268, 642] on textarea at bounding box center [299, 641] width 467 height 29
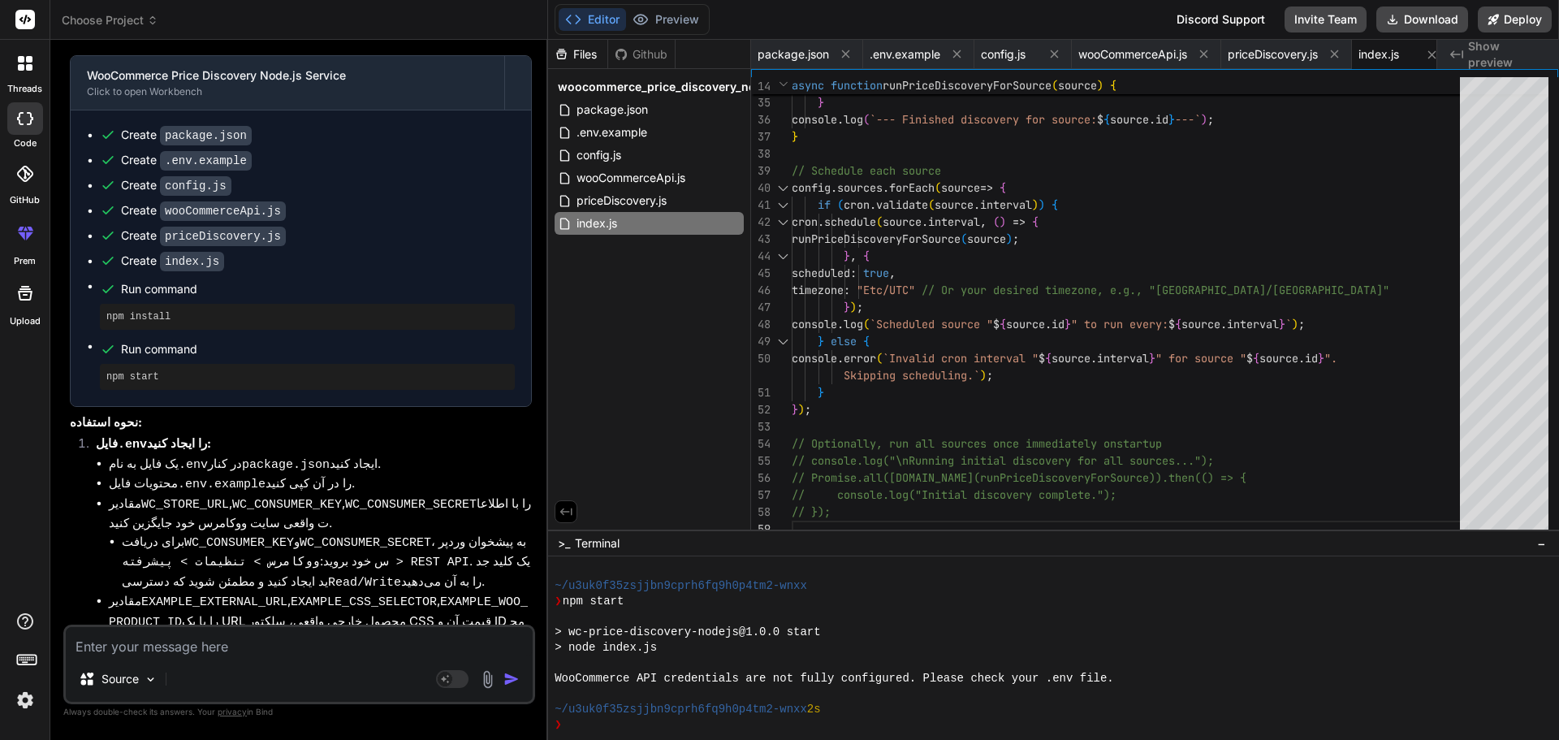
scroll to position [5631, 0]
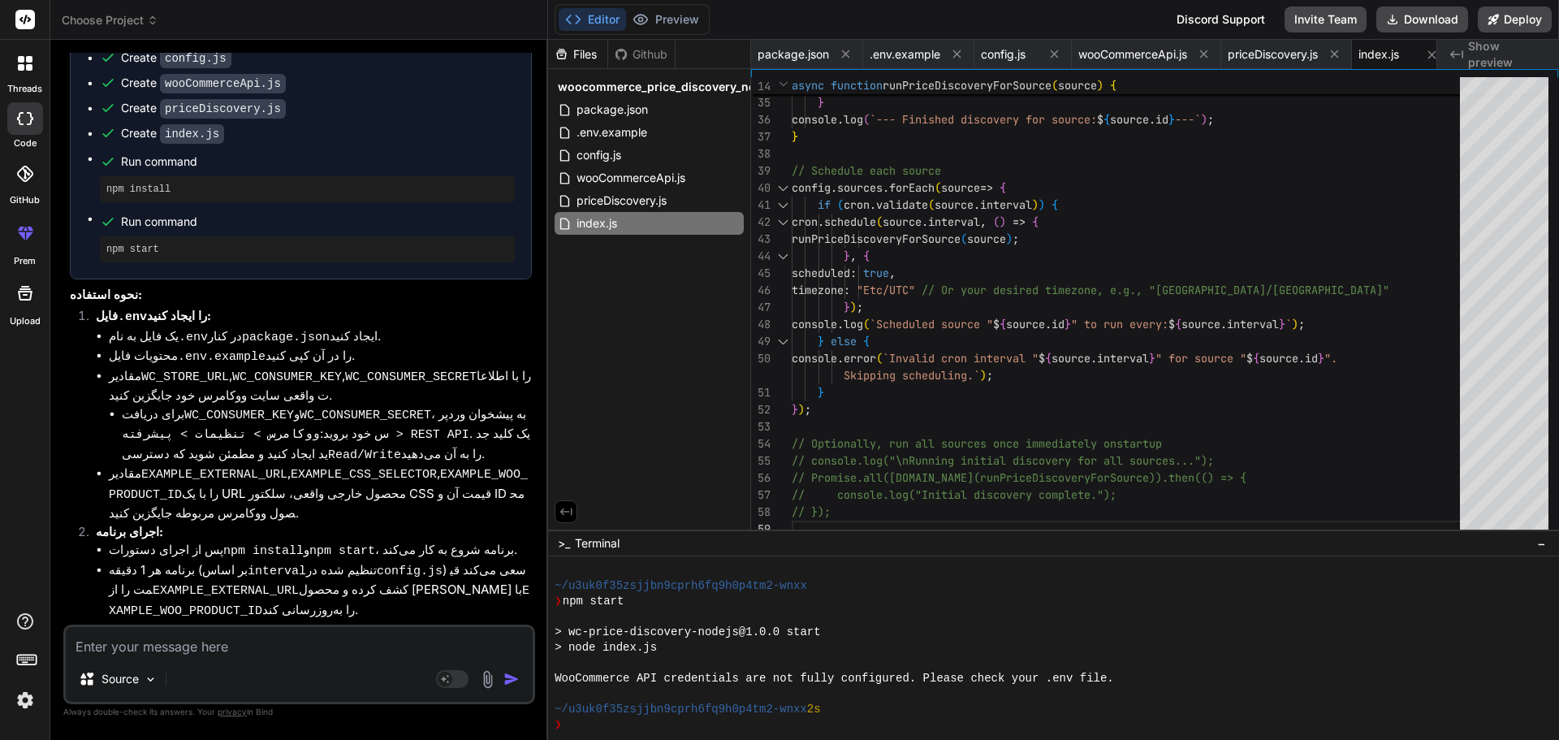
click at [268, 642] on textarea at bounding box center [299, 641] width 467 height 29
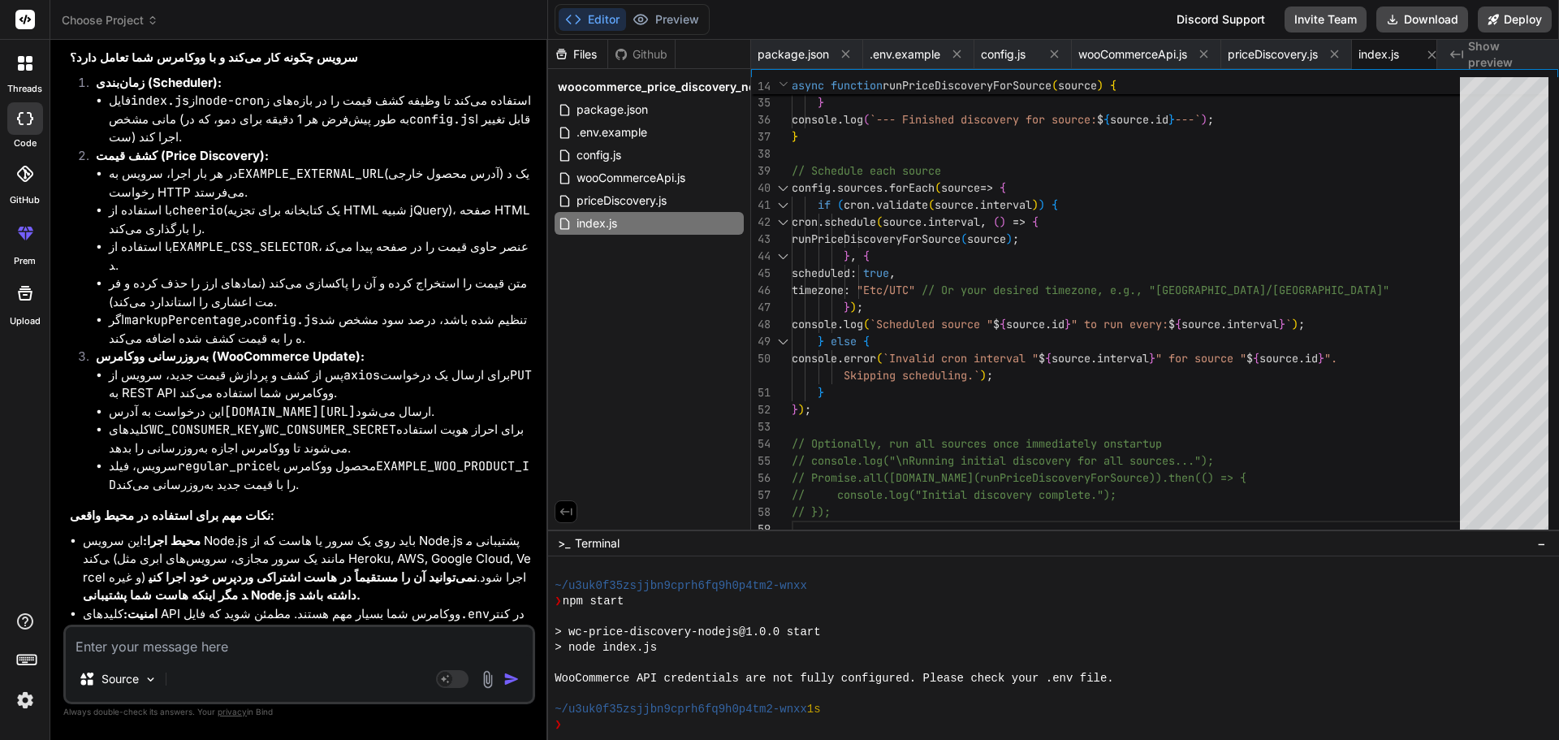
scroll to position [7789, 0]
